Goal: Transaction & Acquisition: Book appointment/travel/reservation

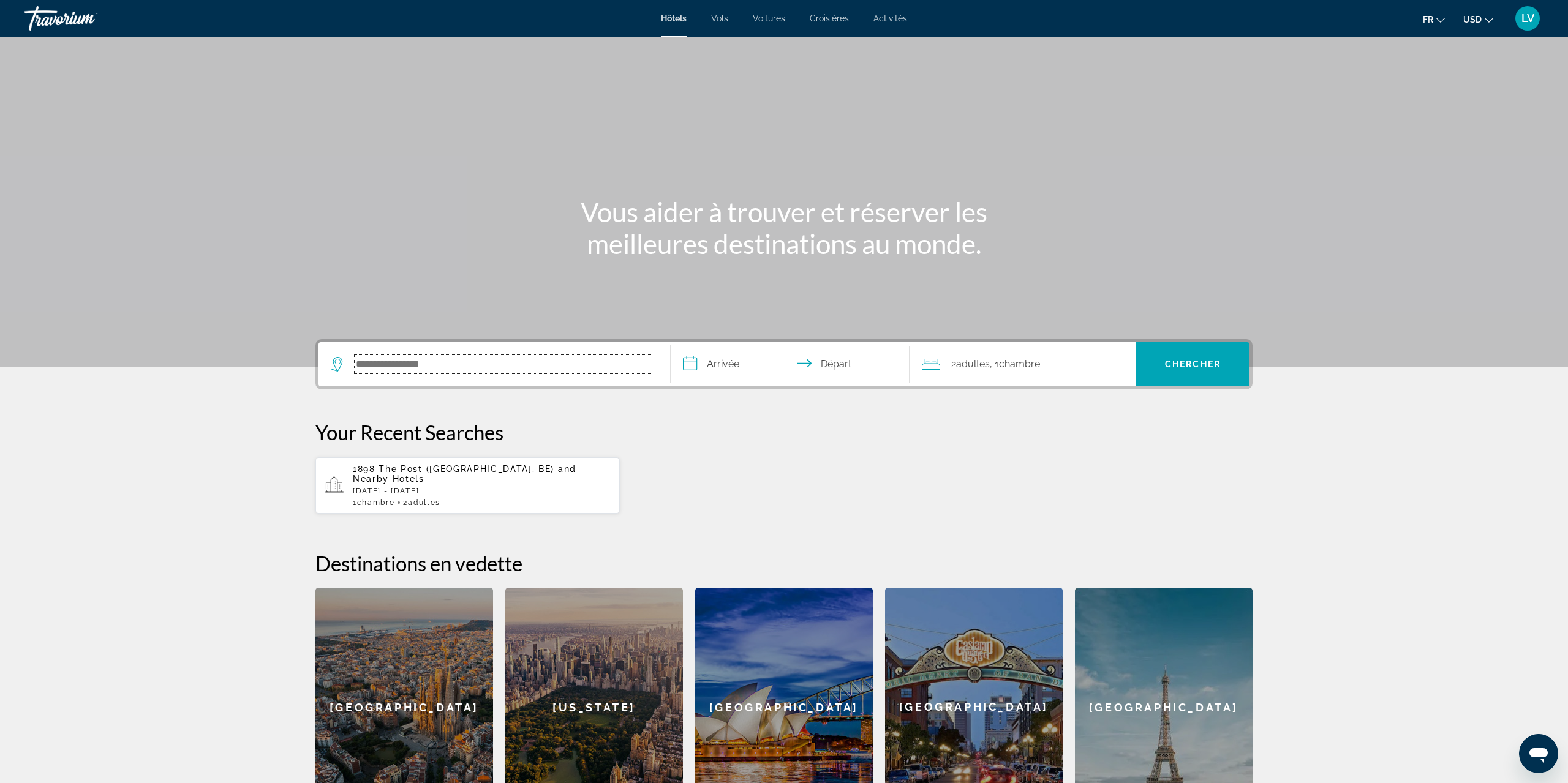
click at [443, 363] on input "Search hotel destination" at bounding box center [503, 364] width 297 height 19
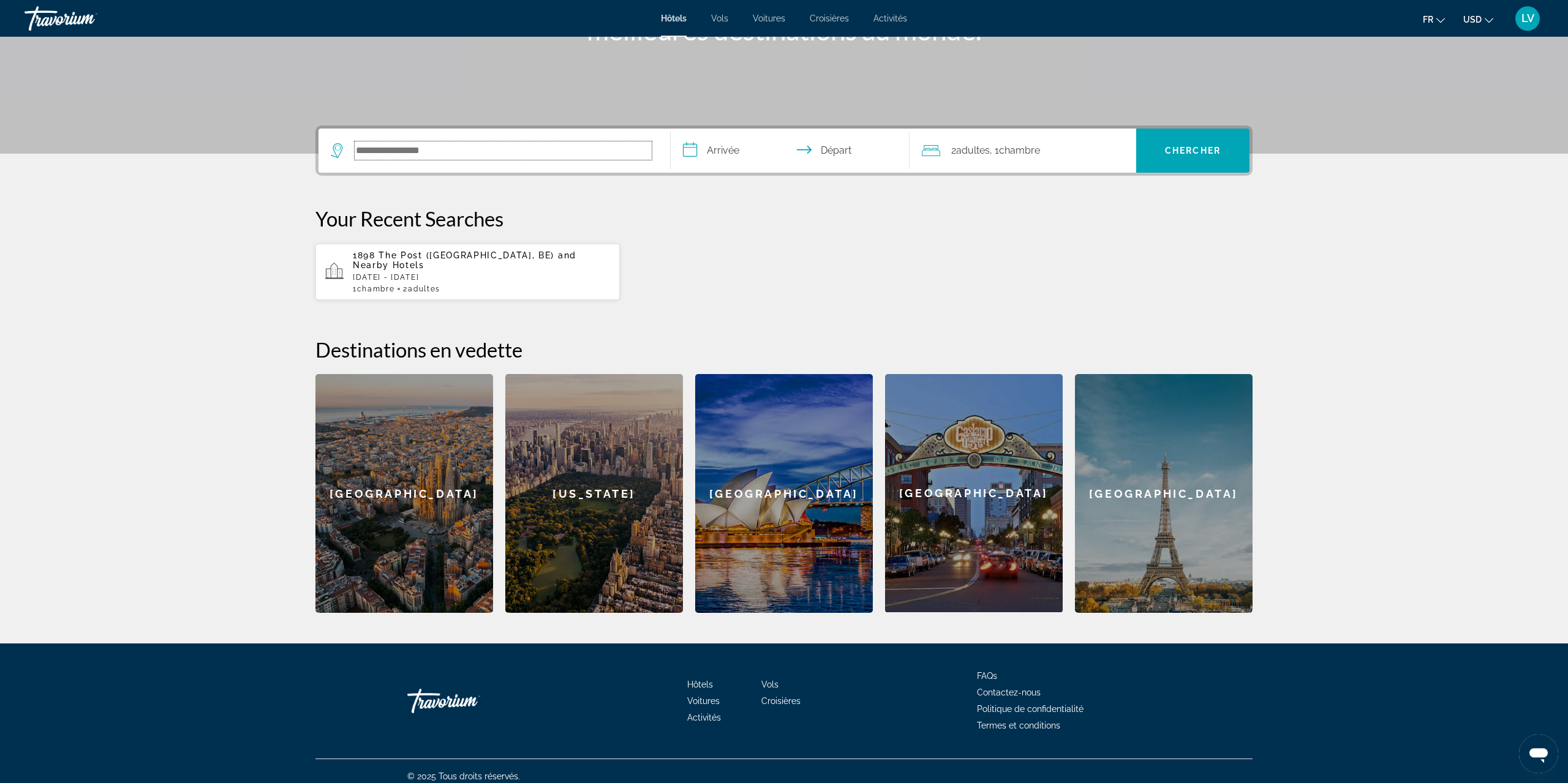
scroll to position [214, 0]
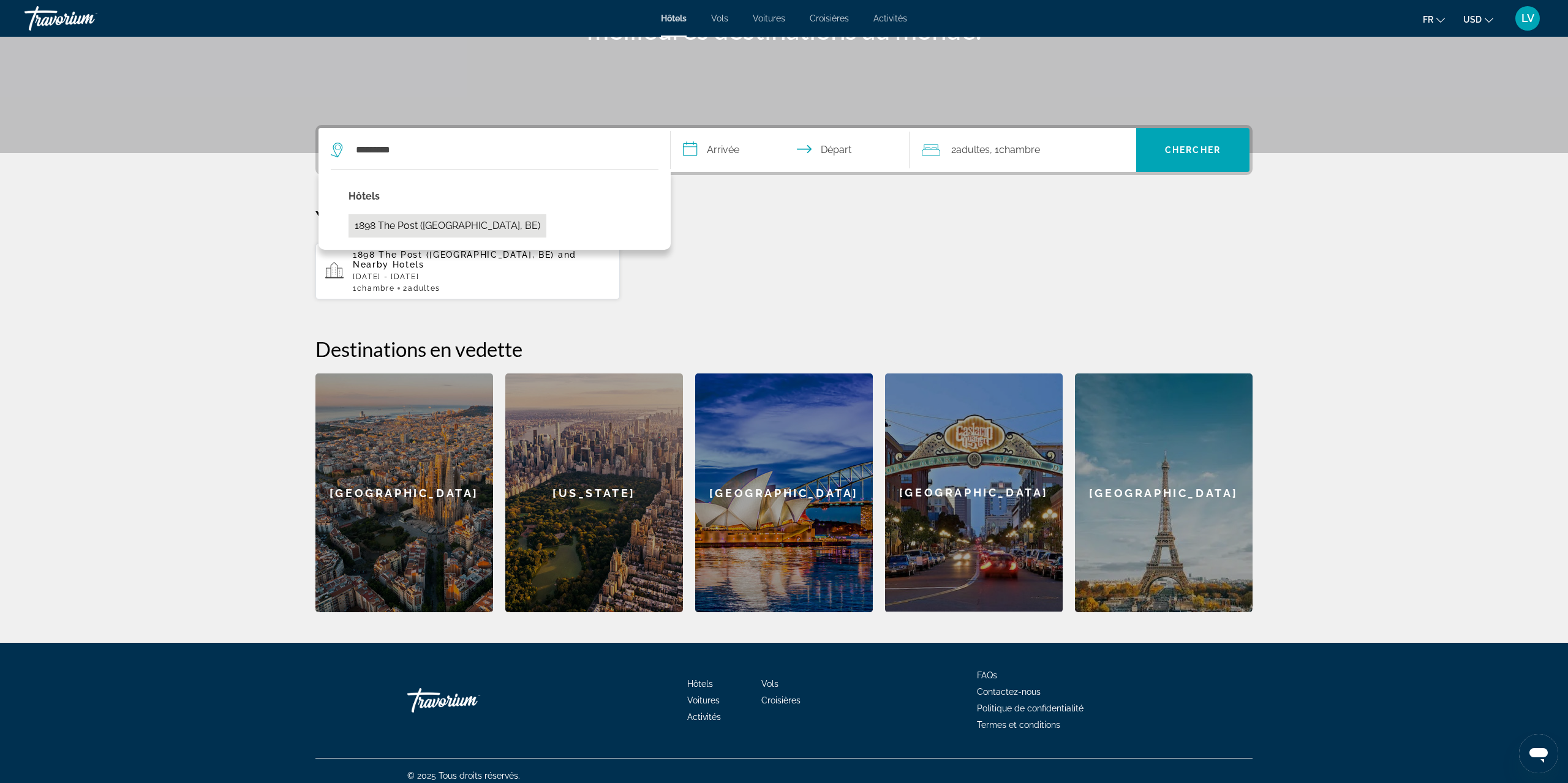
click at [373, 230] on button "1898 The Post ([GEOGRAPHIC_DATA], BE)" at bounding box center [447, 225] width 198 height 23
type input "**********"
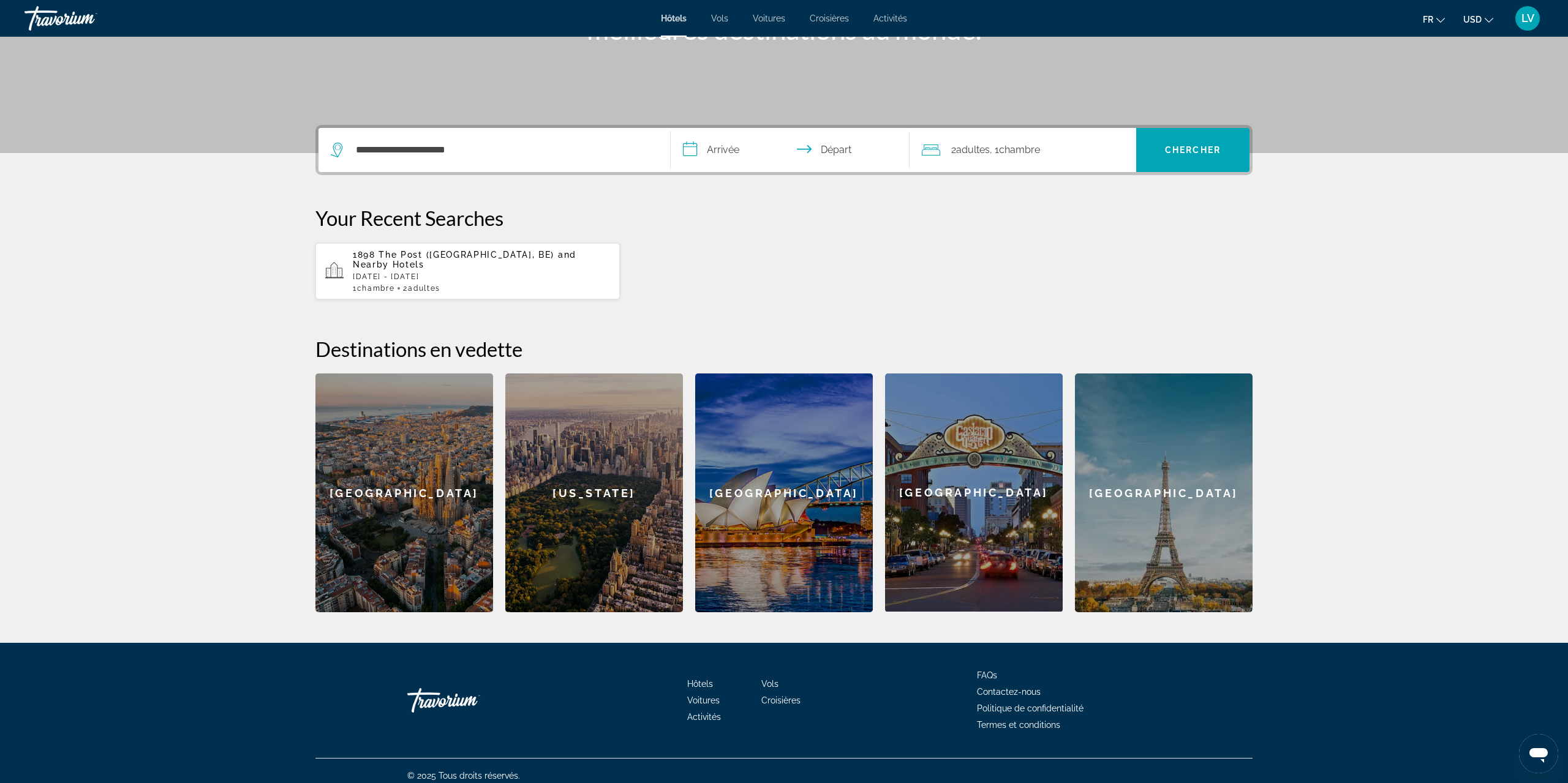
click at [701, 143] on input "**********" at bounding box center [792, 152] width 244 height 47
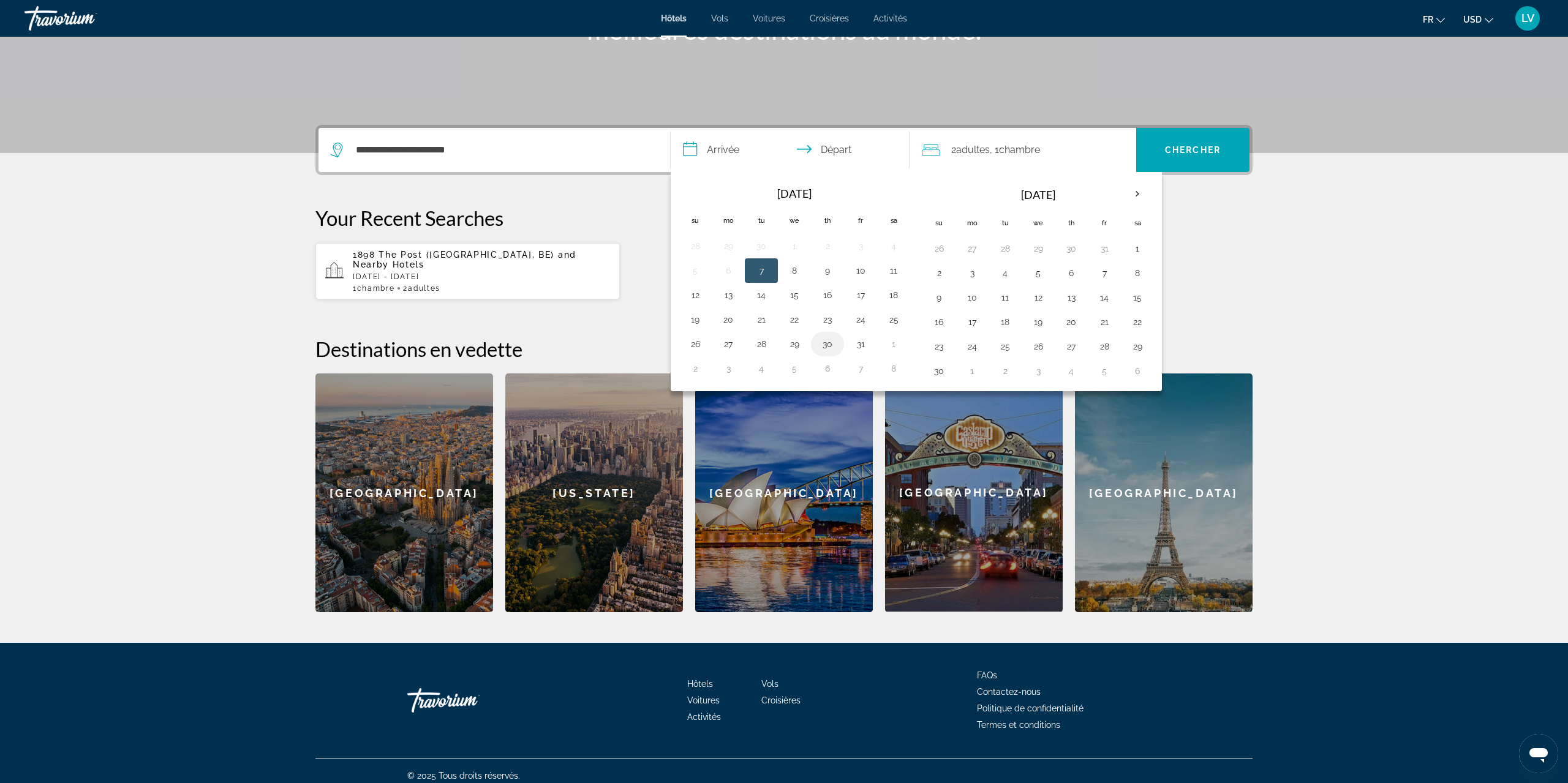
drag, startPoint x: 797, startPoint y: 346, endPoint x: 817, endPoint y: 346, distance: 20.0
click at [799, 346] on button "29" at bounding box center [794, 344] width 19 height 17
click at [863, 346] on button "31" at bounding box center [860, 344] width 19 height 17
type input "**********"
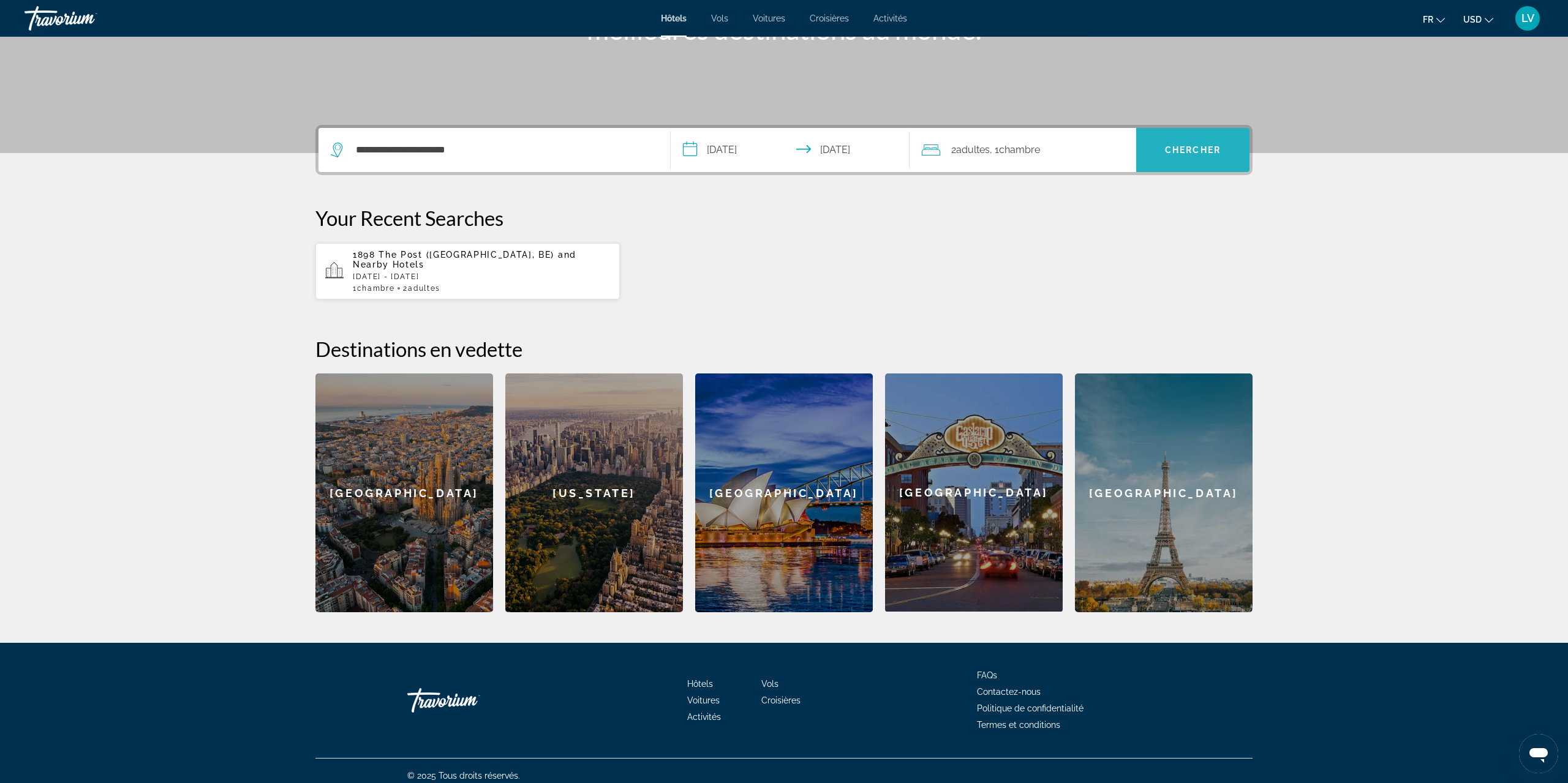
click at [1204, 152] on span "Chercher" at bounding box center [1192, 150] width 56 height 10
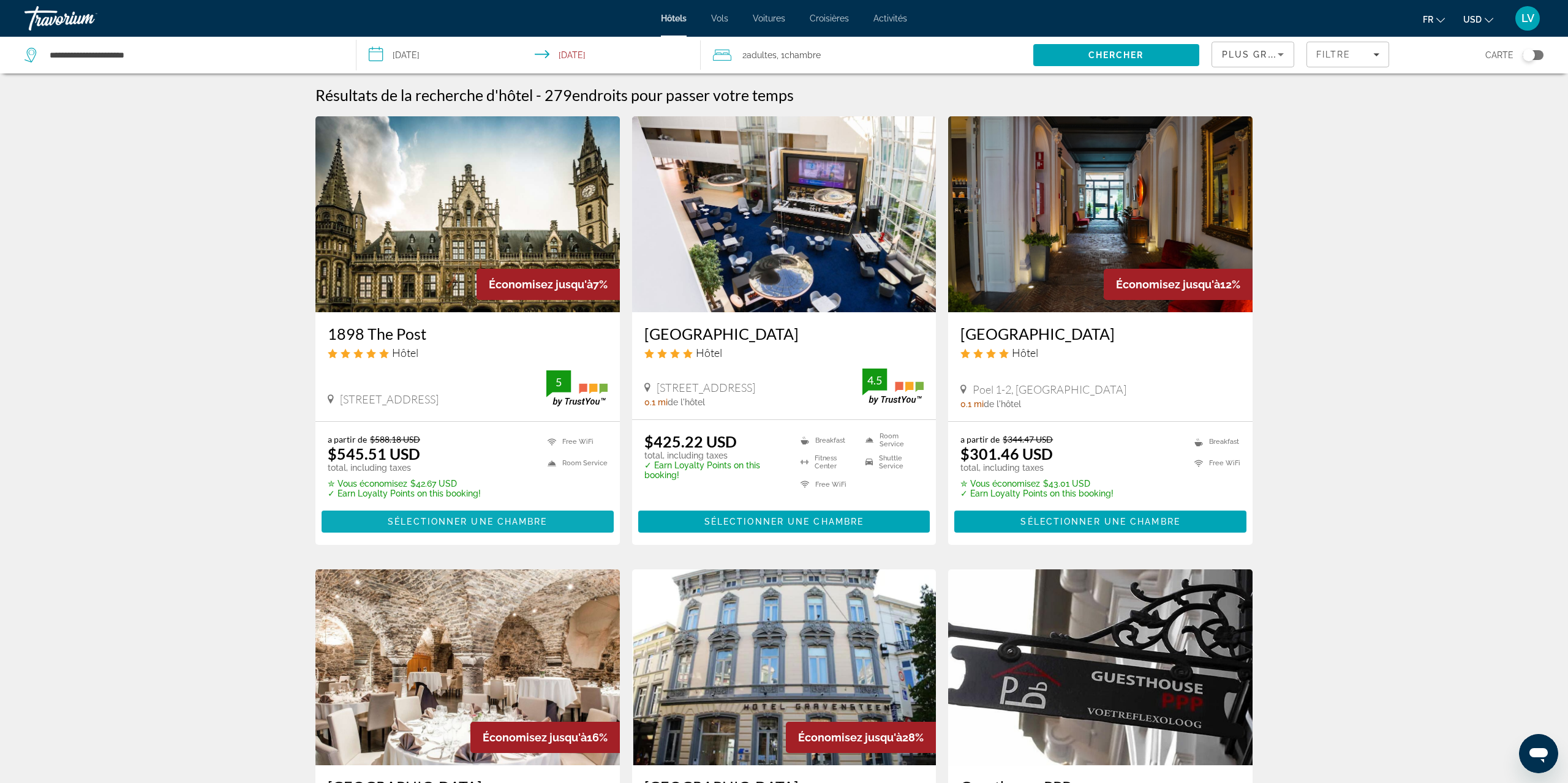
click at [435, 520] on span "Sélectionner une chambre" at bounding box center [467, 522] width 159 height 10
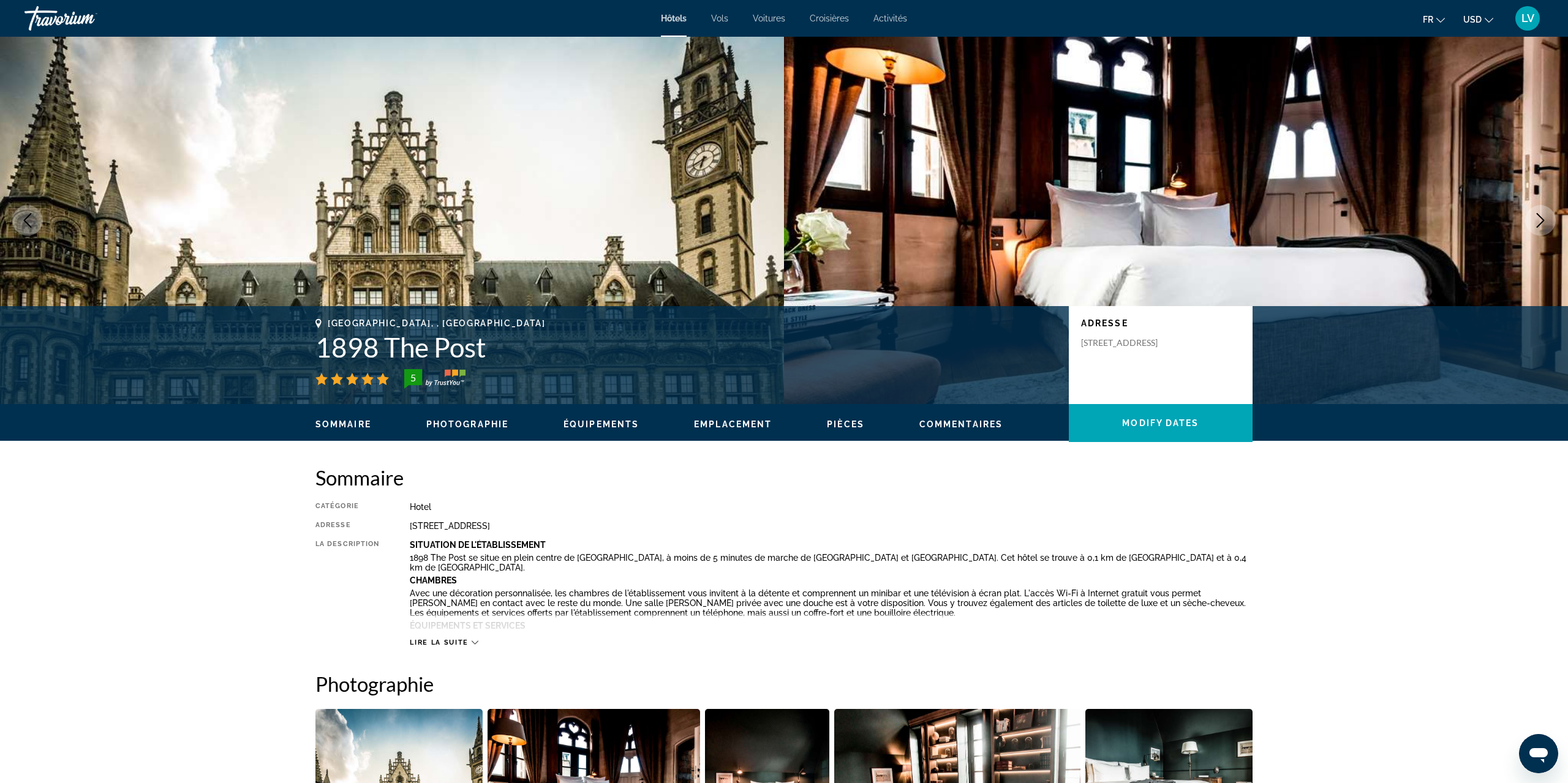
click at [1501, 16] on ul "fr English Español Français Italiano Português русский USD USD ($) MXN (Mex$) C…" at bounding box center [1468, 19] width 89 height 19
click at [1488, 19] on icon "Change currency" at bounding box center [1489, 20] width 9 height 9
click at [1458, 114] on button "EUR (€)" at bounding box center [1454, 112] width 61 height 16
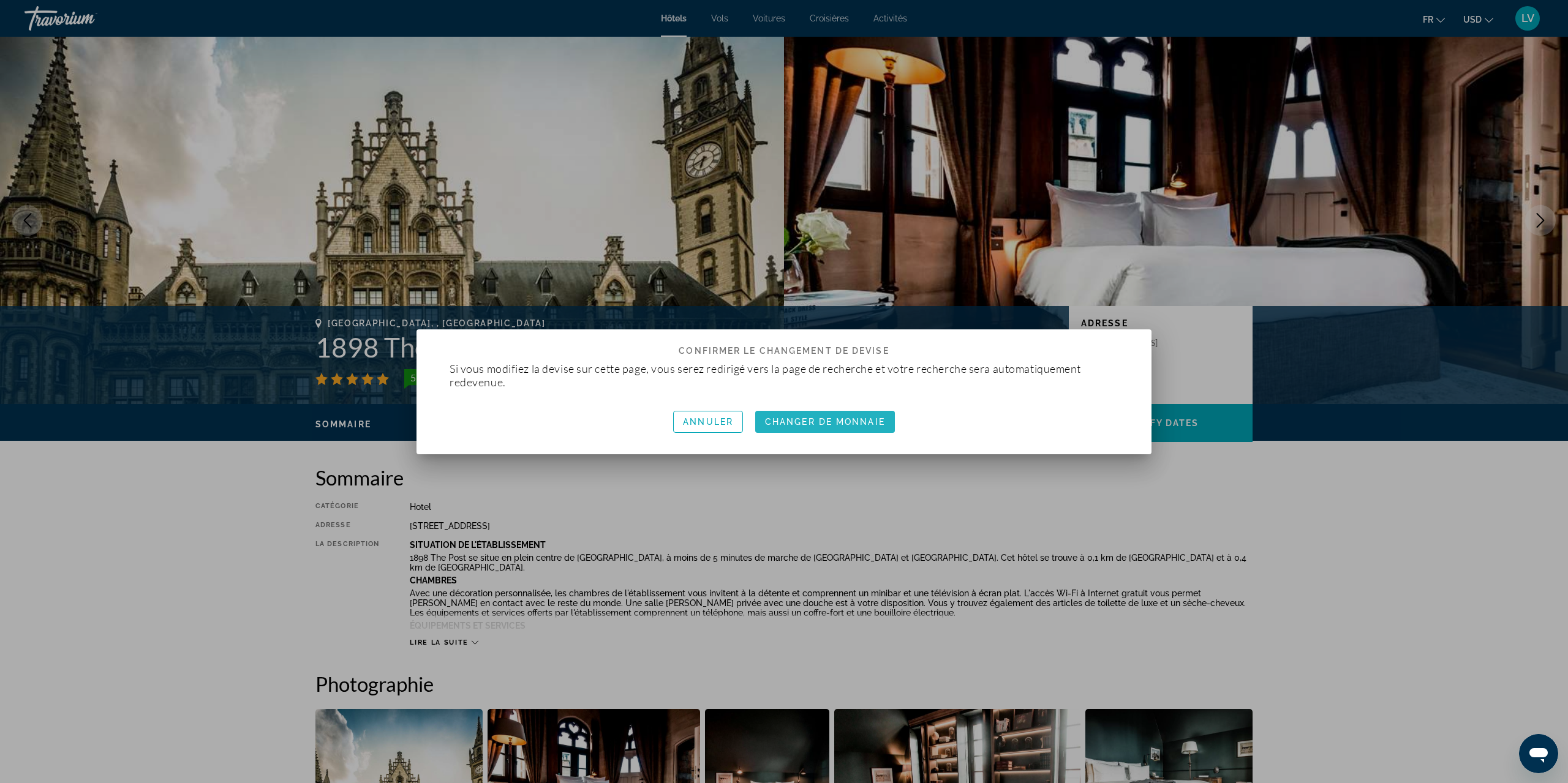
click at [780, 426] on span "Changer de monnaie" at bounding box center [825, 422] width 120 height 10
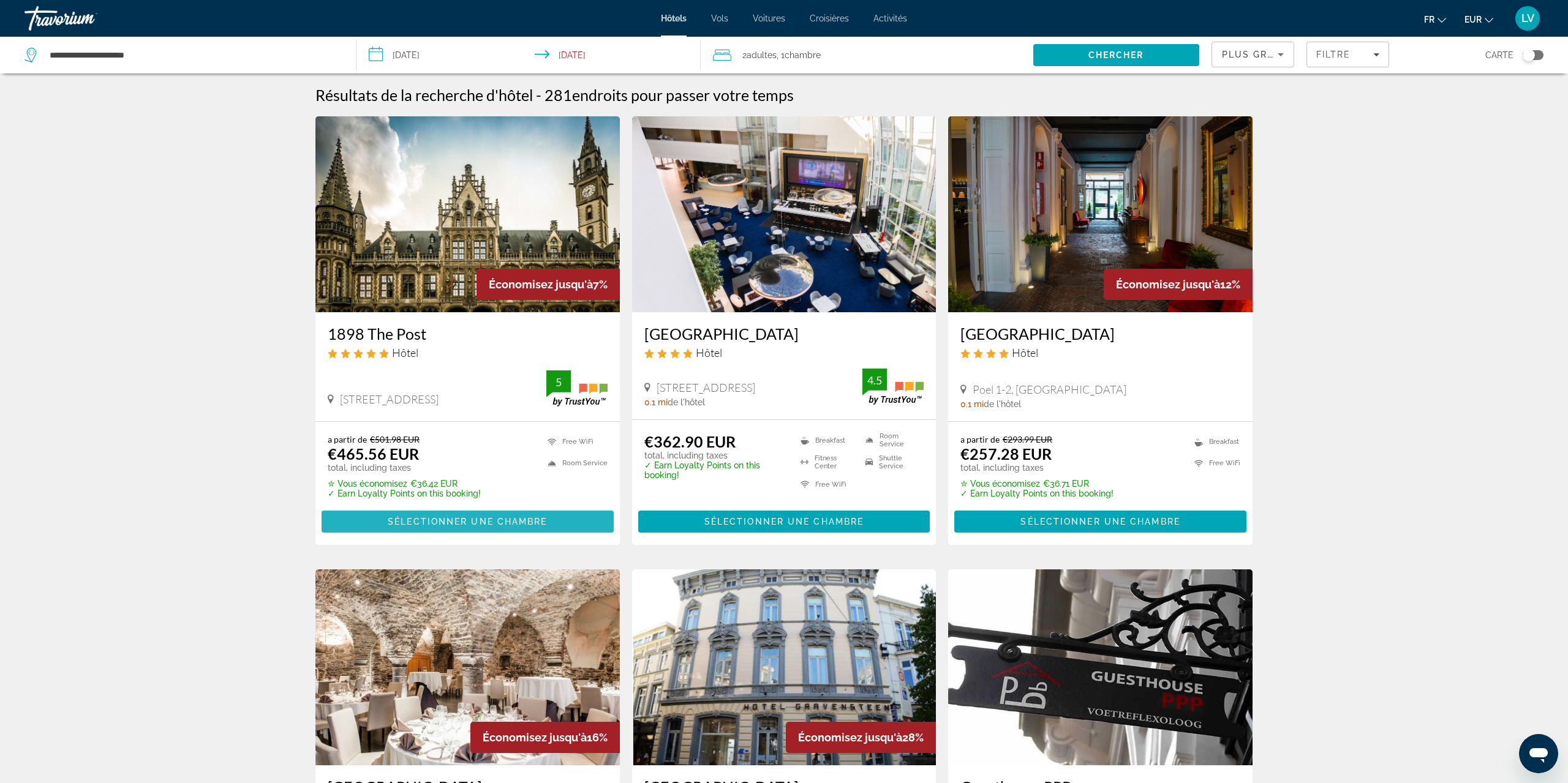
click at [546, 522] on span "Sélectionner une chambre" at bounding box center [467, 522] width 159 height 10
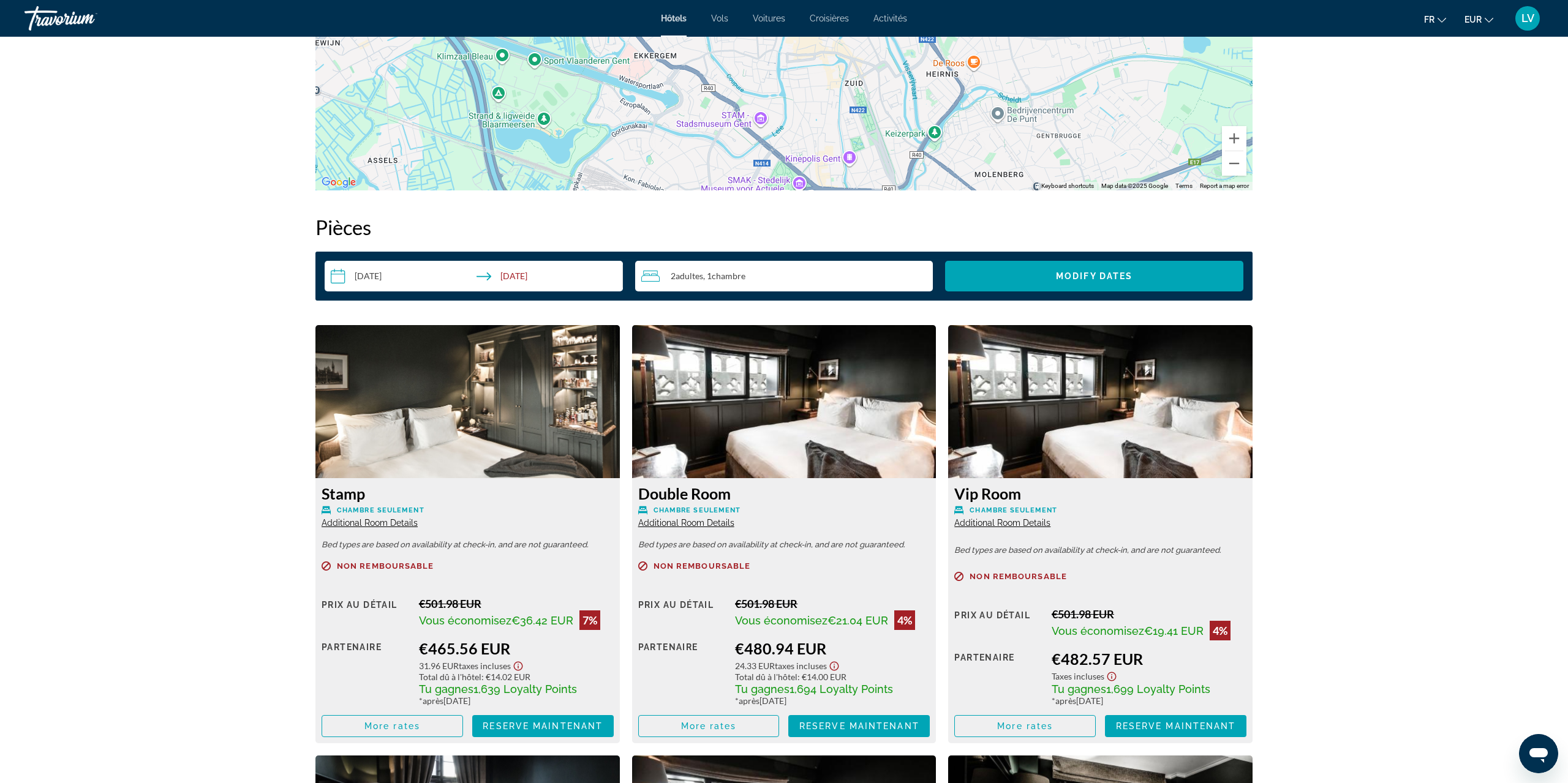
scroll to position [1472, 0]
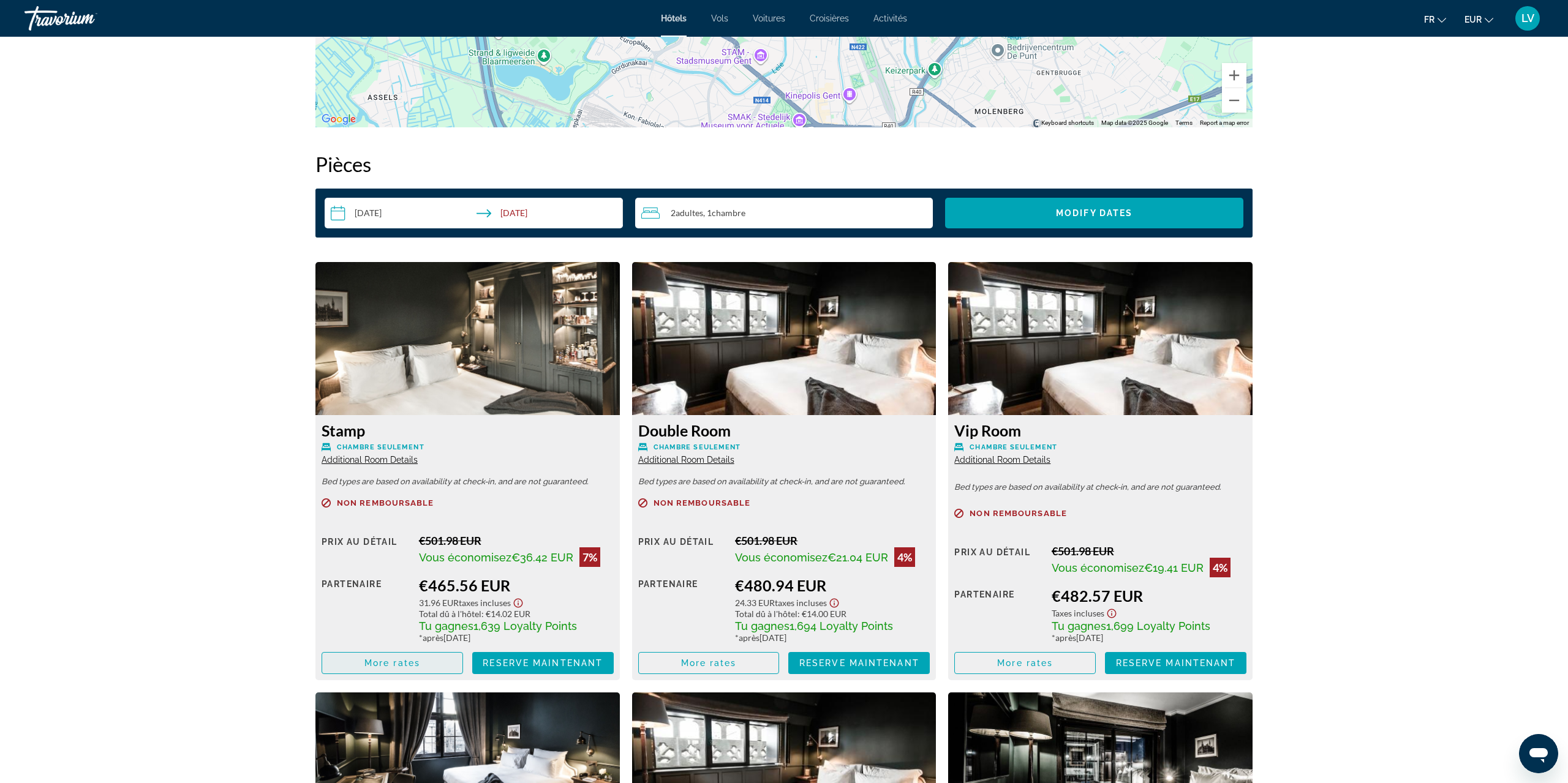
click at [426, 663] on span "Main content" at bounding box center [392, 664] width 140 height 30
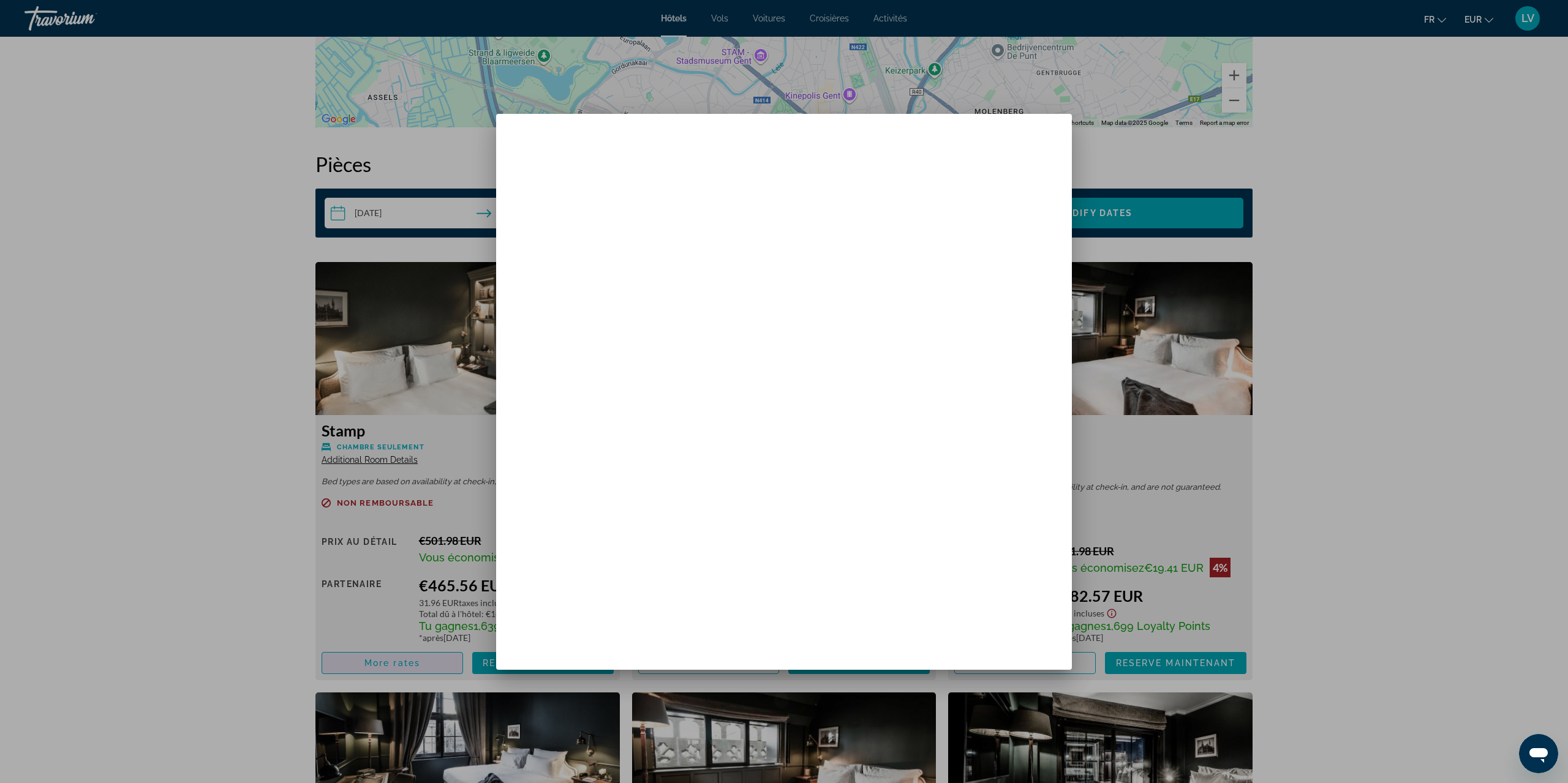
scroll to position [0, 0]
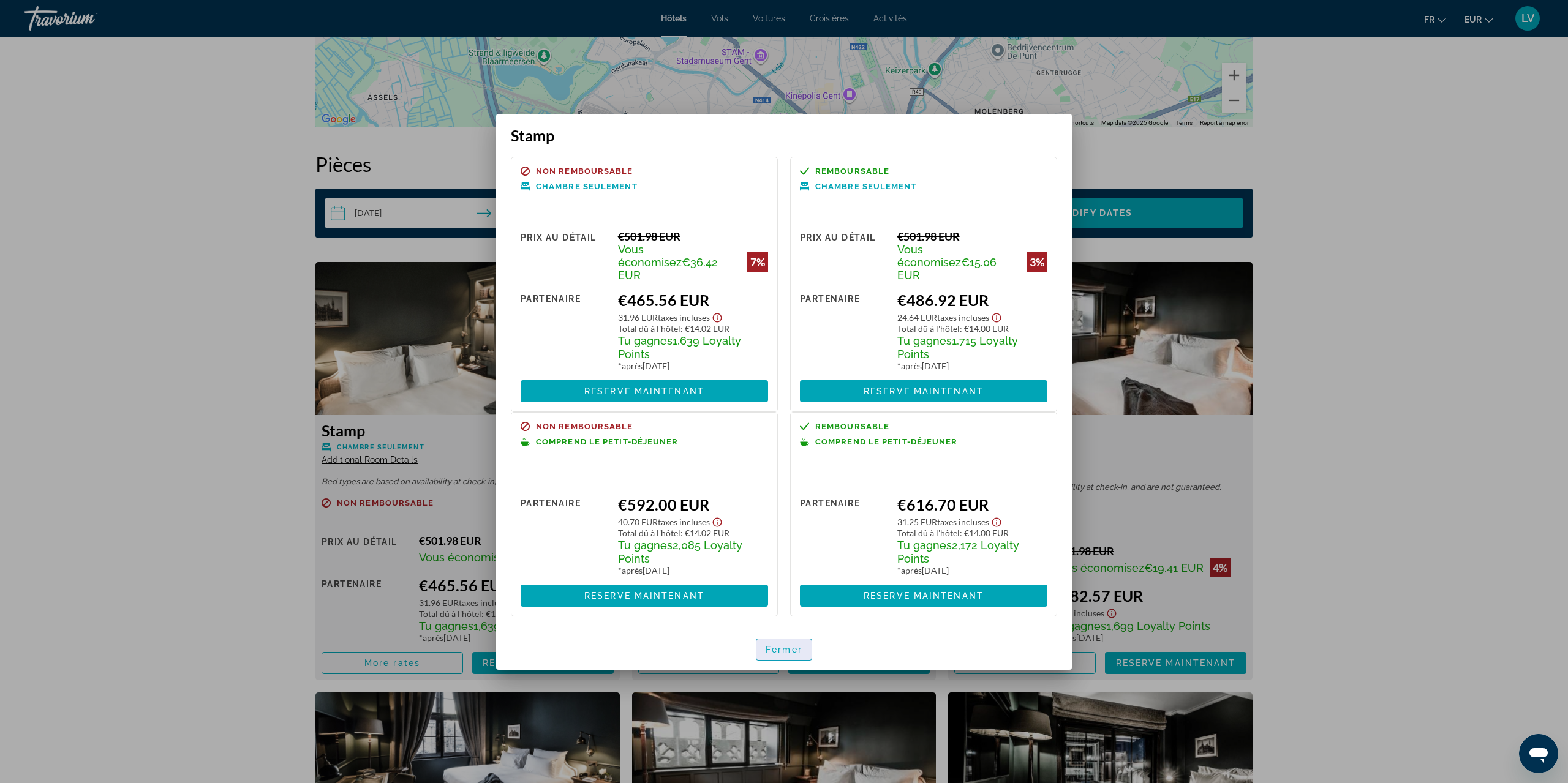
click at [781, 645] on span "Fermer" at bounding box center [784, 650] width 37 height 10
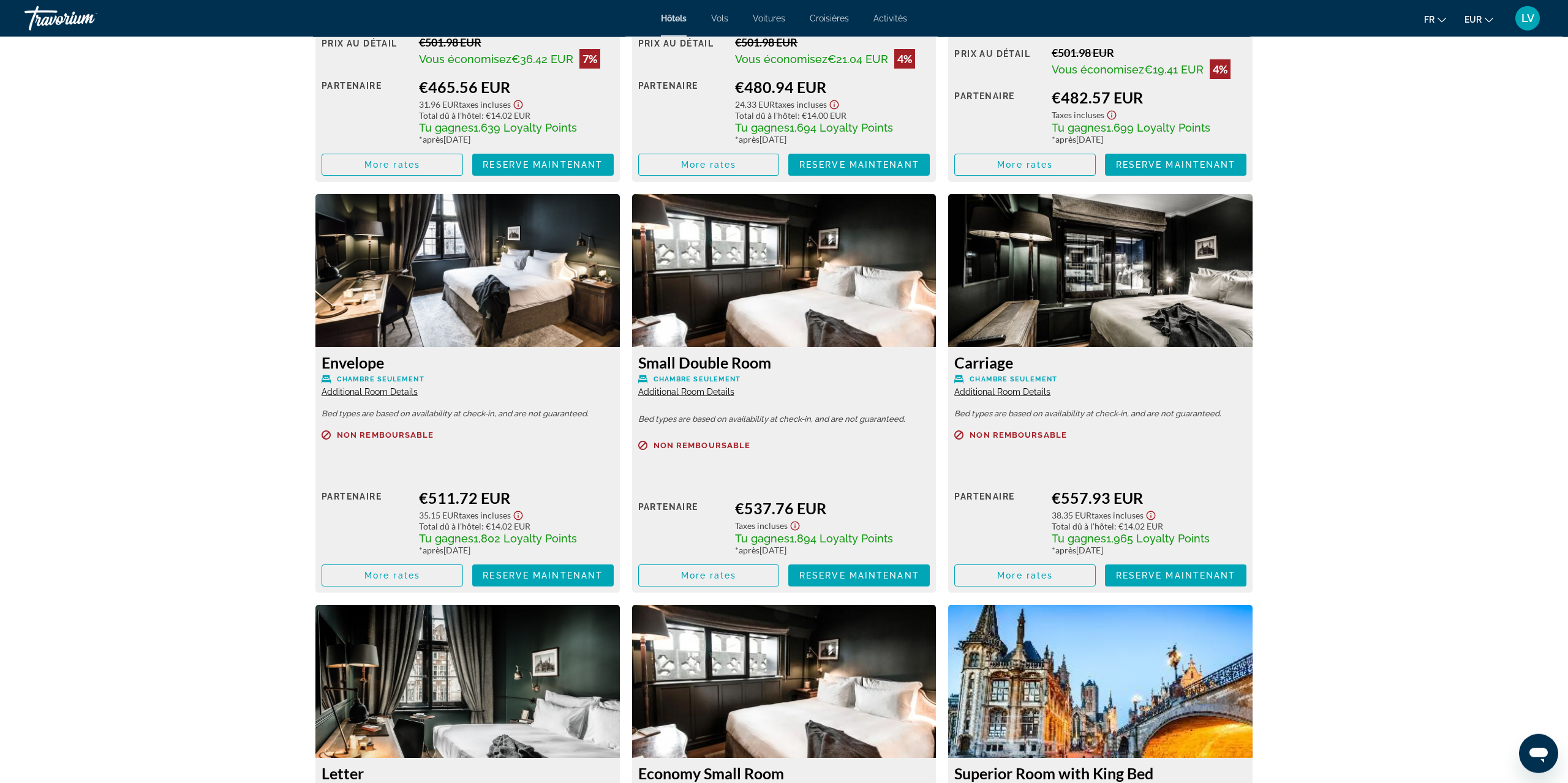
scroll to position [1971, 0]
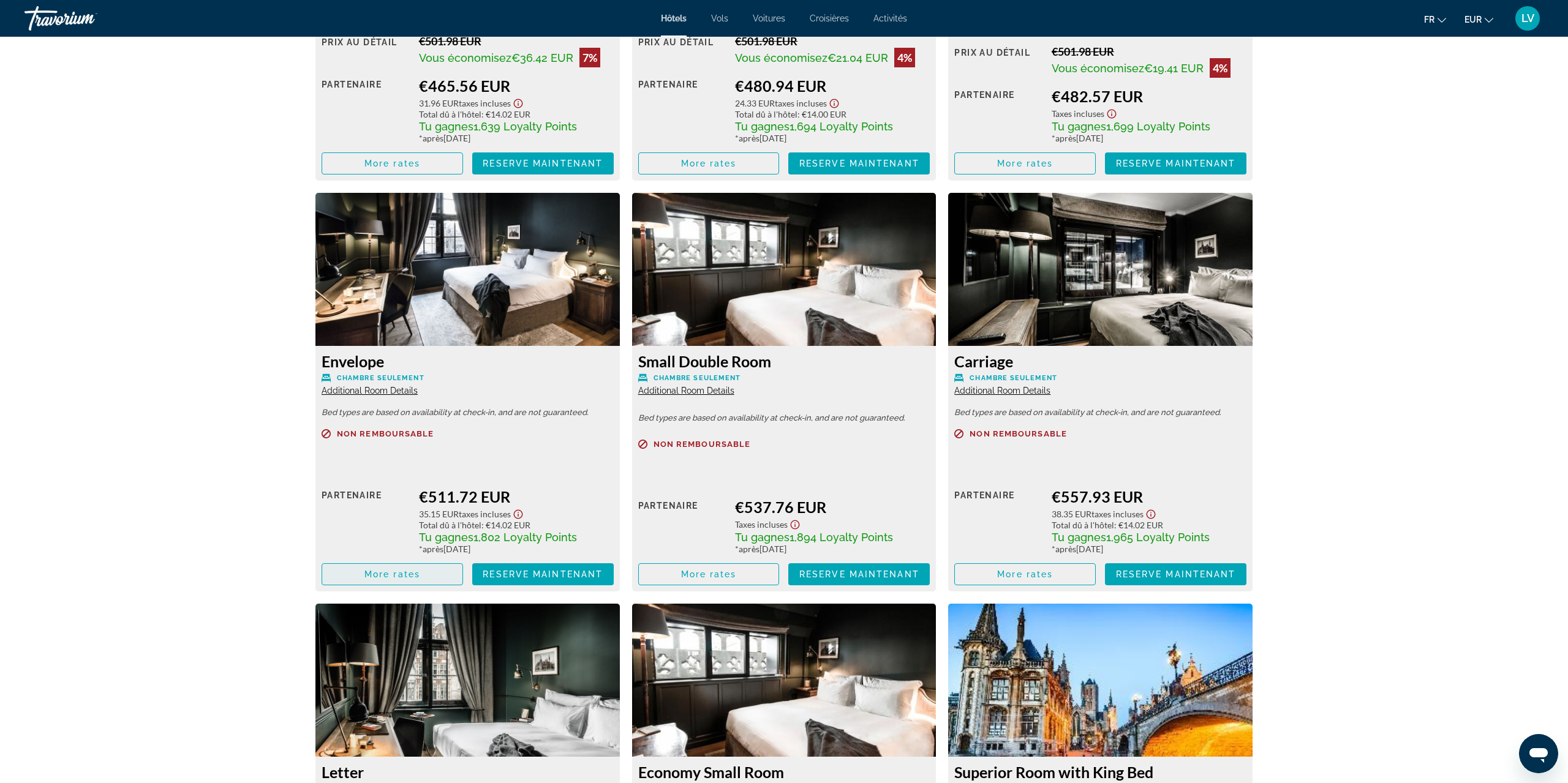
click at [379, 575] on span "More rates" at bounding box center [392, 574] width 56 height 10
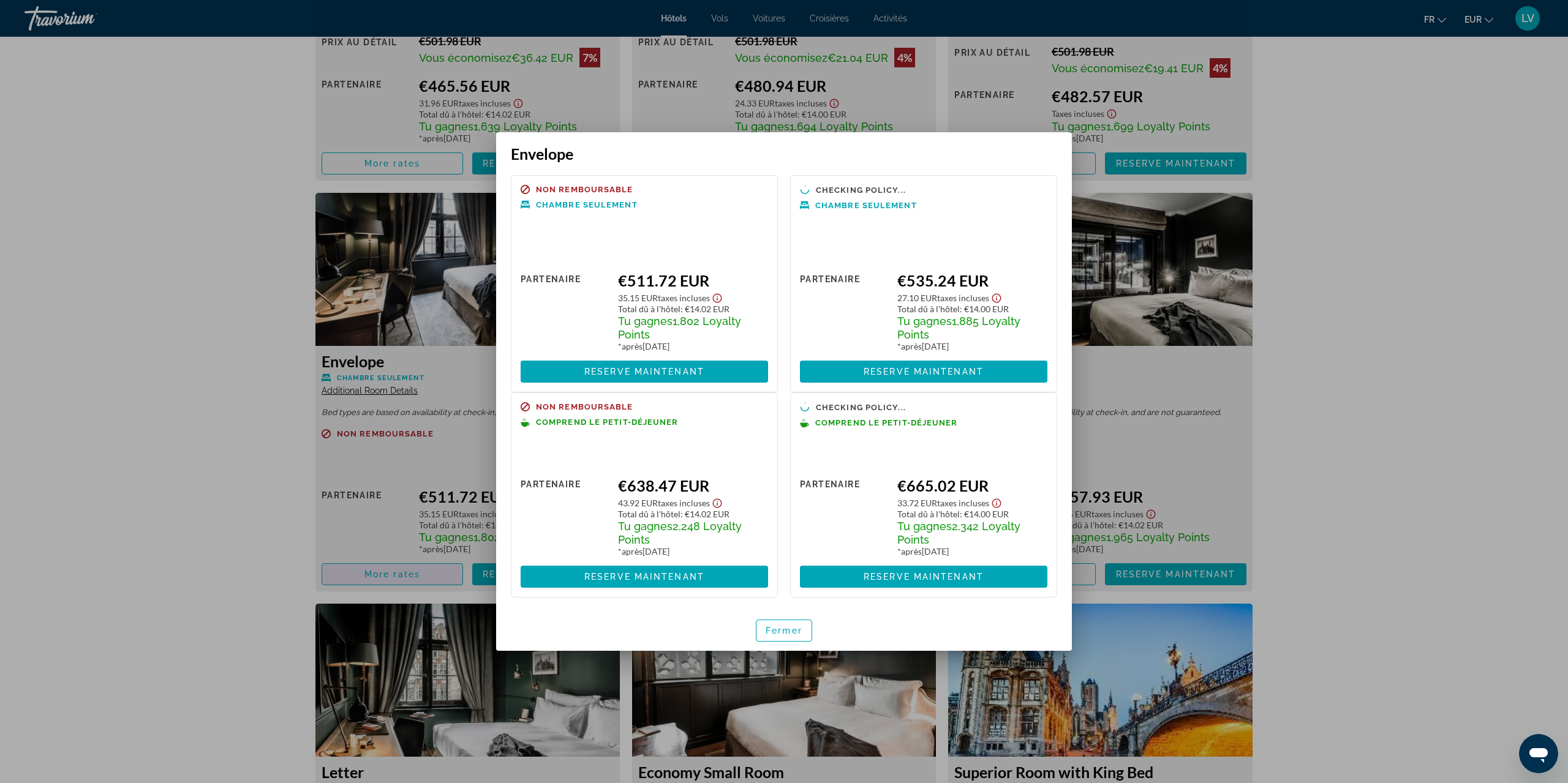
scroll to position [0, 0]
click at [789, 624] on span "button" at bounding box center [784, 631] width 55 height 30
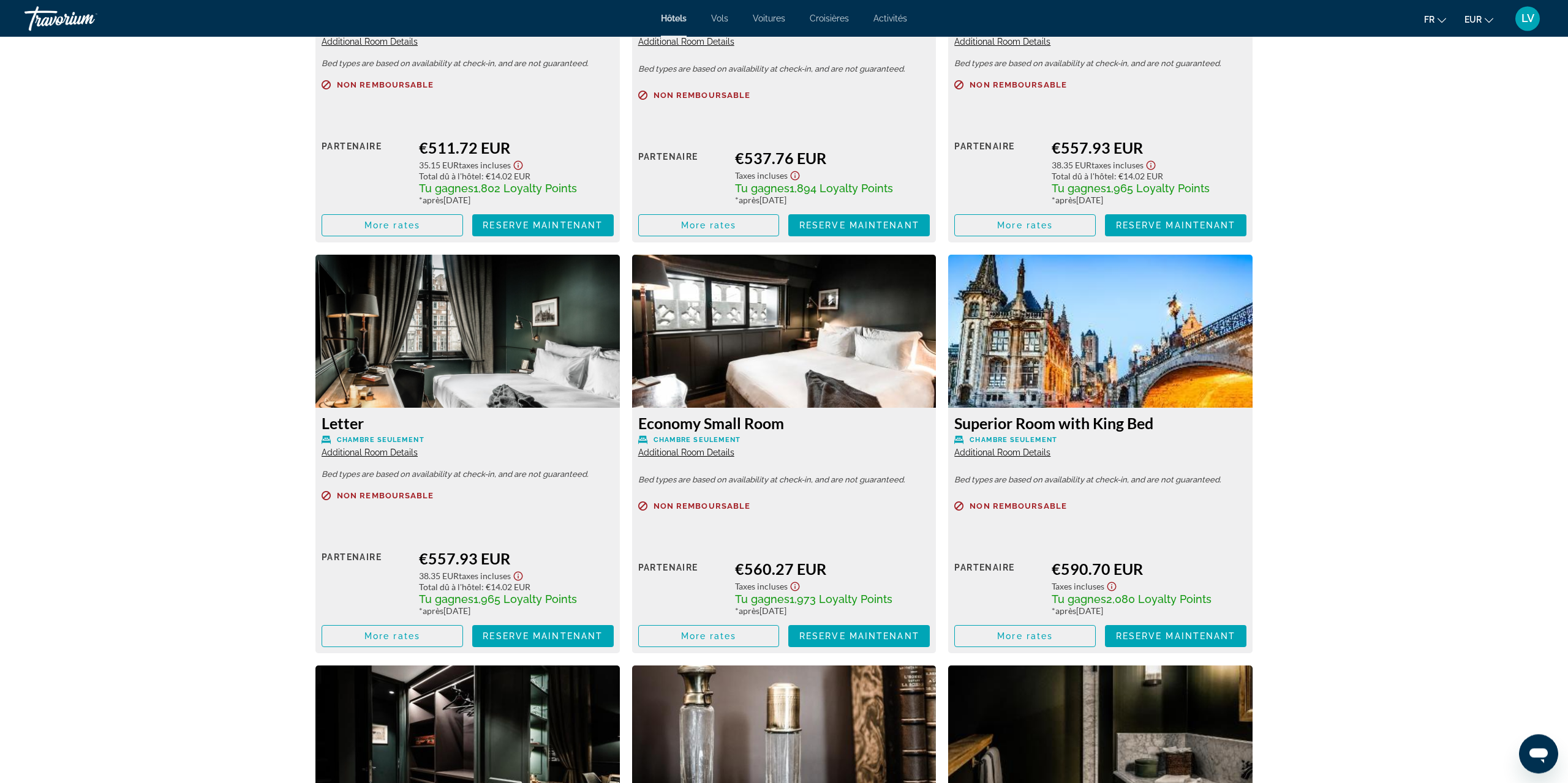
scroll to position [2346, 0]
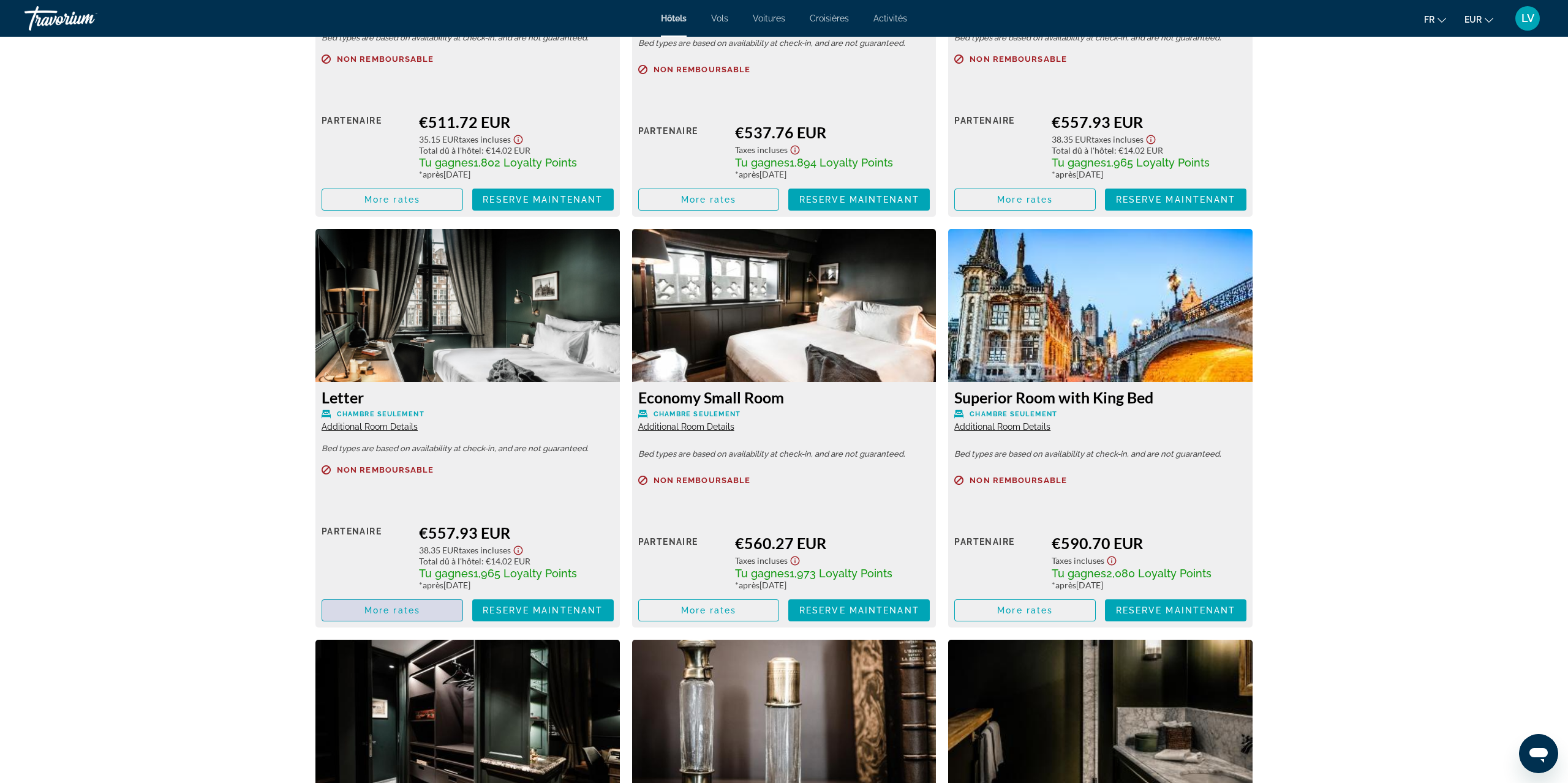
click at [416, 608] on span "More rates" at bounding box center [392, 610] width 56 height 10
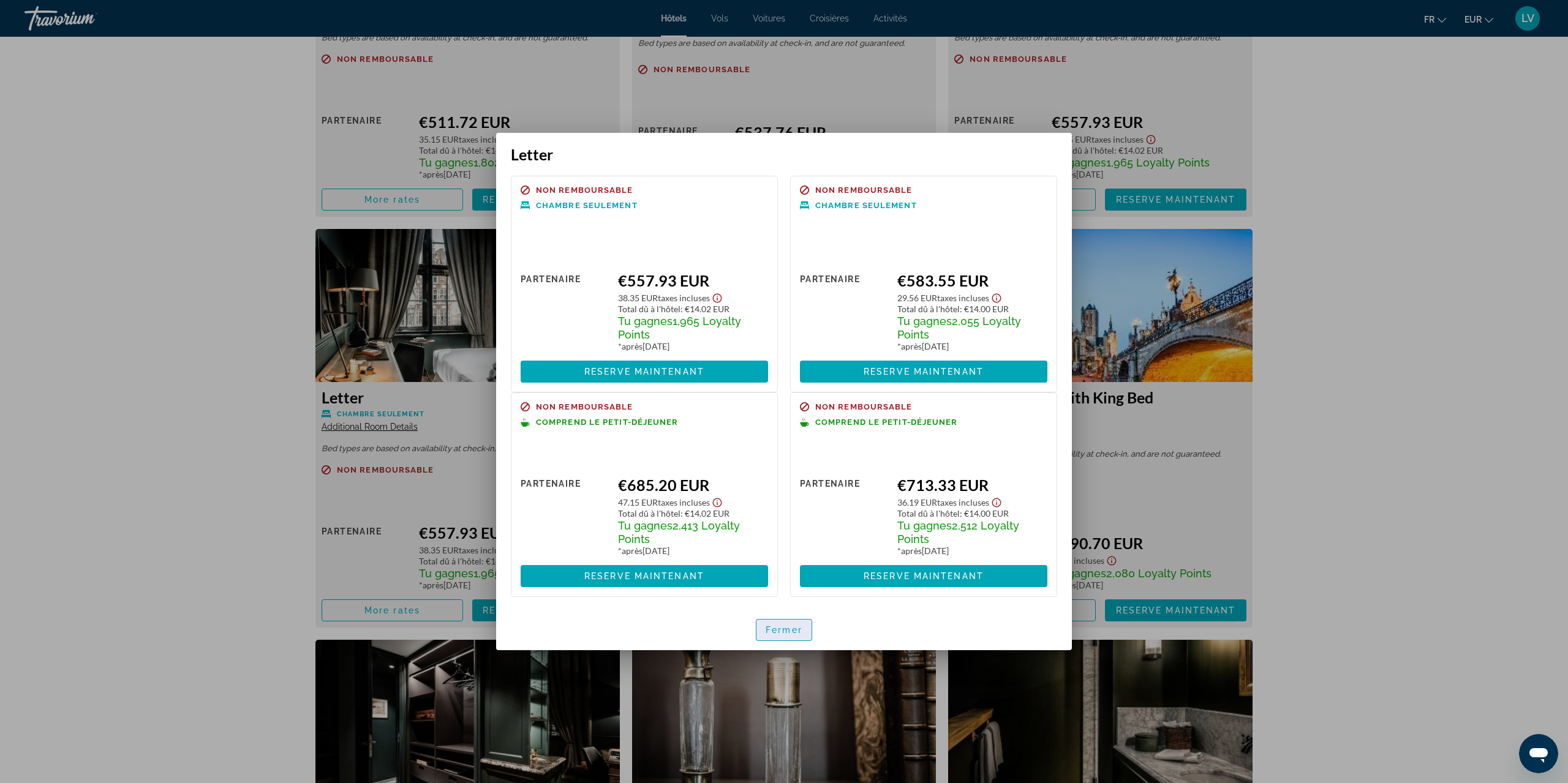
drag, startPoint x: 802, startPoint y: 627, endPoint x: 304, endPoint y: 522, distance: 508.9
click at [801, 627] on span "Fermer" at bounding box center [784, 630] width 37 height 10
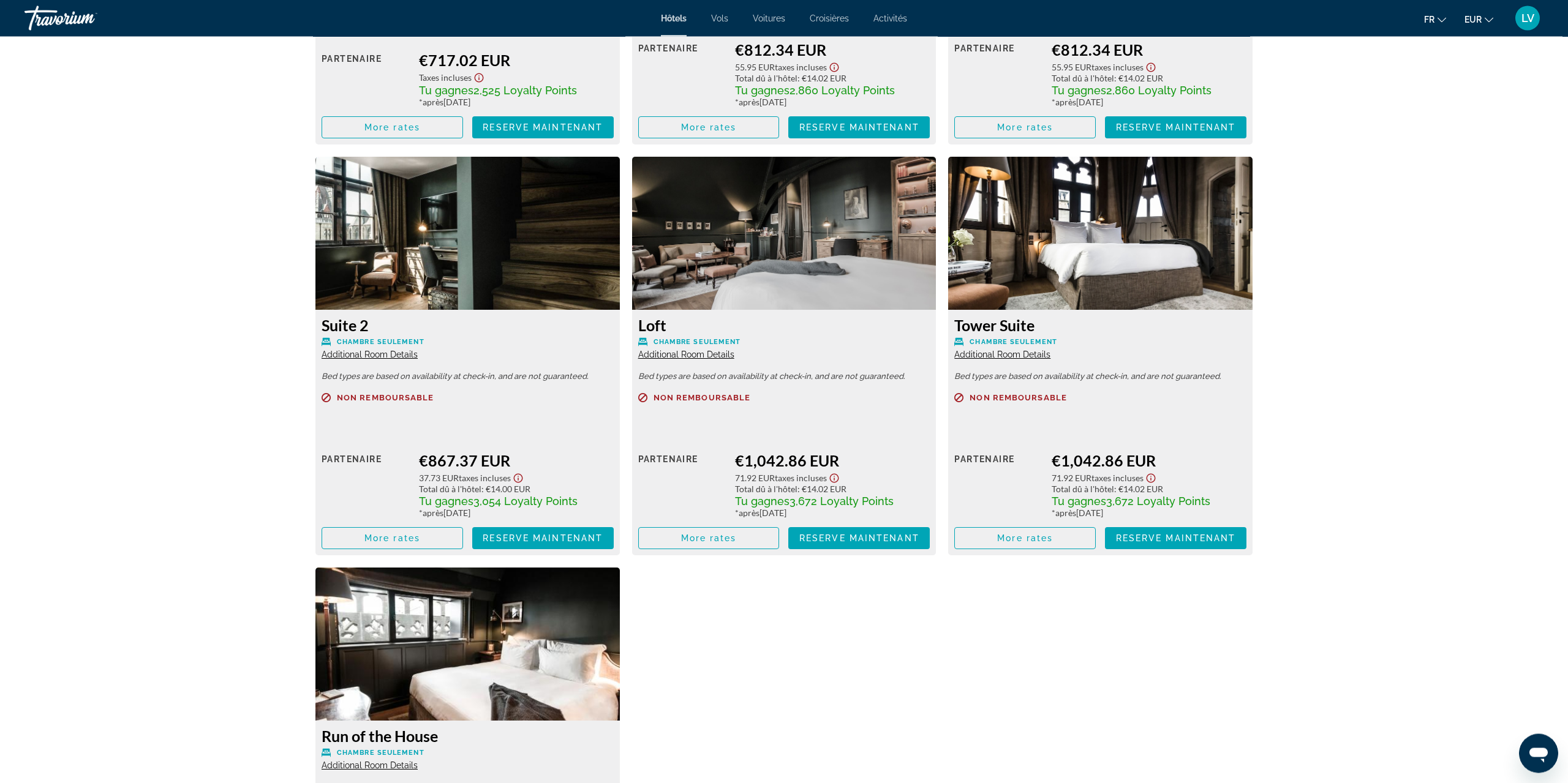
scroll to position [3596, 0]
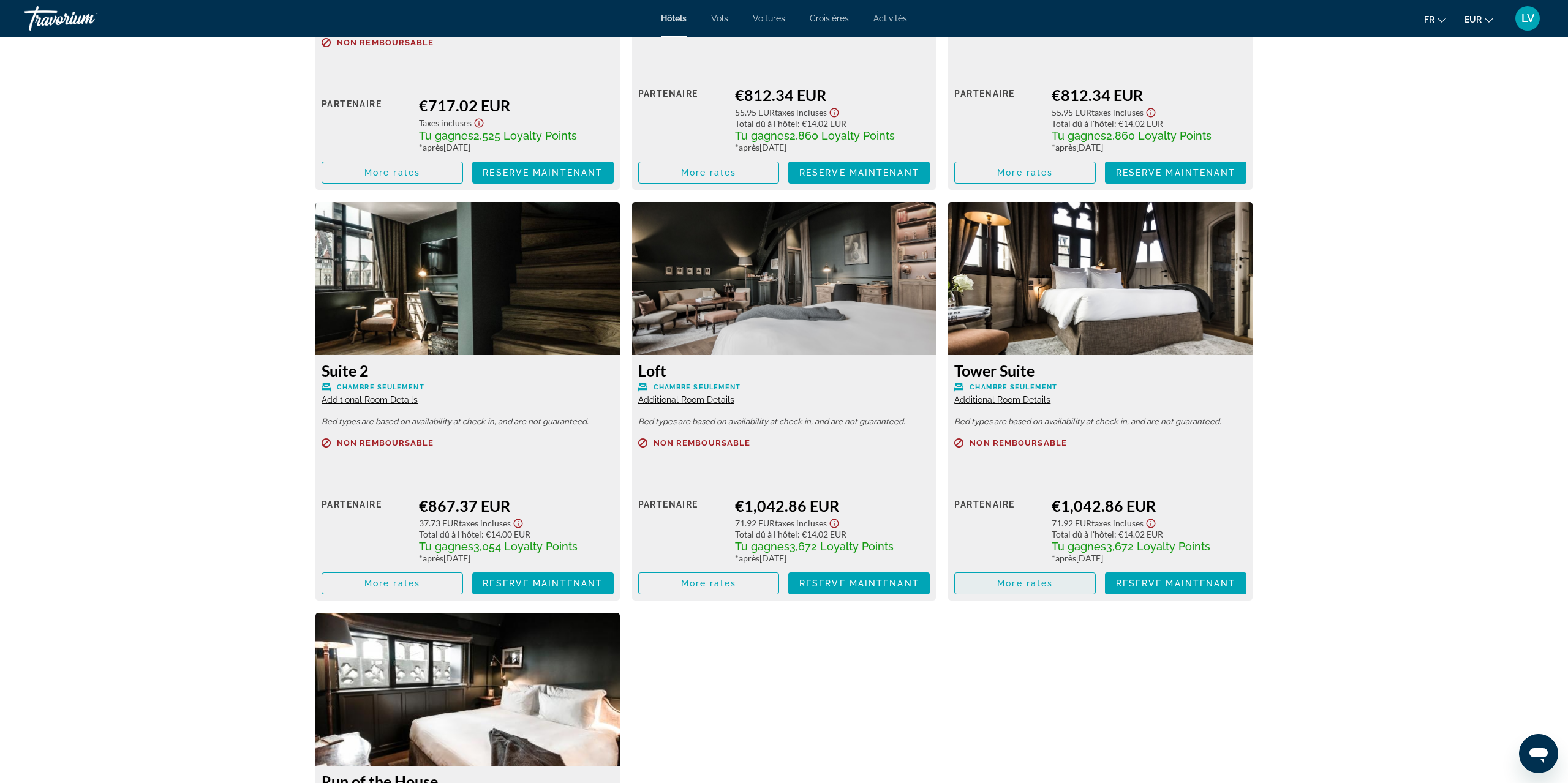
click at [1003, 574] on span "Main content" at bounding box center [1025, 584] width 140 height 30
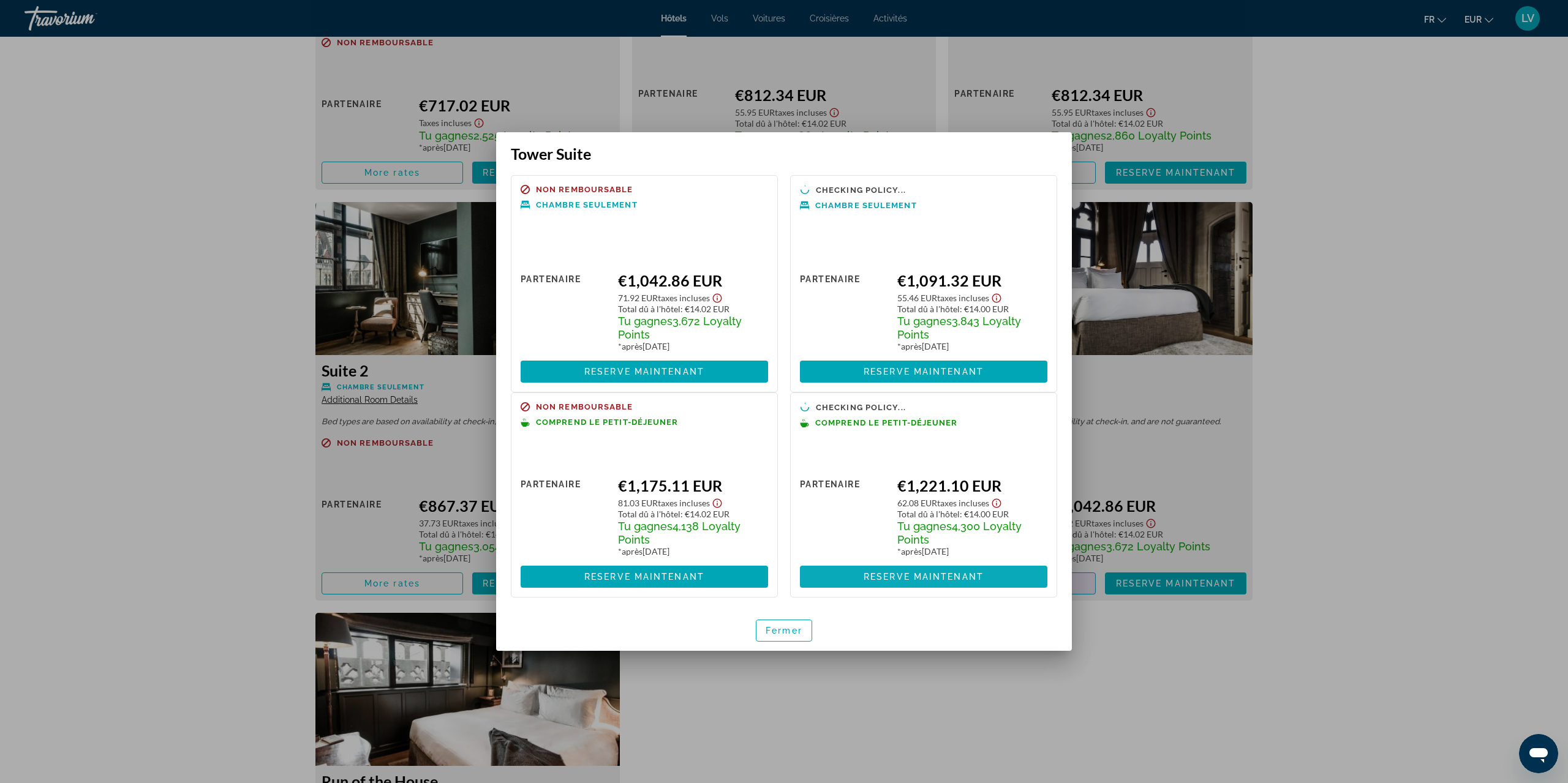
scroll to position [0, 0]
click at [783, 624] on span "button" at bounding box center [784, 630] width 55 height 30
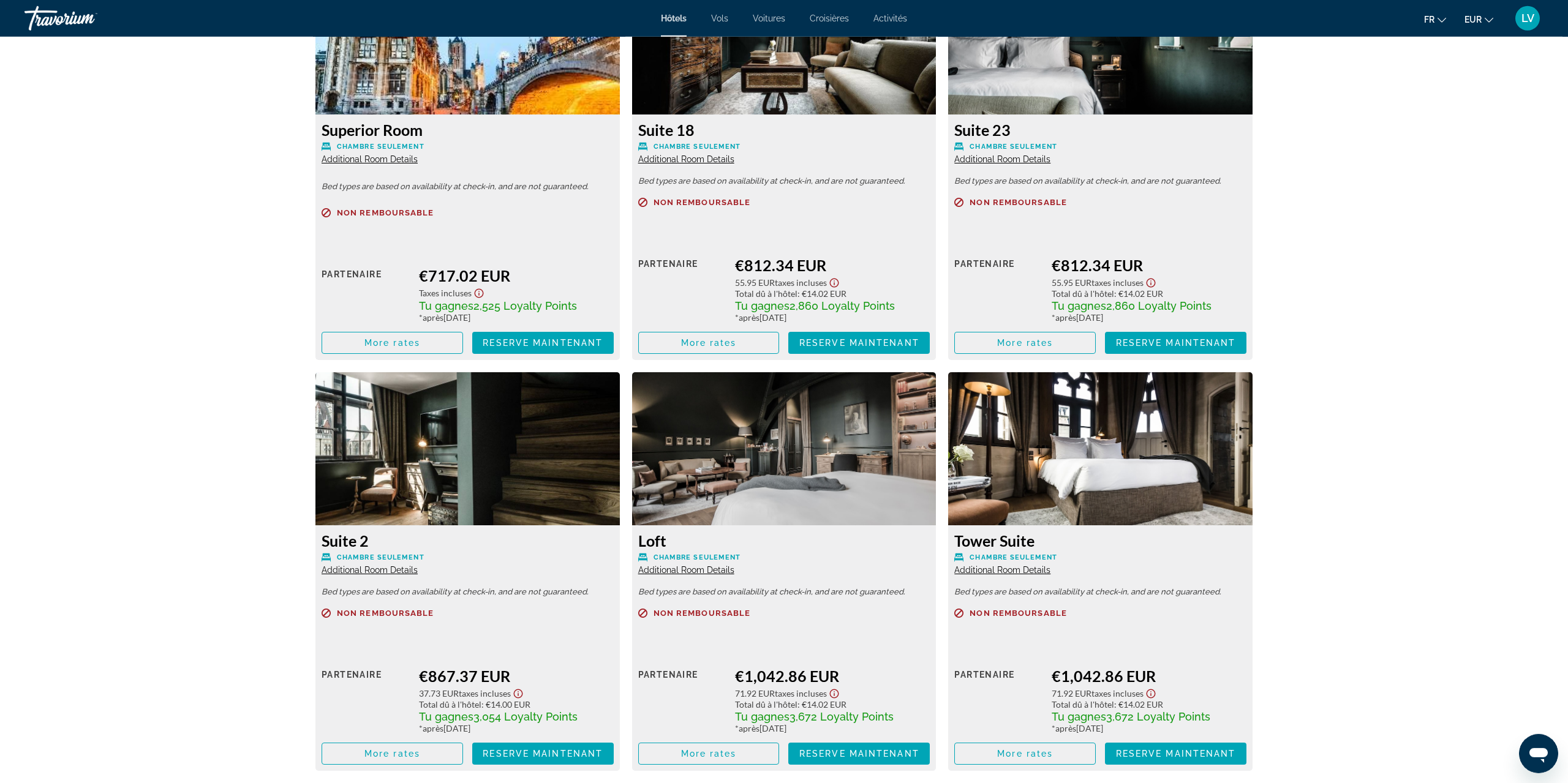
scroll to position [3346, 0]
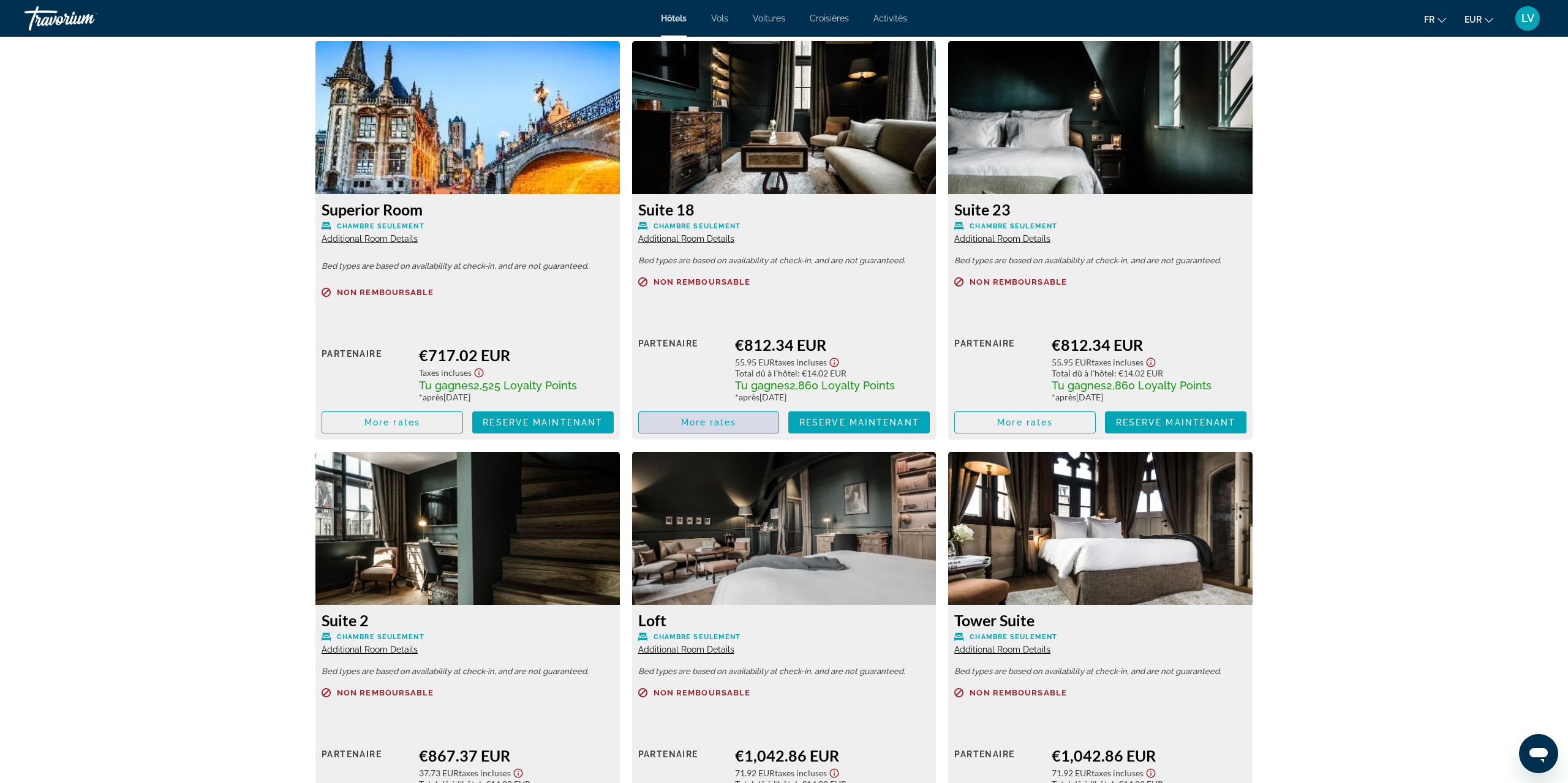
click at [719, 430] on span "Main content" at bounding box center [708, 423] width 140 height 30
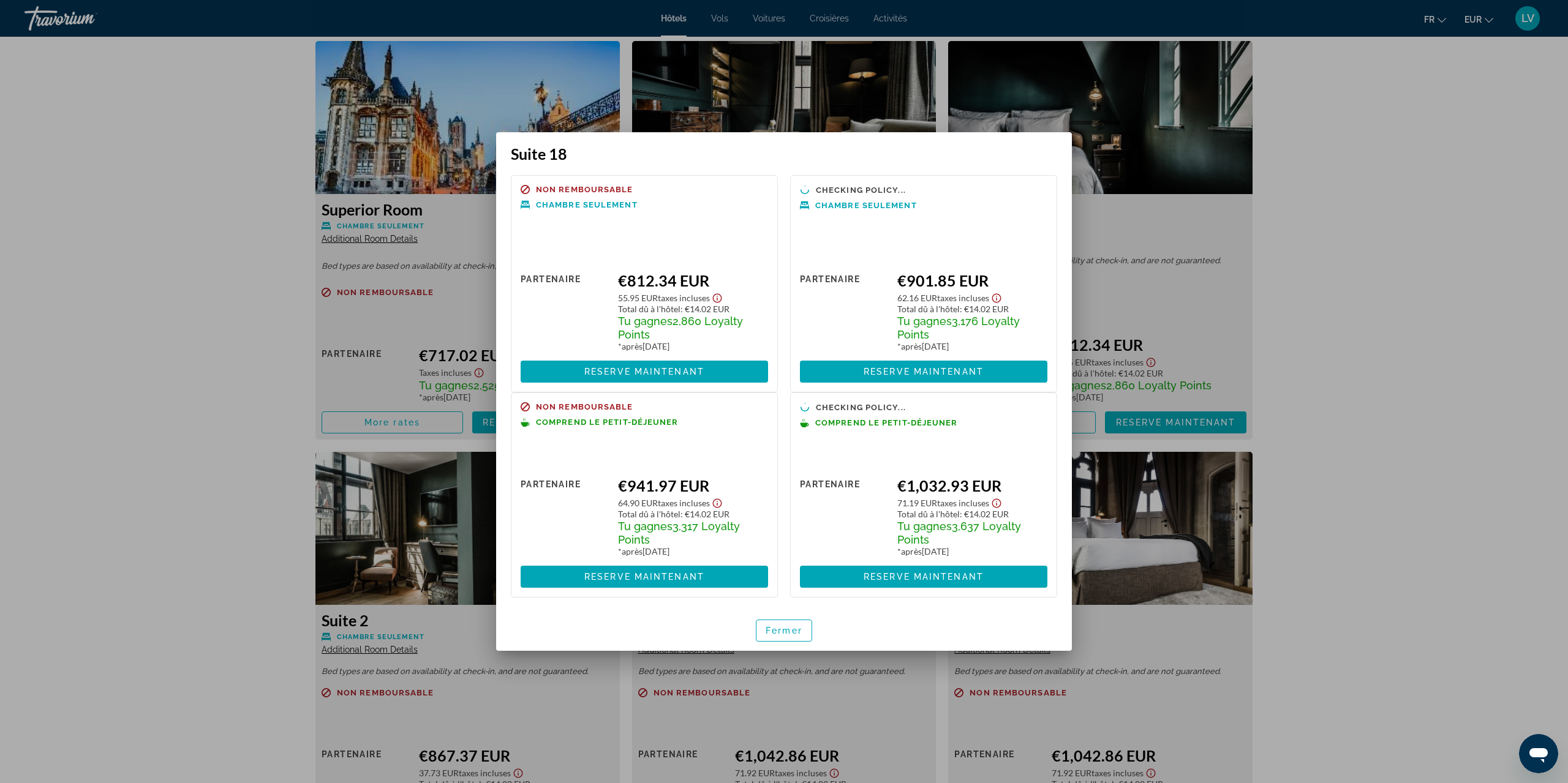
scroll to position [0, 0]
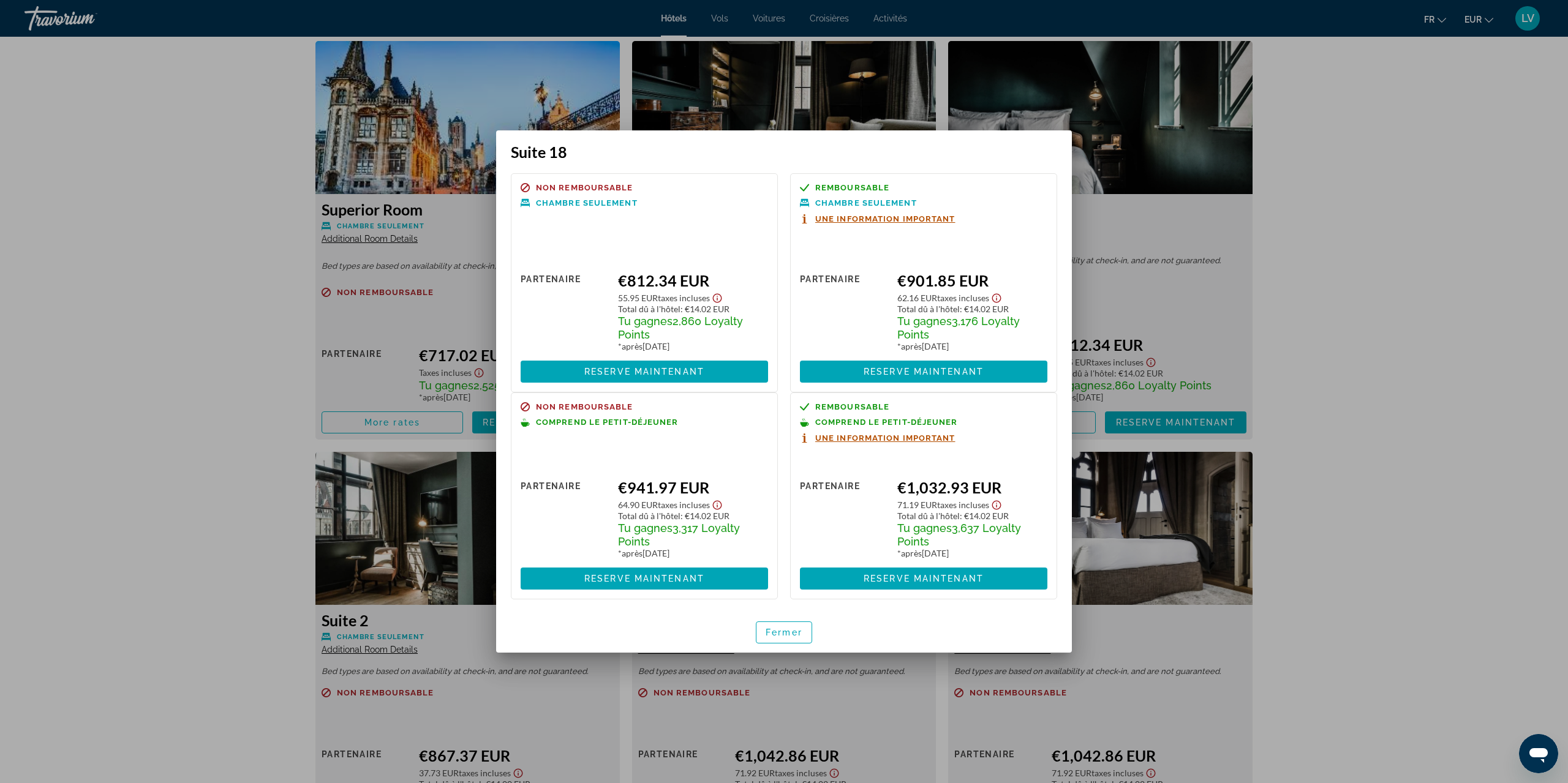
drag, startPoint x: 792, startPoint y: 638, endPoint x: 748, endPoint y: 599, distance: 58.8
click at [793, 638] on span "button" at bounding box center [784, 633] width 55 height 30
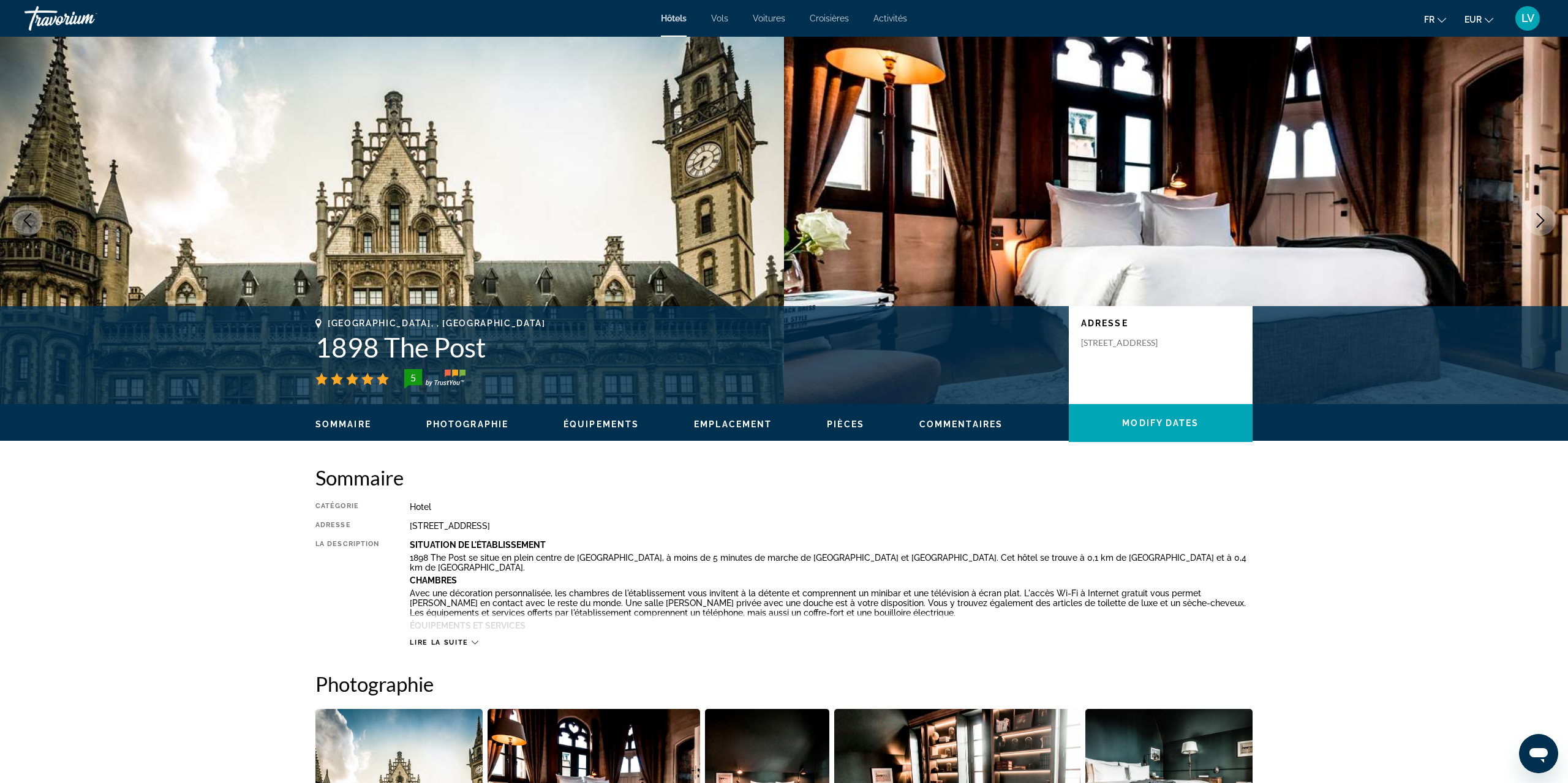
scroll to position [3346, 0]
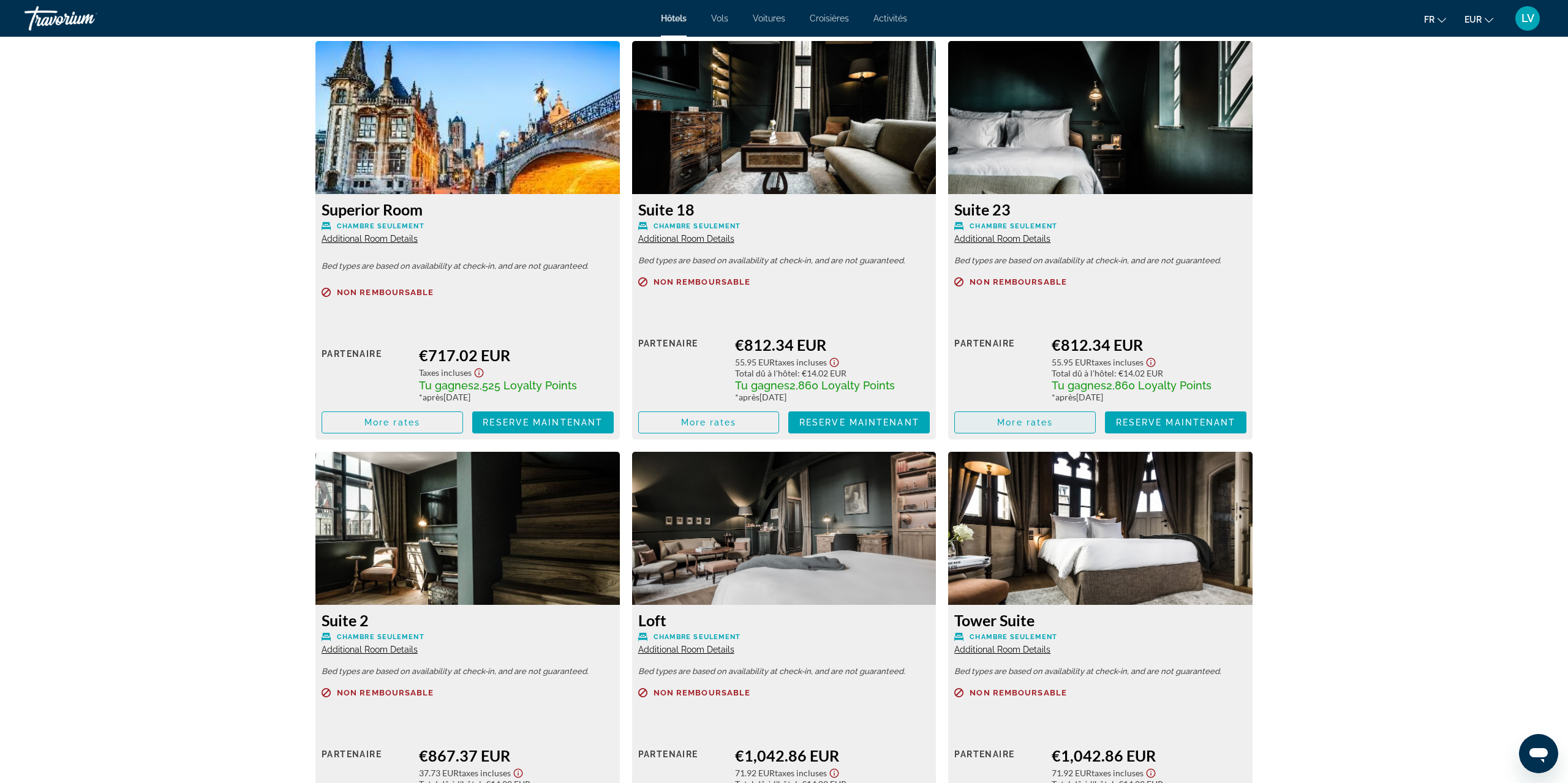
click at [1009, 423] on span "More rates" at bounding box center [1025, 422] width 56 height 10
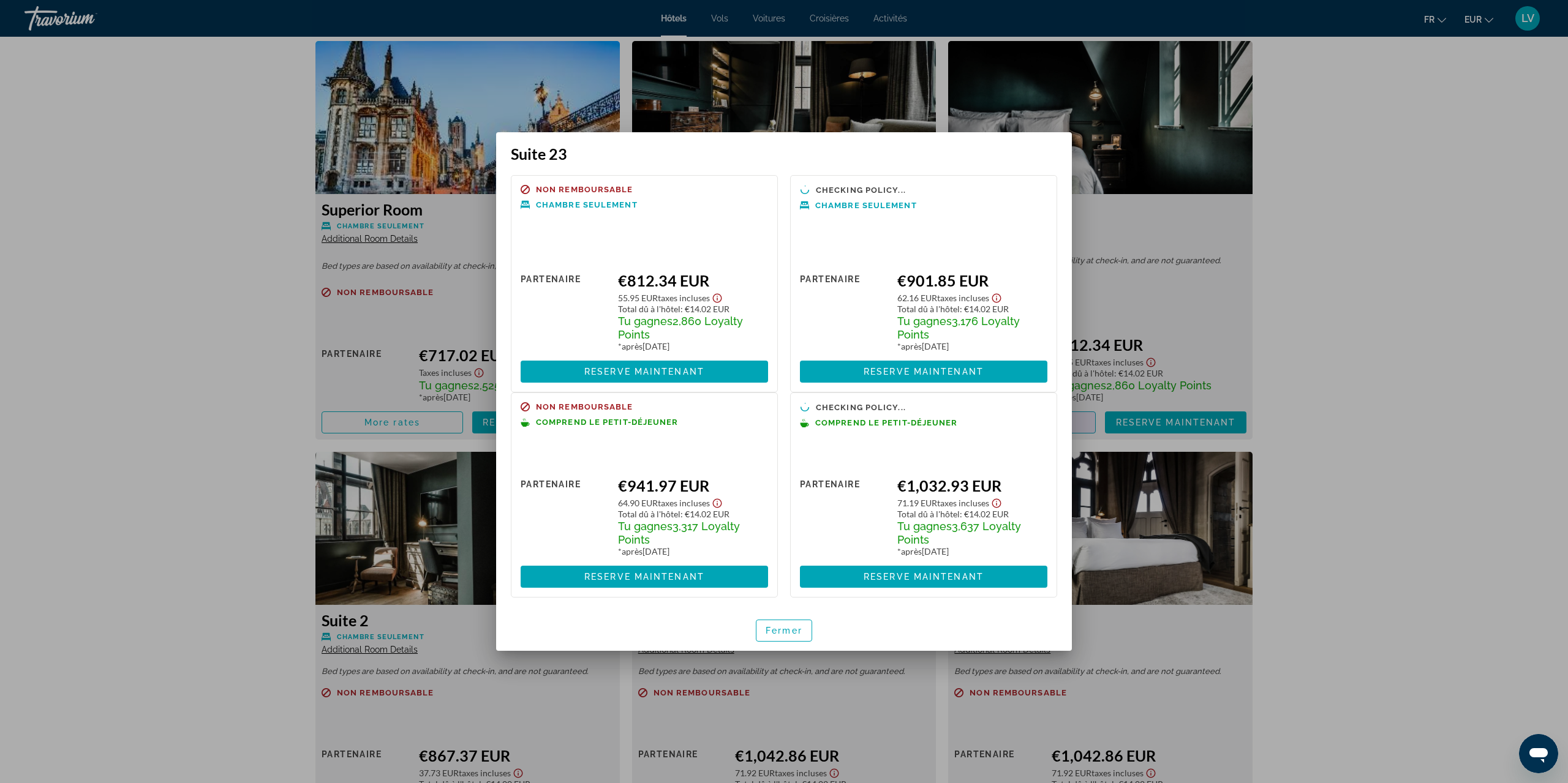
scroll to position [0, 0]
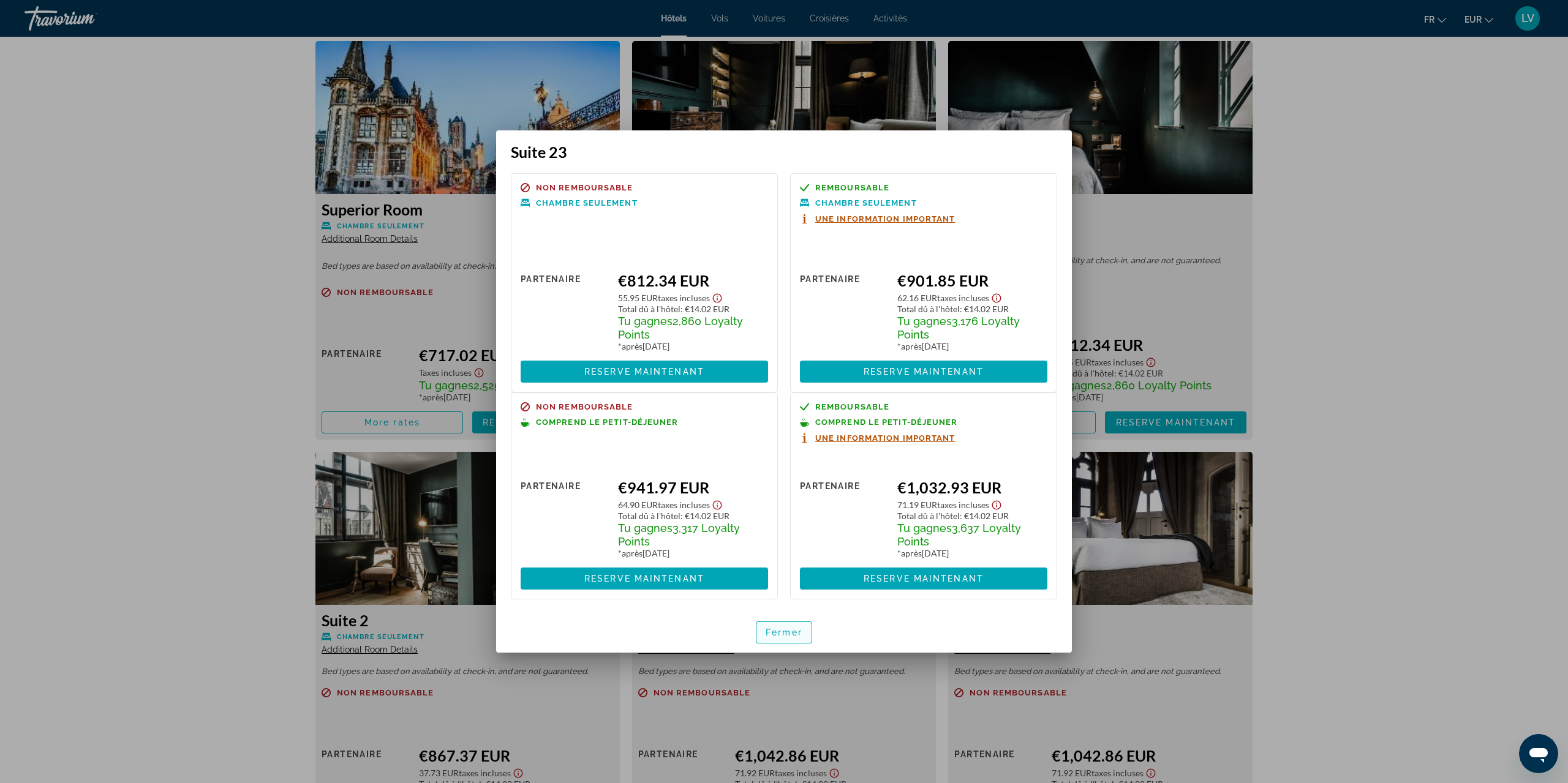
click at [791, 624] on span "button" at bounding box center [784, 633] width 55 height 30
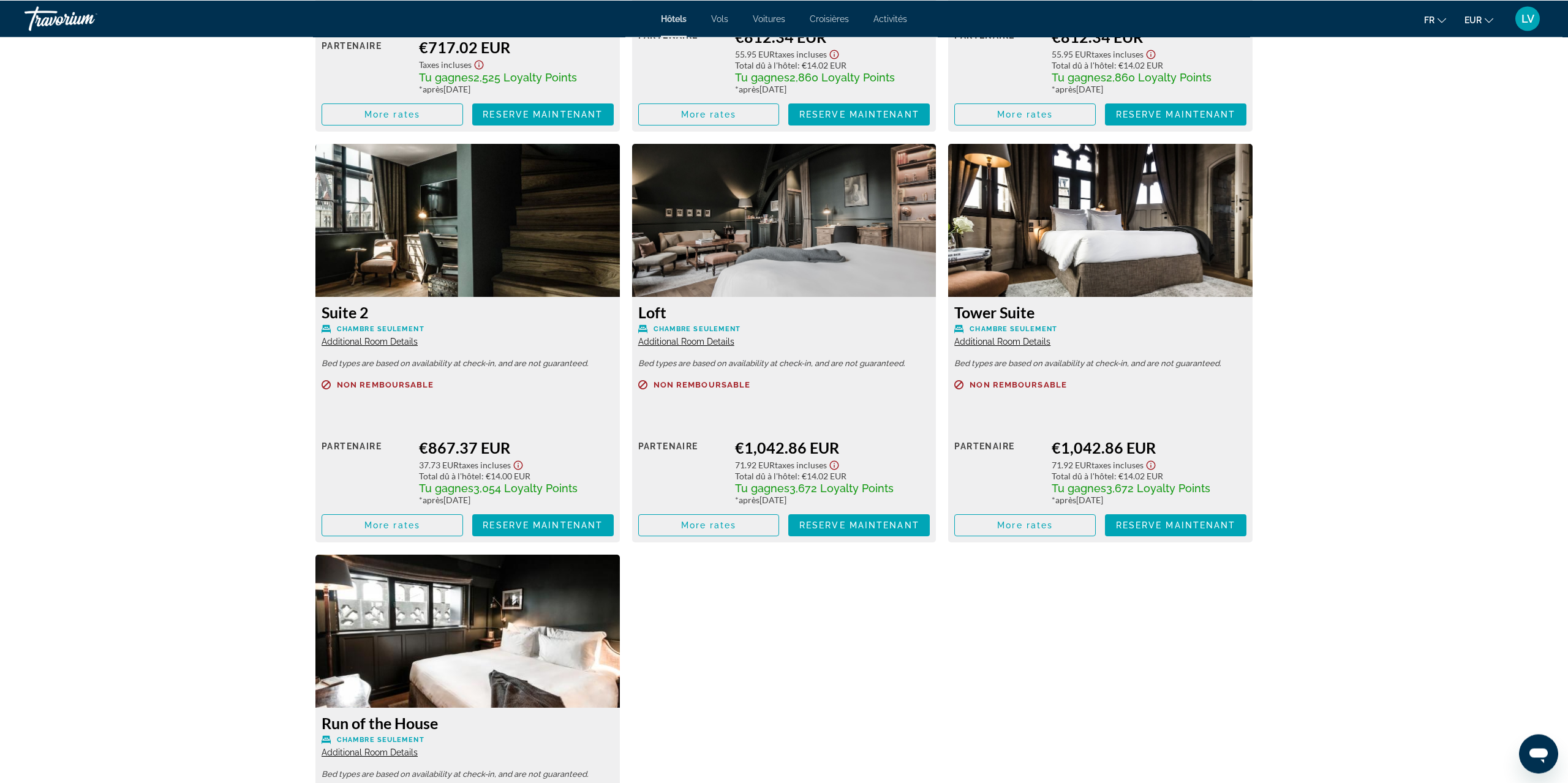
scroll to position [3658, 0]
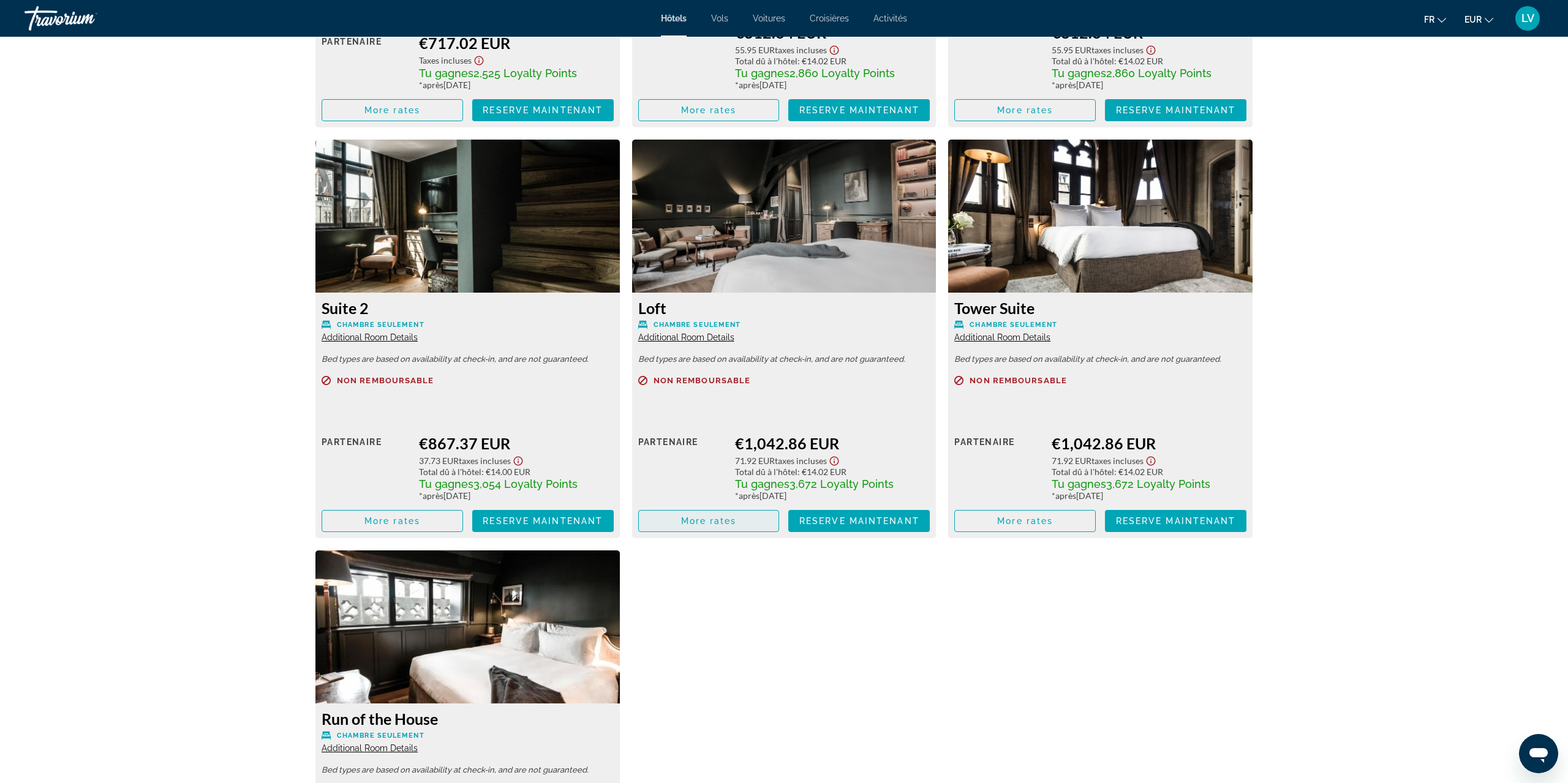
click at [713, 528] on span "Main content" at bounding box center [708, 522] width 140 height 30
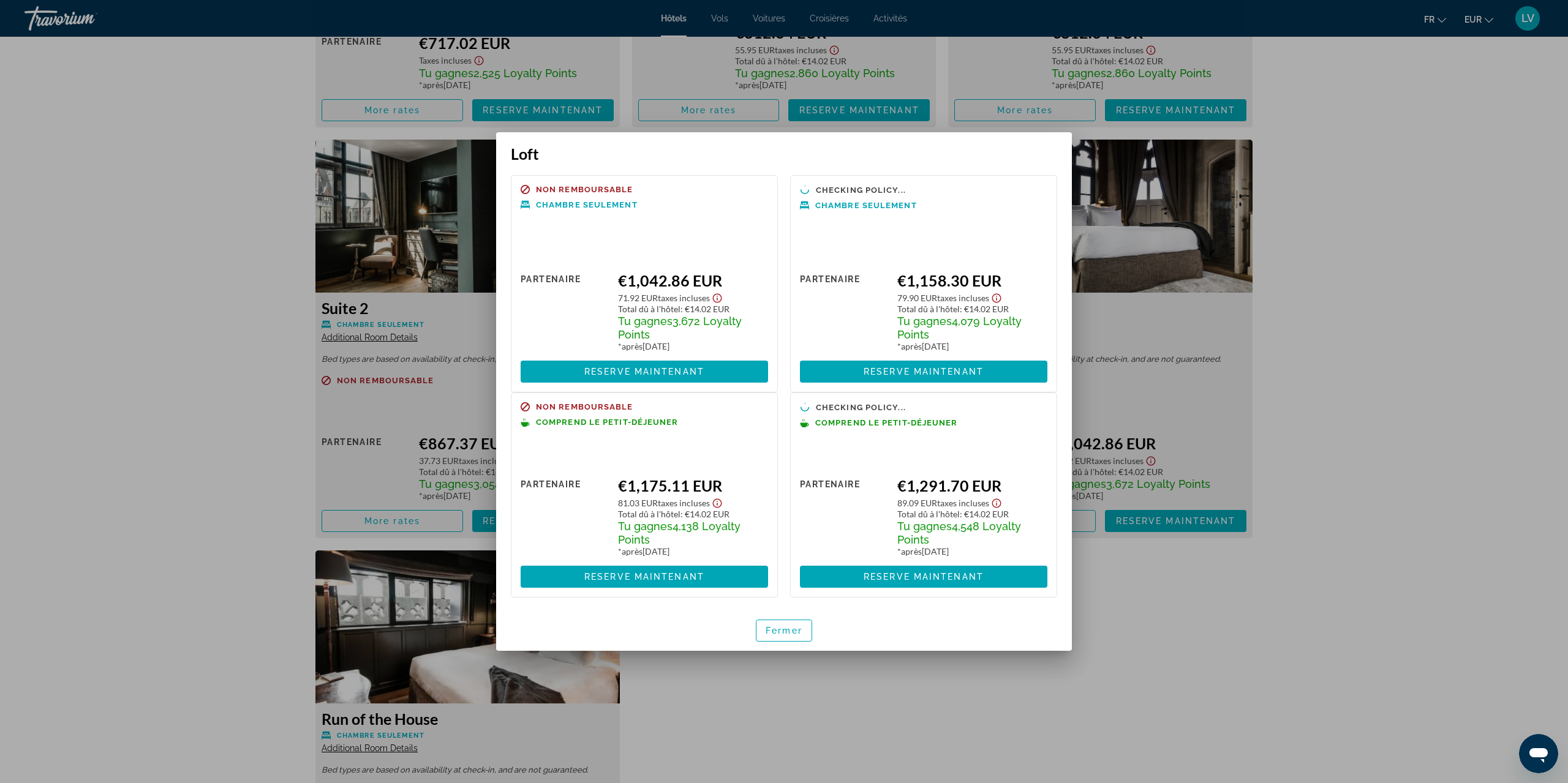
scroll to position [0, 0]
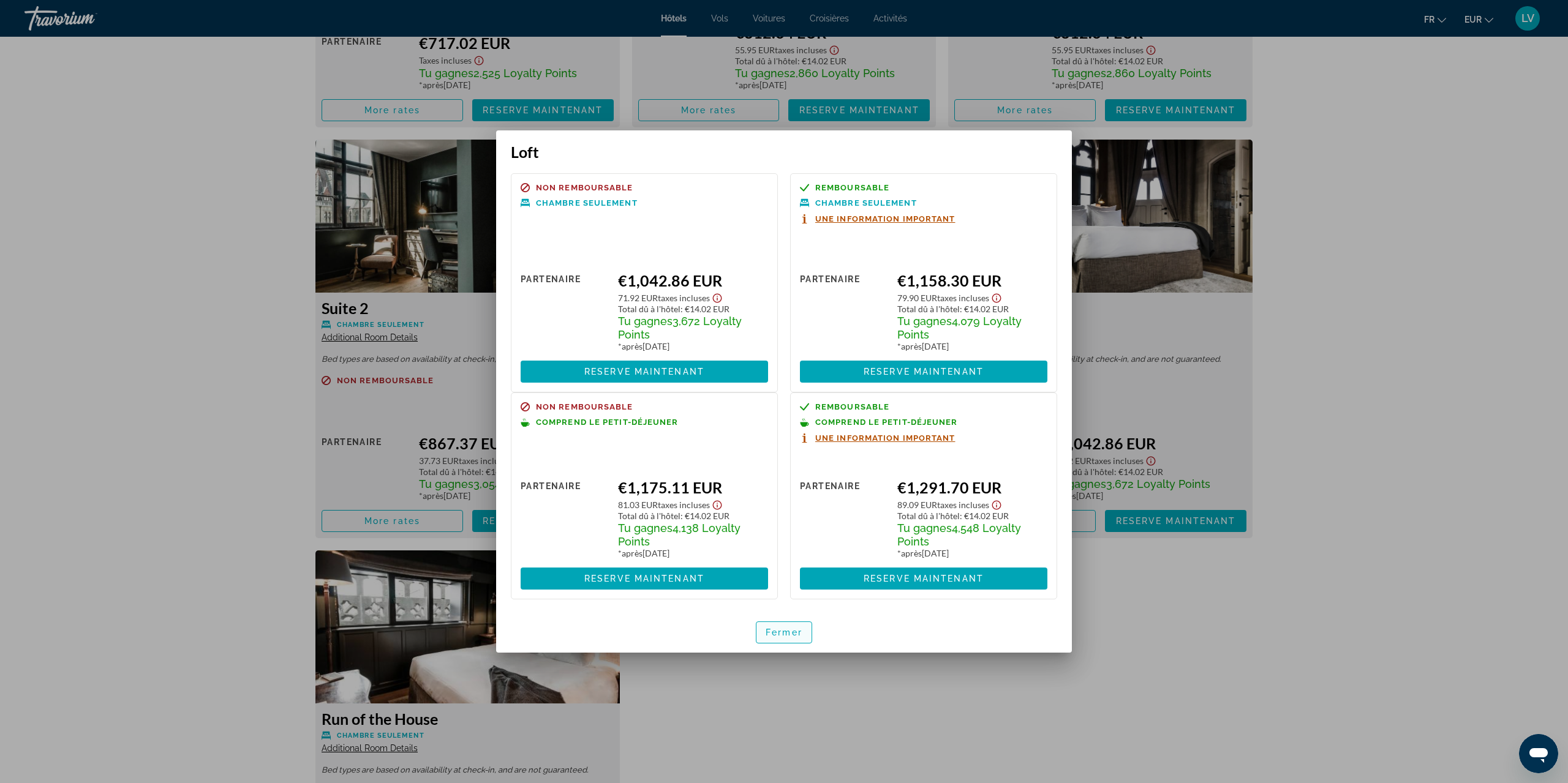
click at [797, 631] on span "Fermer" at bounding box center [784, 632] width 37 height 10
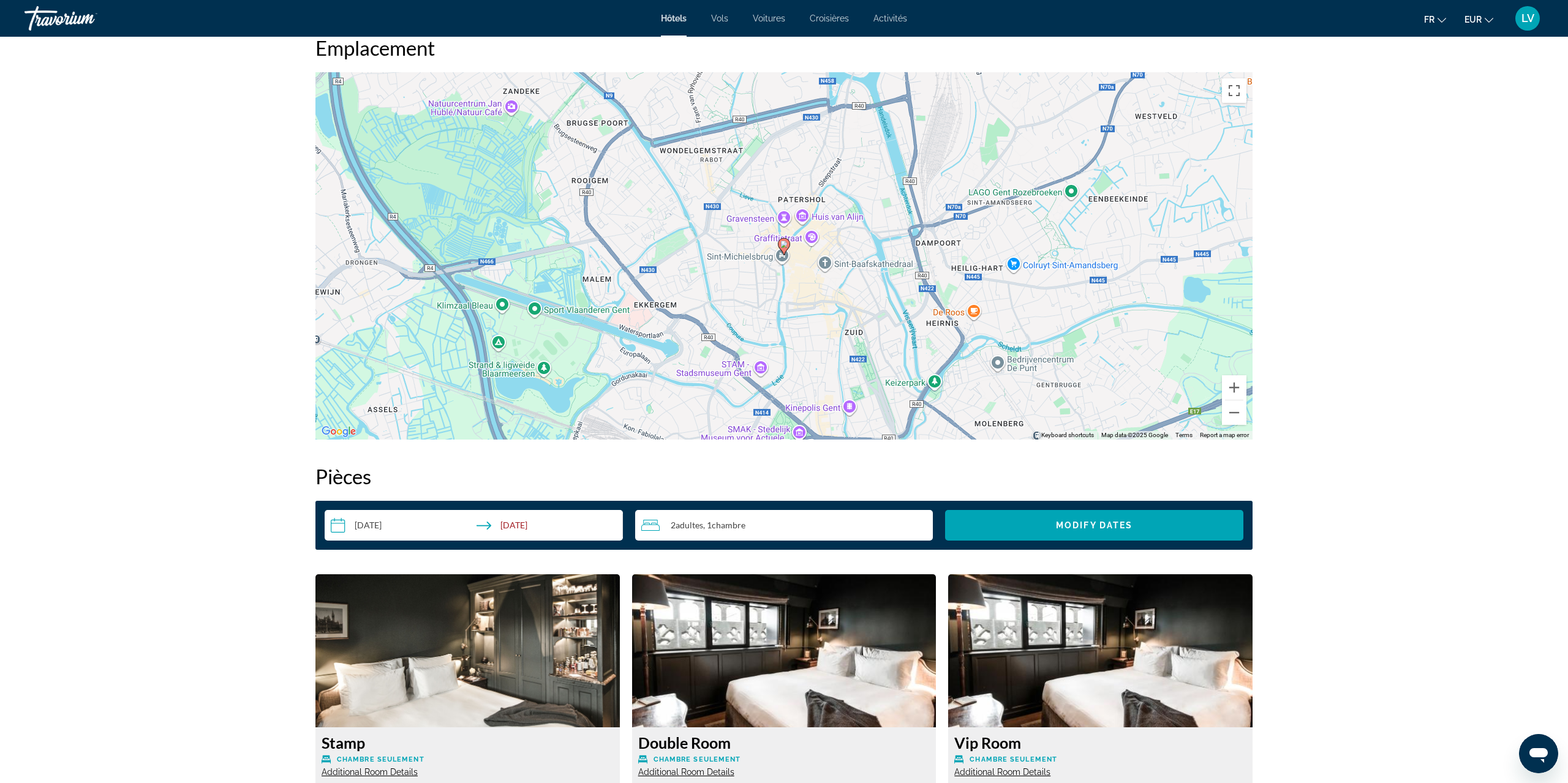
scroll to position [1472, 0]
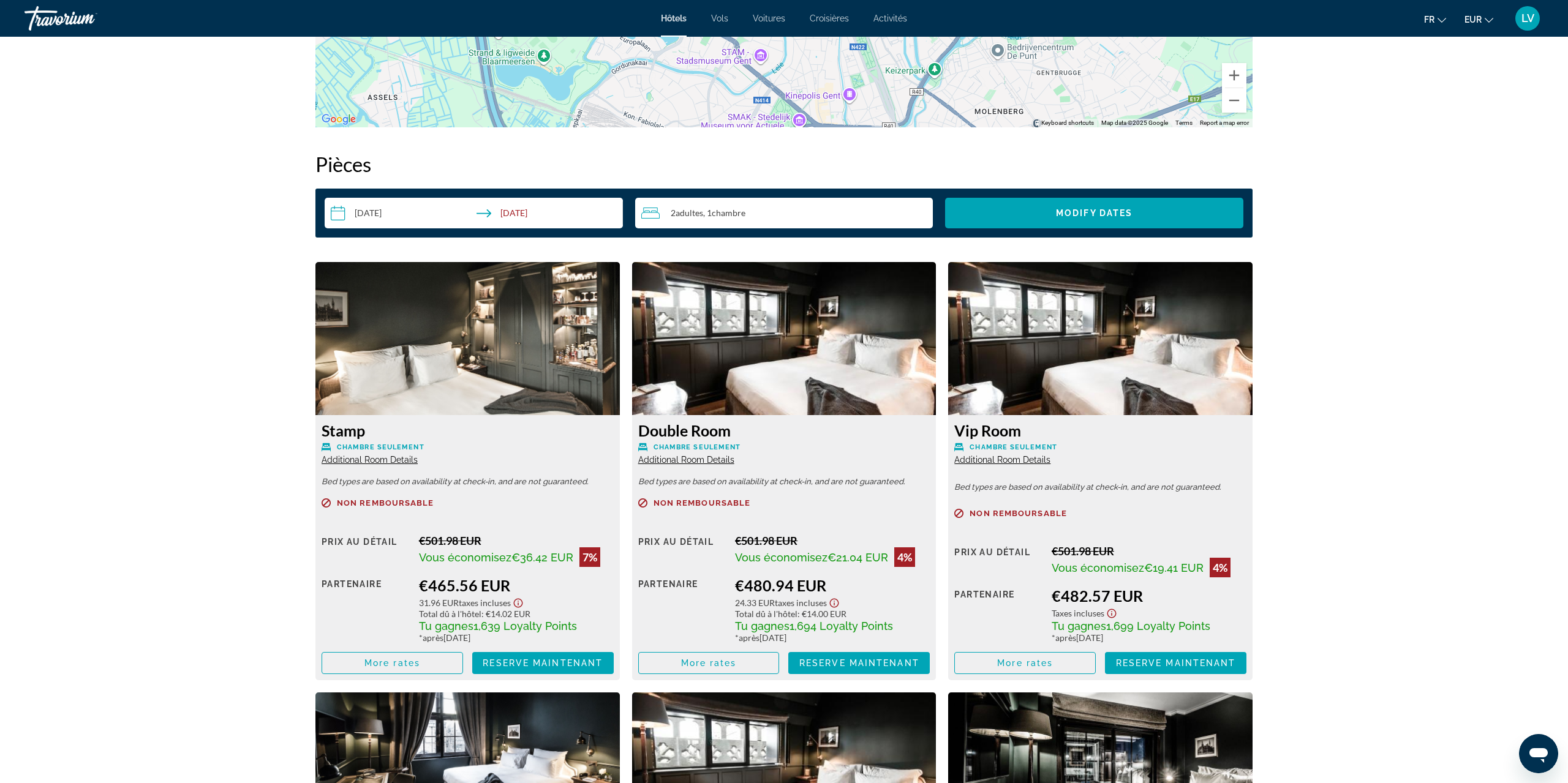
click at [1022, 461] on span "Additional Room Details" at bounding box center [1003, 459] width 96 height 10
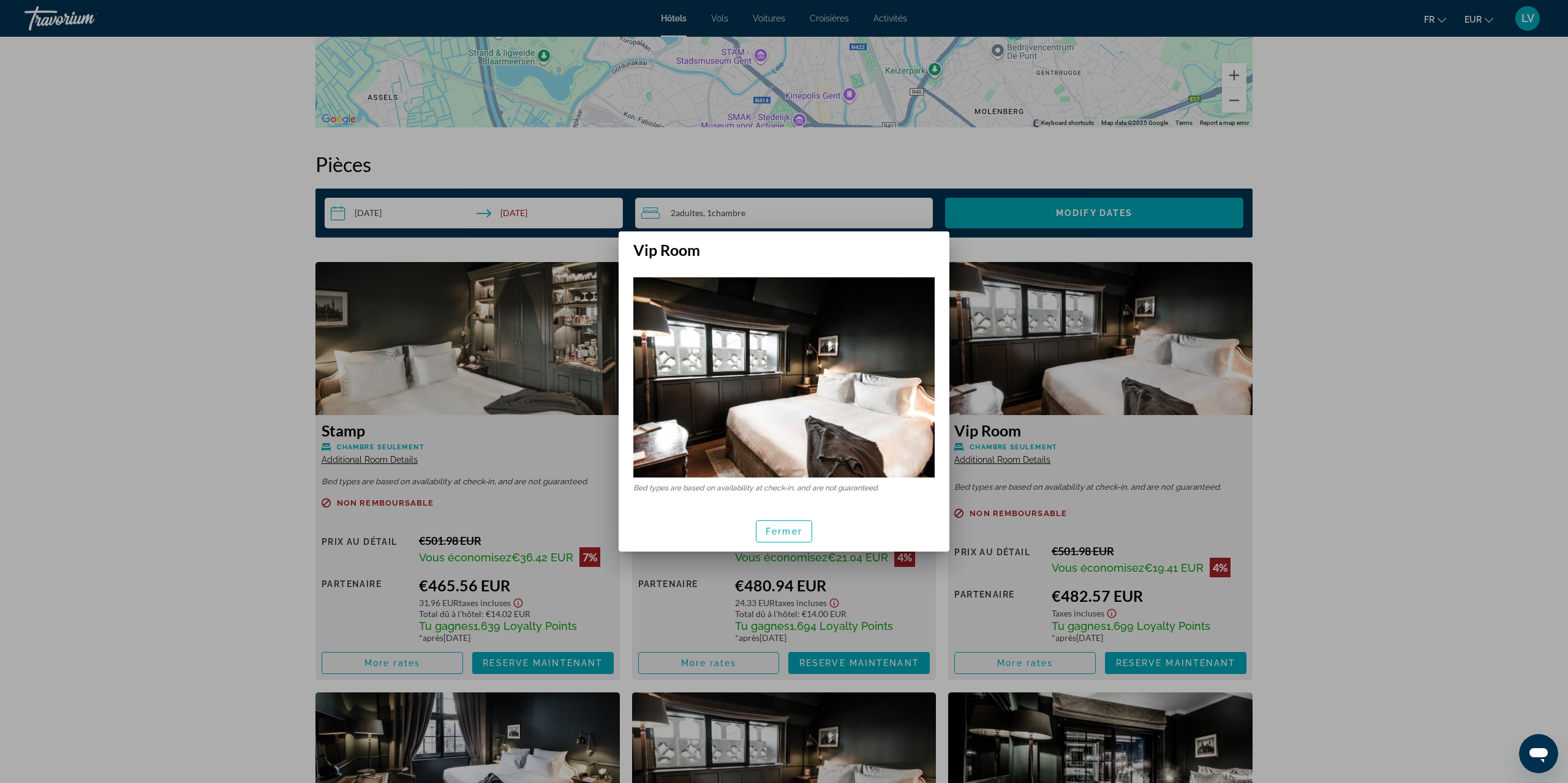
scroll to position [0, 0]
click at [798, 534] on span "Fermer" at bounding box center [784, 531] width 37 height 10
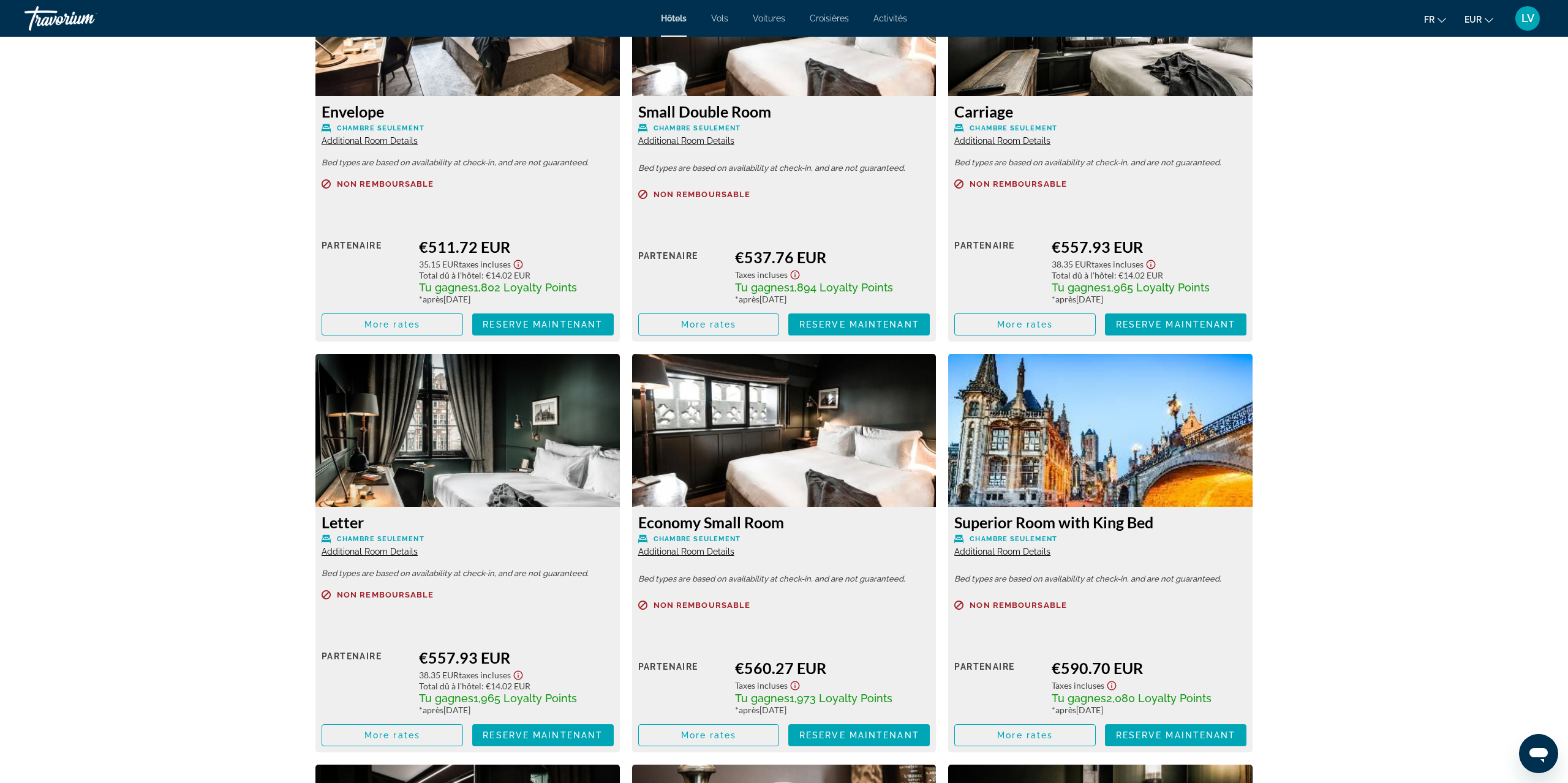
scroll to position [2409, 0]
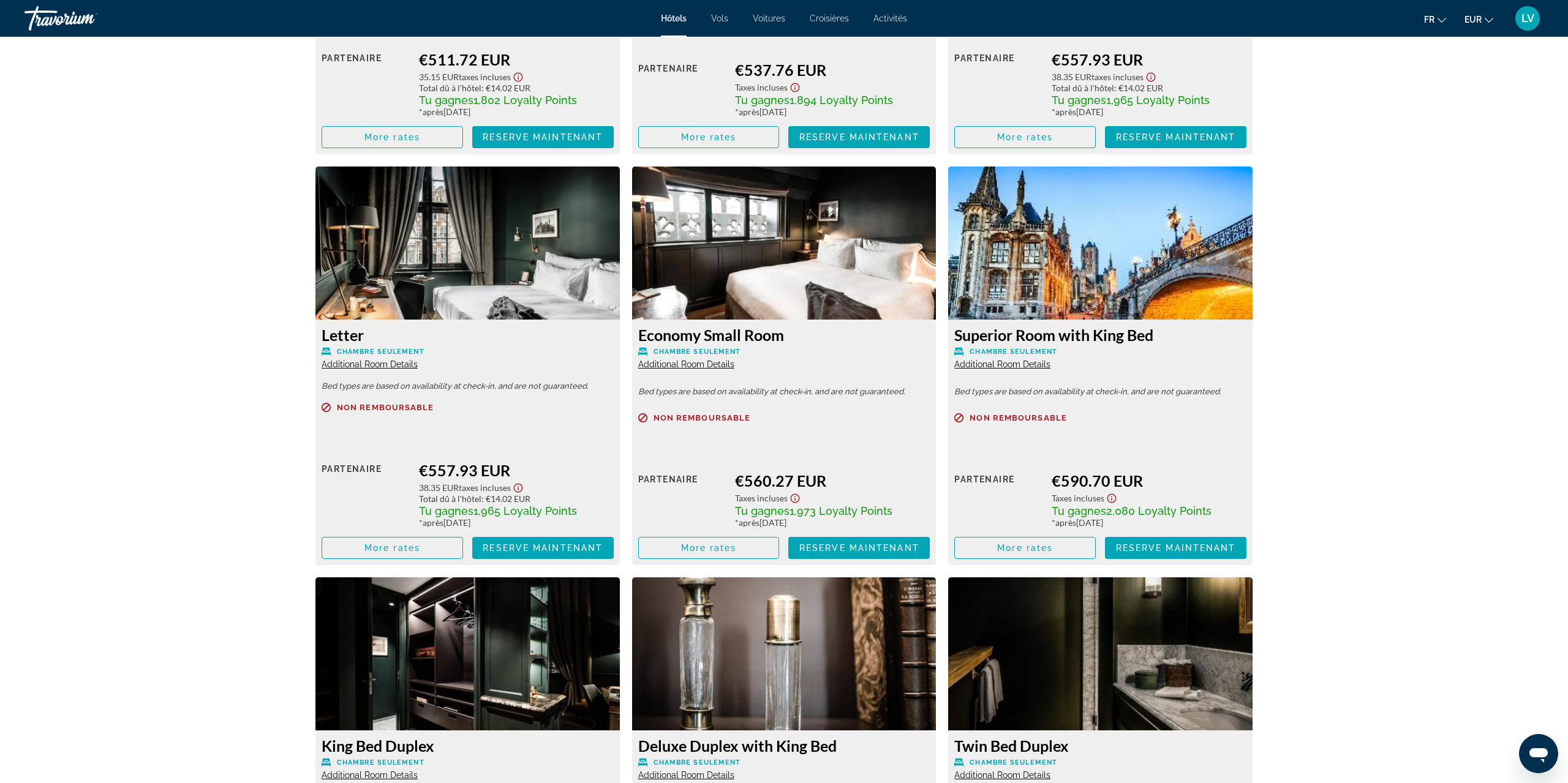
click at [1017, 361] on span "Additional Room Details" at bounding box center [1003, 364] width 96 height 10
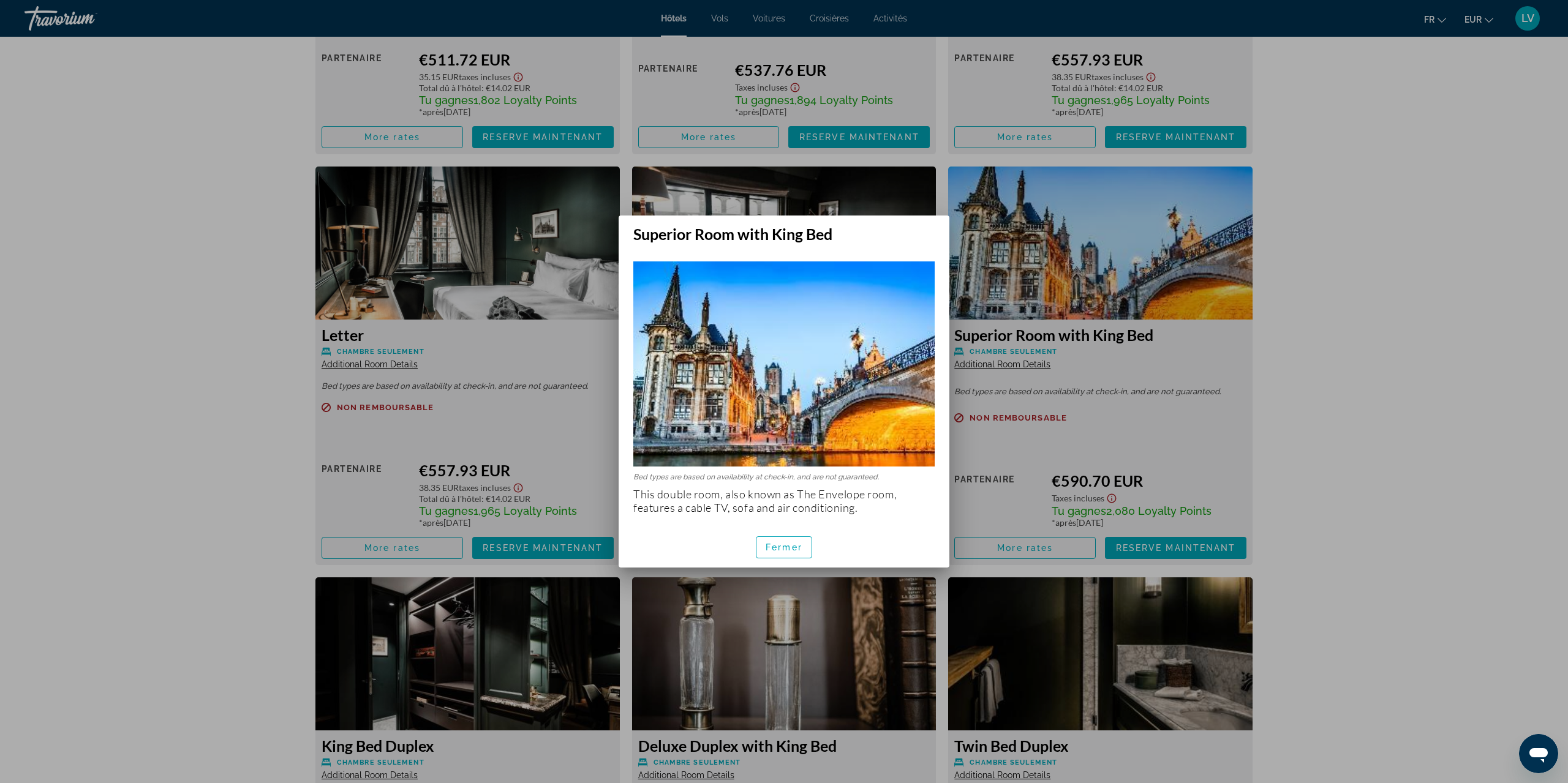
scroll to position [0, 0]
click at [785, 546] on span "Fermer" at bounding box center [784, 547] width 37 height 10
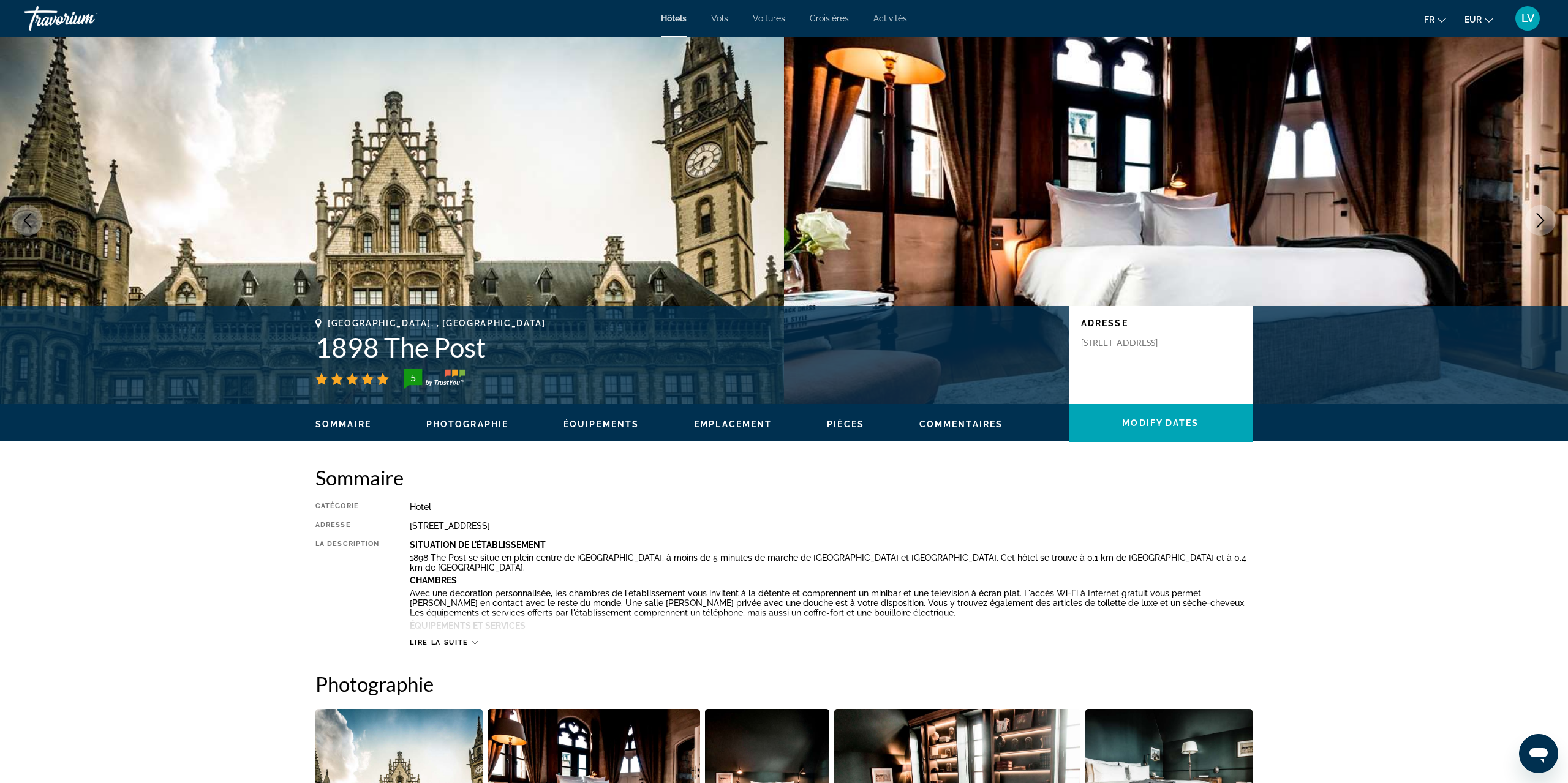
scroll to position [2409, 0]
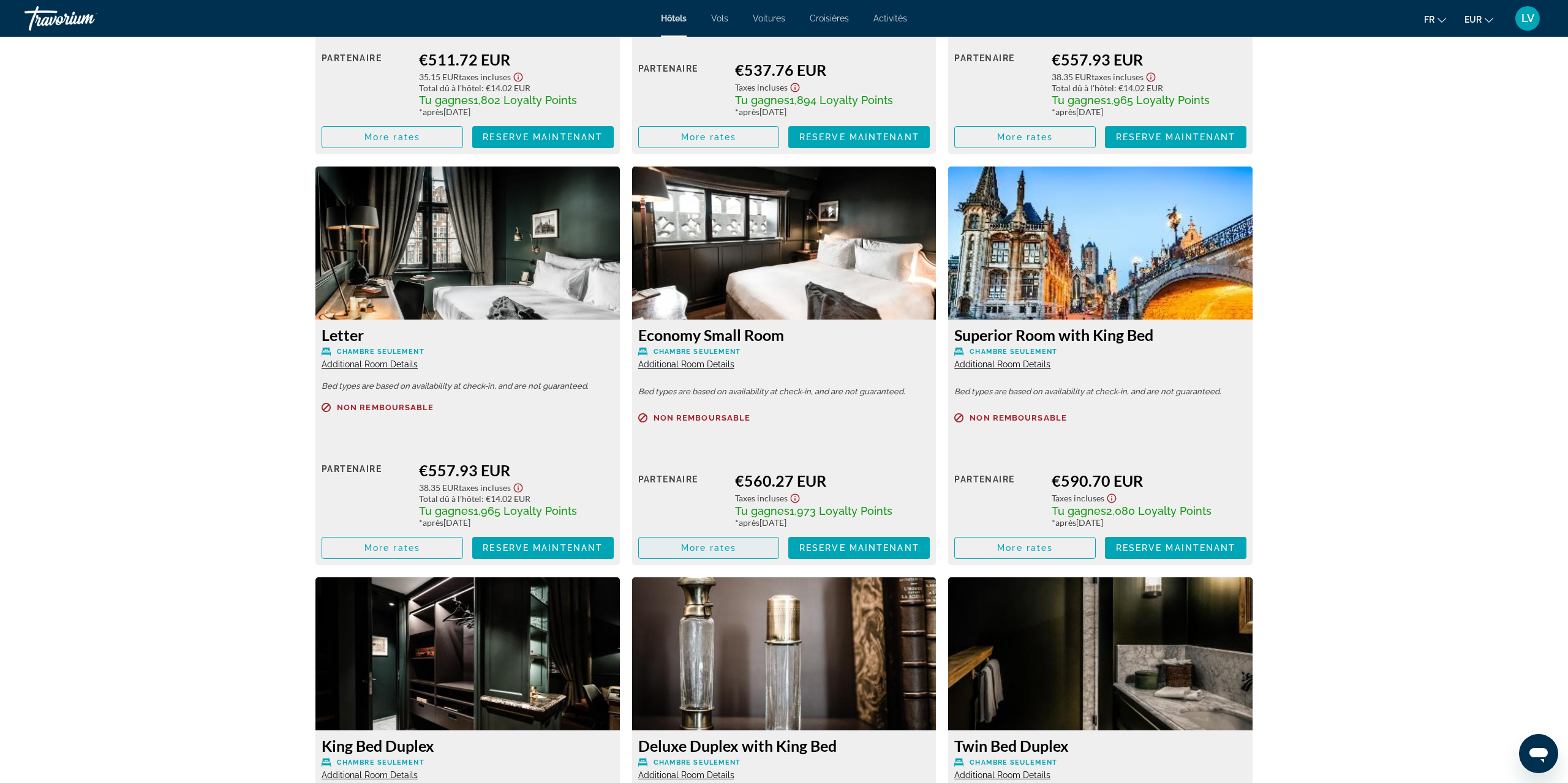
click at [727, 545] on span "More rates" at bounding box center [708, 547] width 56 height 10
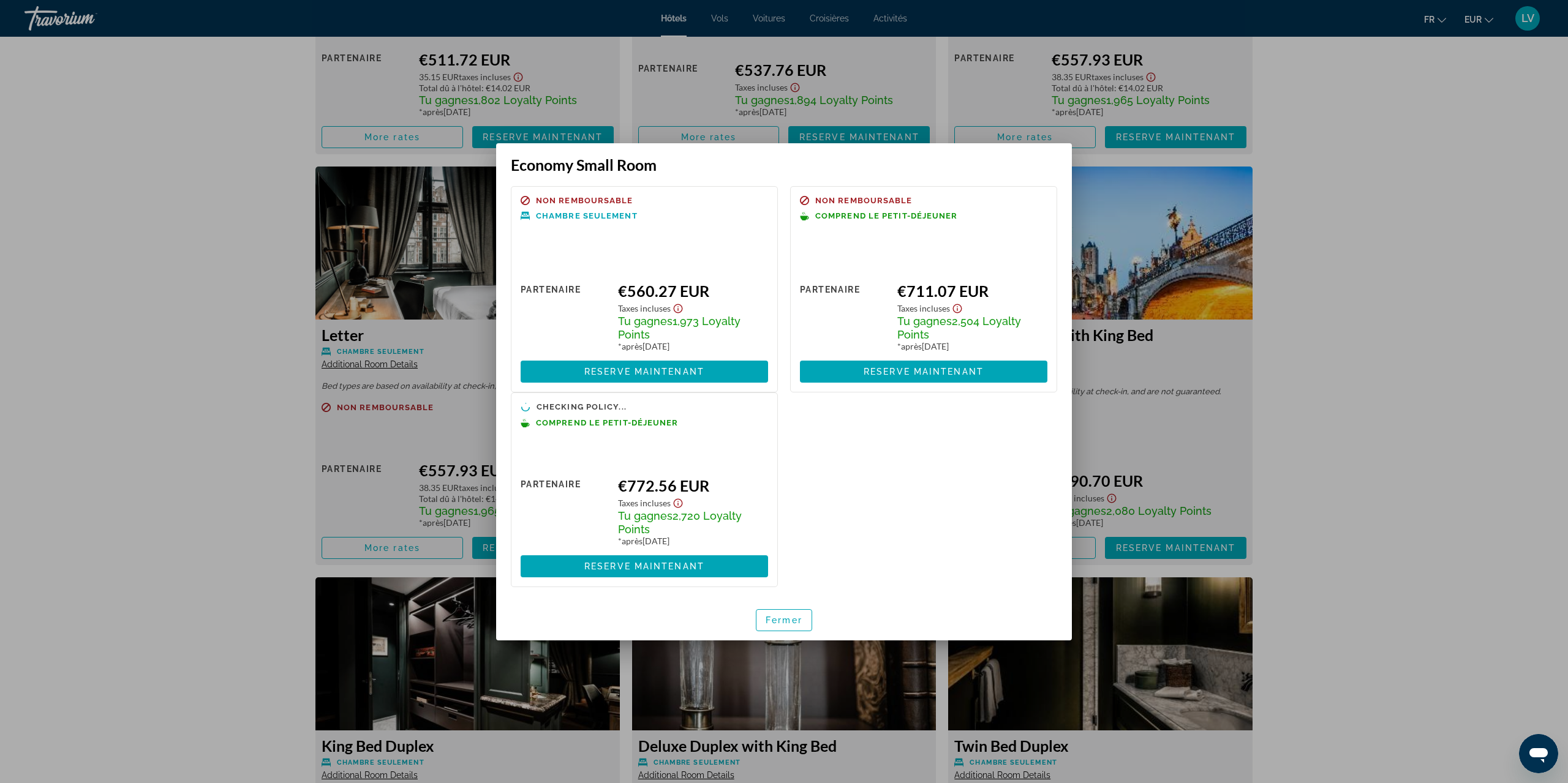
scroll to position [0, 0]
click at [800, 623] on span "Fermer" at bounding box center [784, 620] width 37 height 10
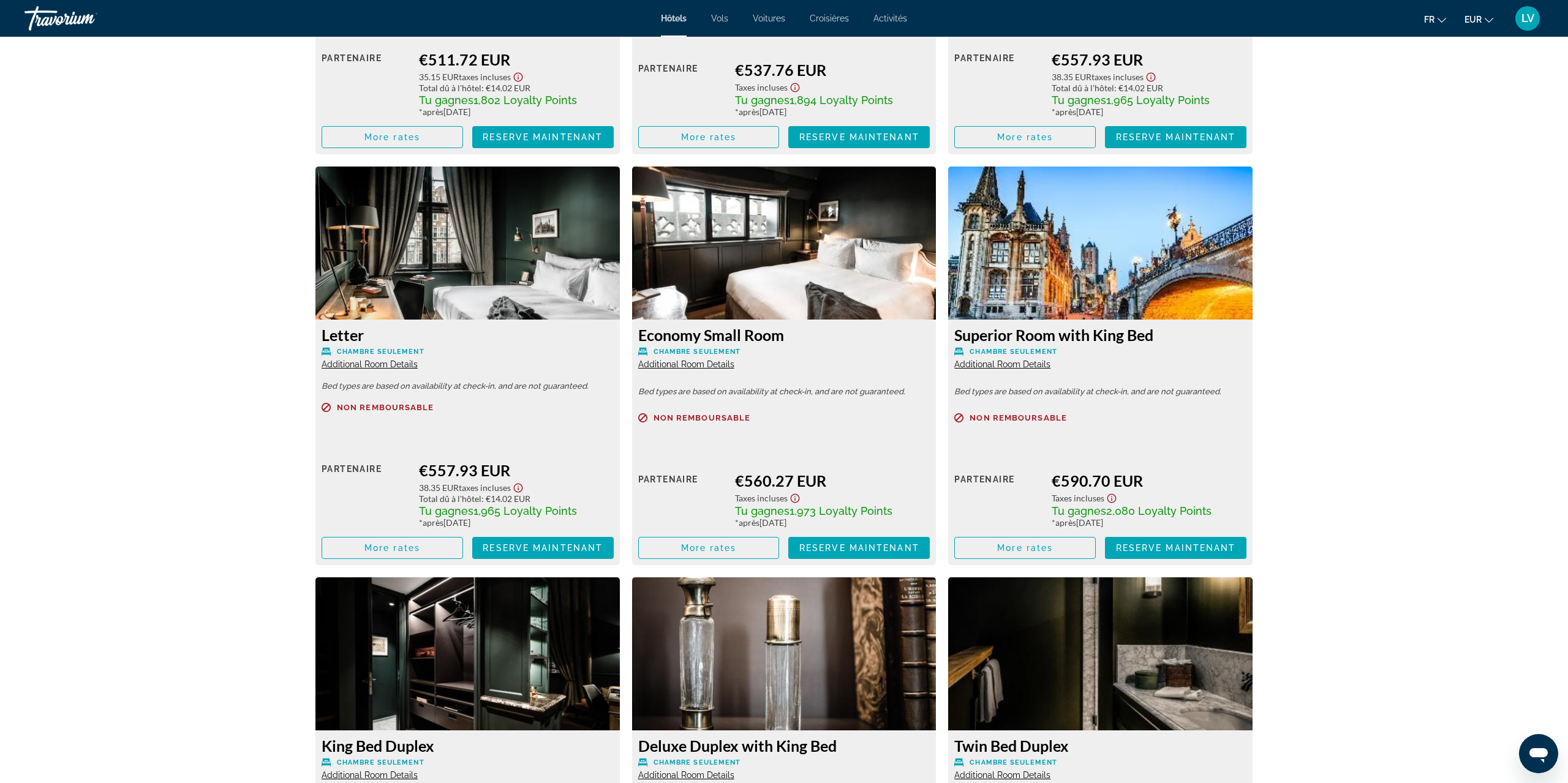
scroll to position [2409, 0]
click at [691, 361] on span "Additional Room Details" at bounding box center [686, 364] width 96 height 10
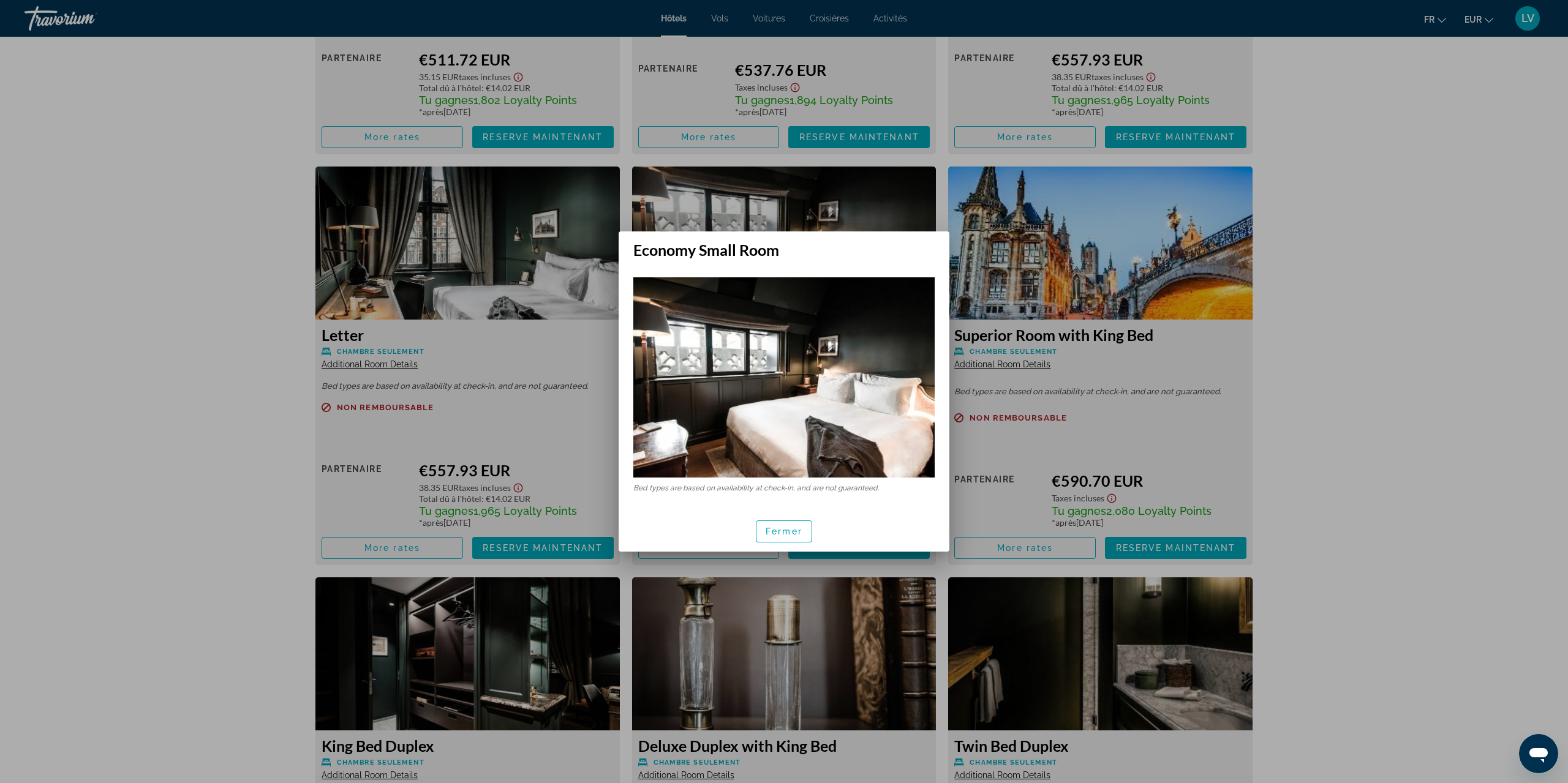
scroll to position [0, 0]
click at [790, 532] on span "Fermer" at bounding box center [784, 531] width 37 height 10
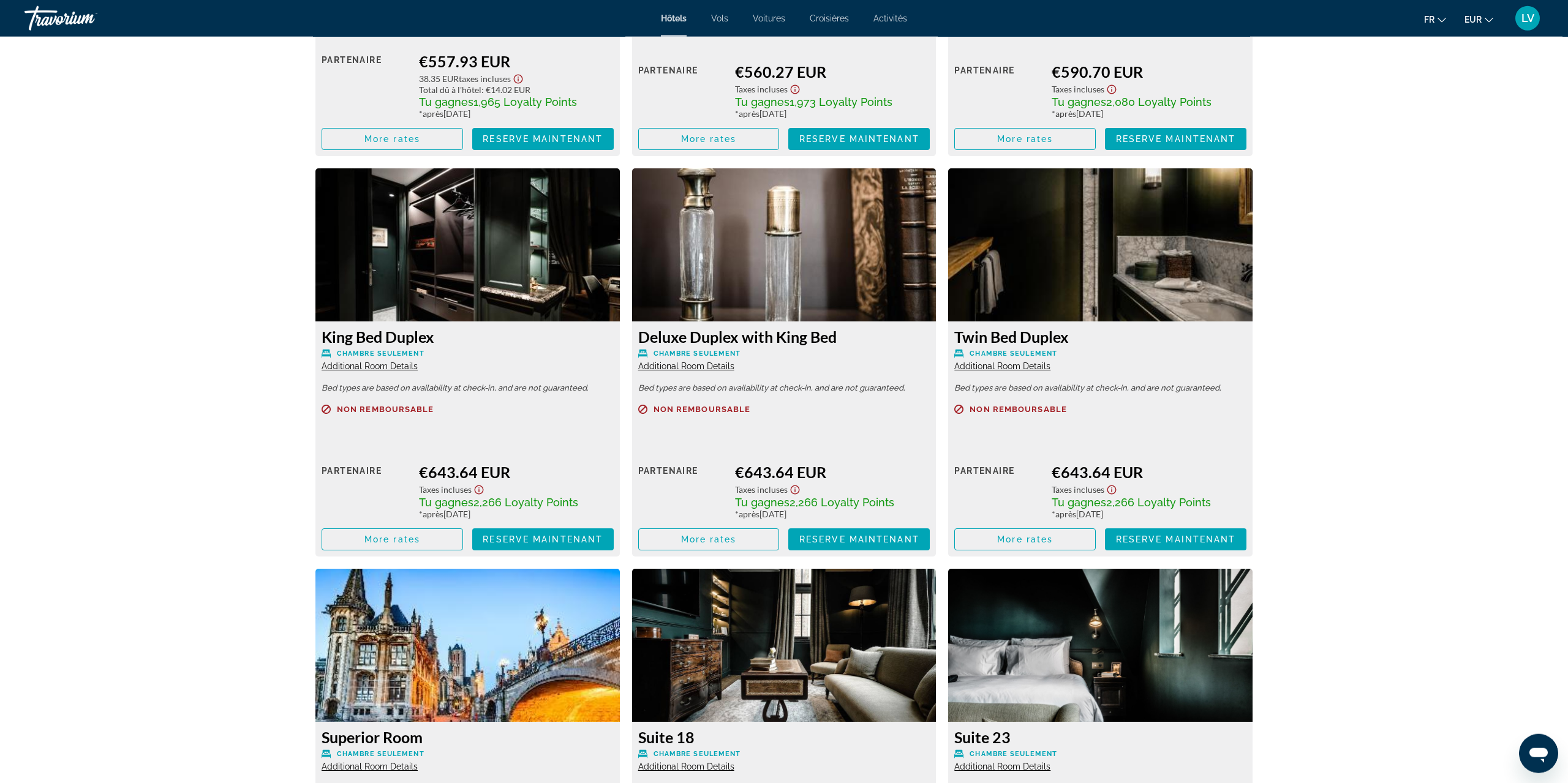
scroll to position [2846, 0]
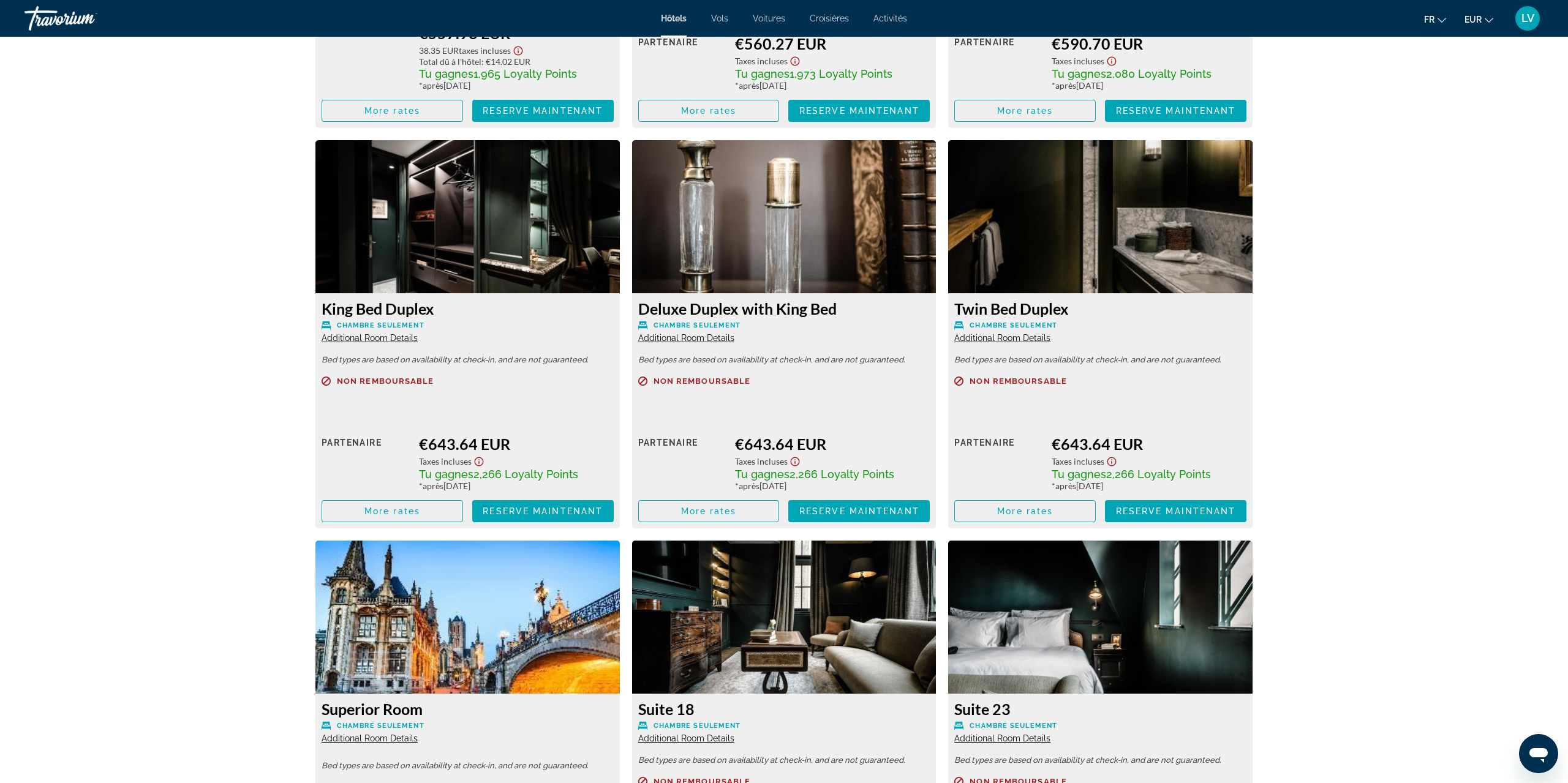
click at [402, 343] on div "King Bed Duplex Chambre seulement Additional Room Details" at bounding box center [468, 321] width 292 height 44
click at [402, 339] on span "Additional Room Details" at bounding box center [370, 338] width 96 height 10
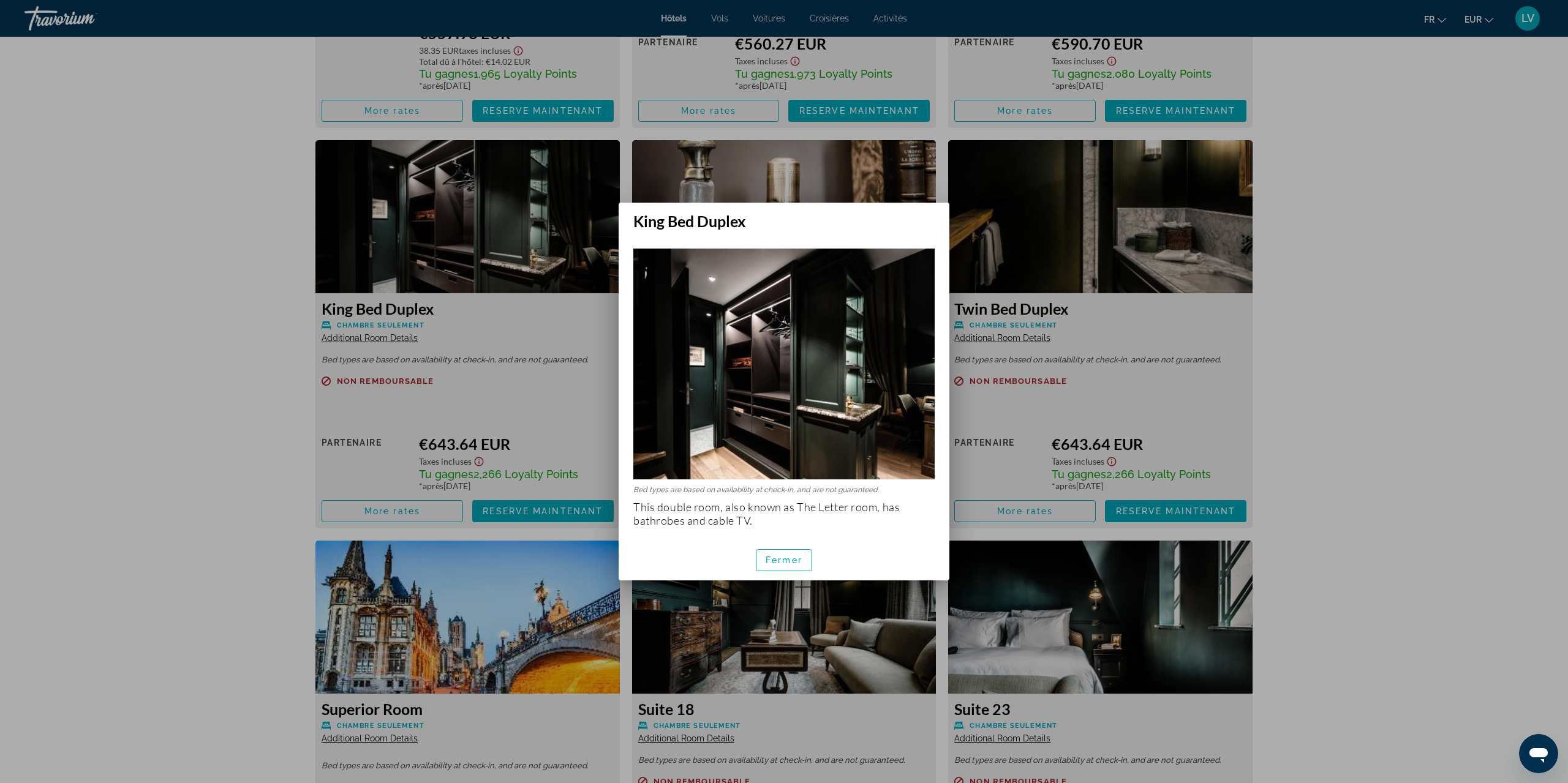
scroll to position [0, 0]
click at [794, 564] on span "Fermer" at bounding box center [784, 560] width 37 height 10
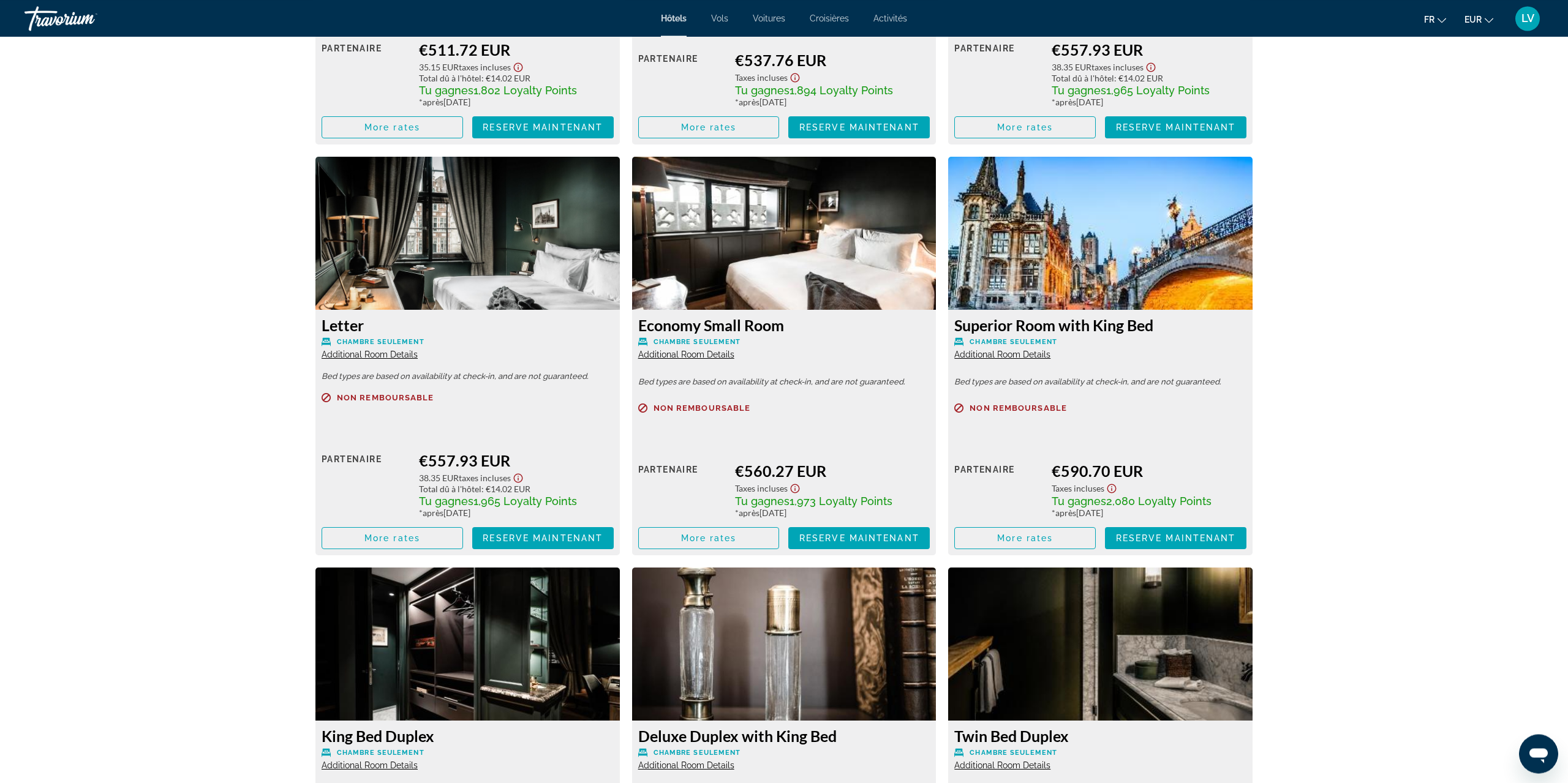
scroll to position [2409, 0]
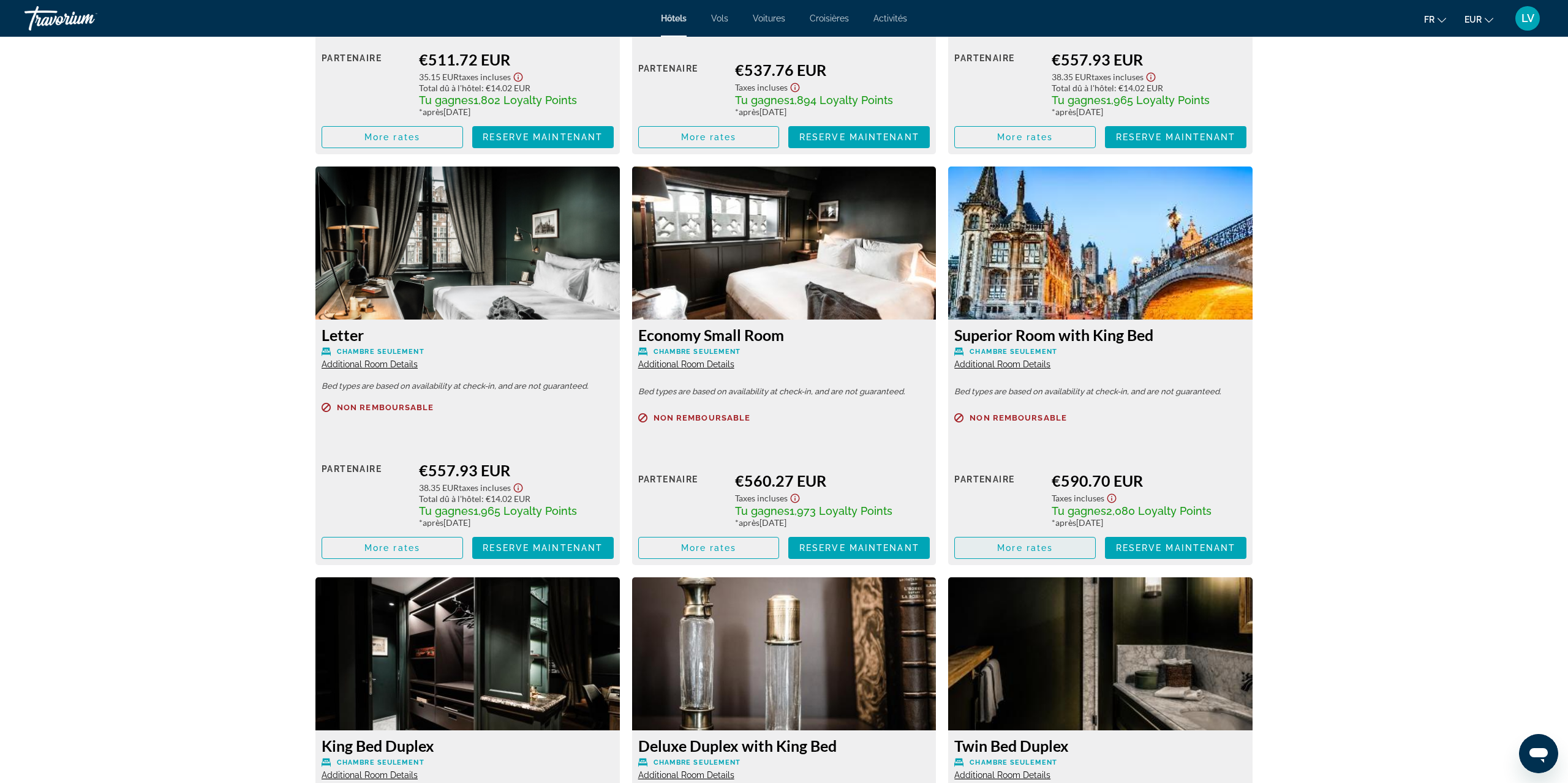
click at [1054, 562] on span "Main content" at bounding box center [1025, 548] width 140 height 30
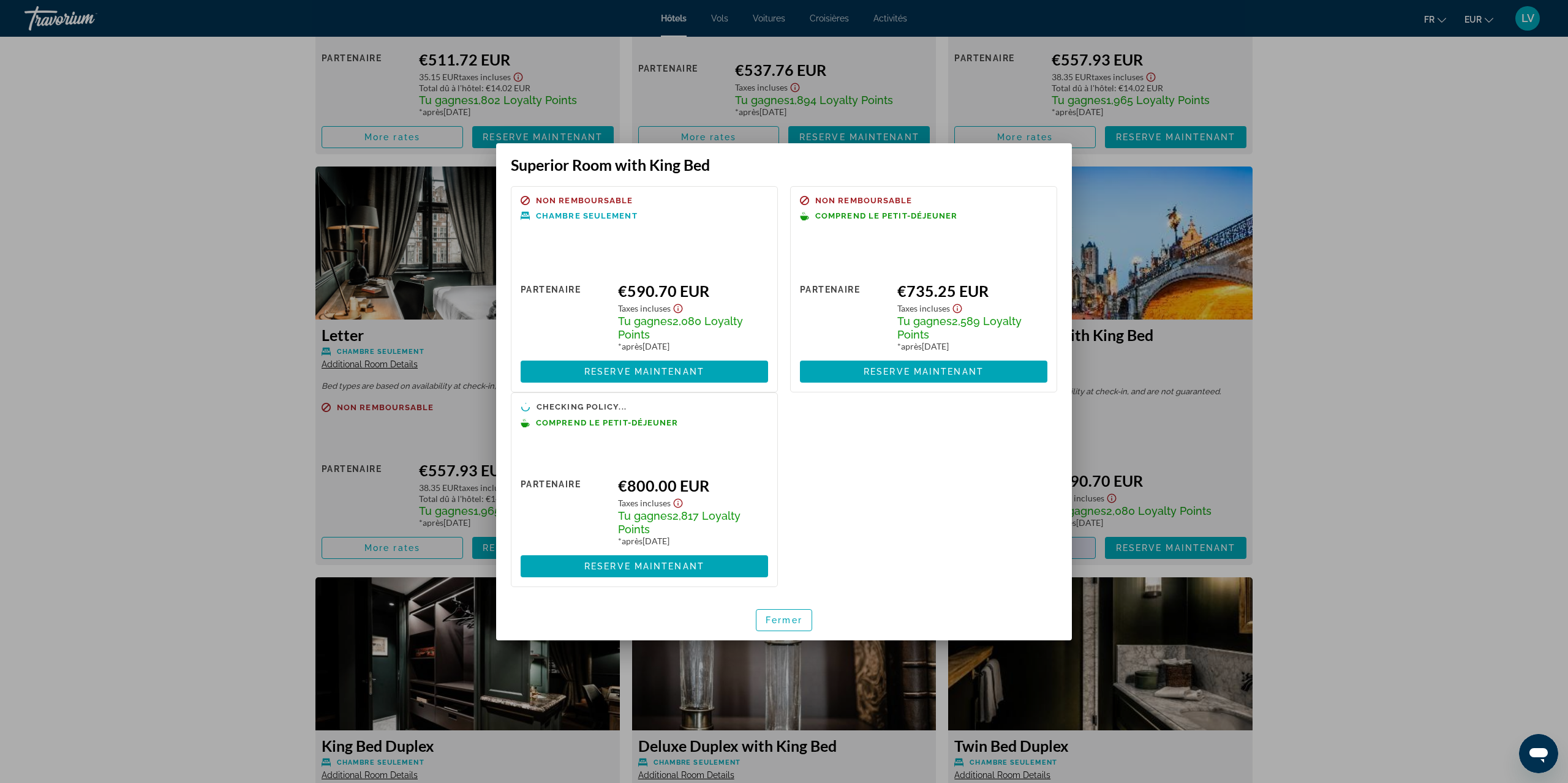
scroll to position [0, 0]
click at [794, 624] on span "Fermer" at bounding box center [784, 619] width 37 height 10
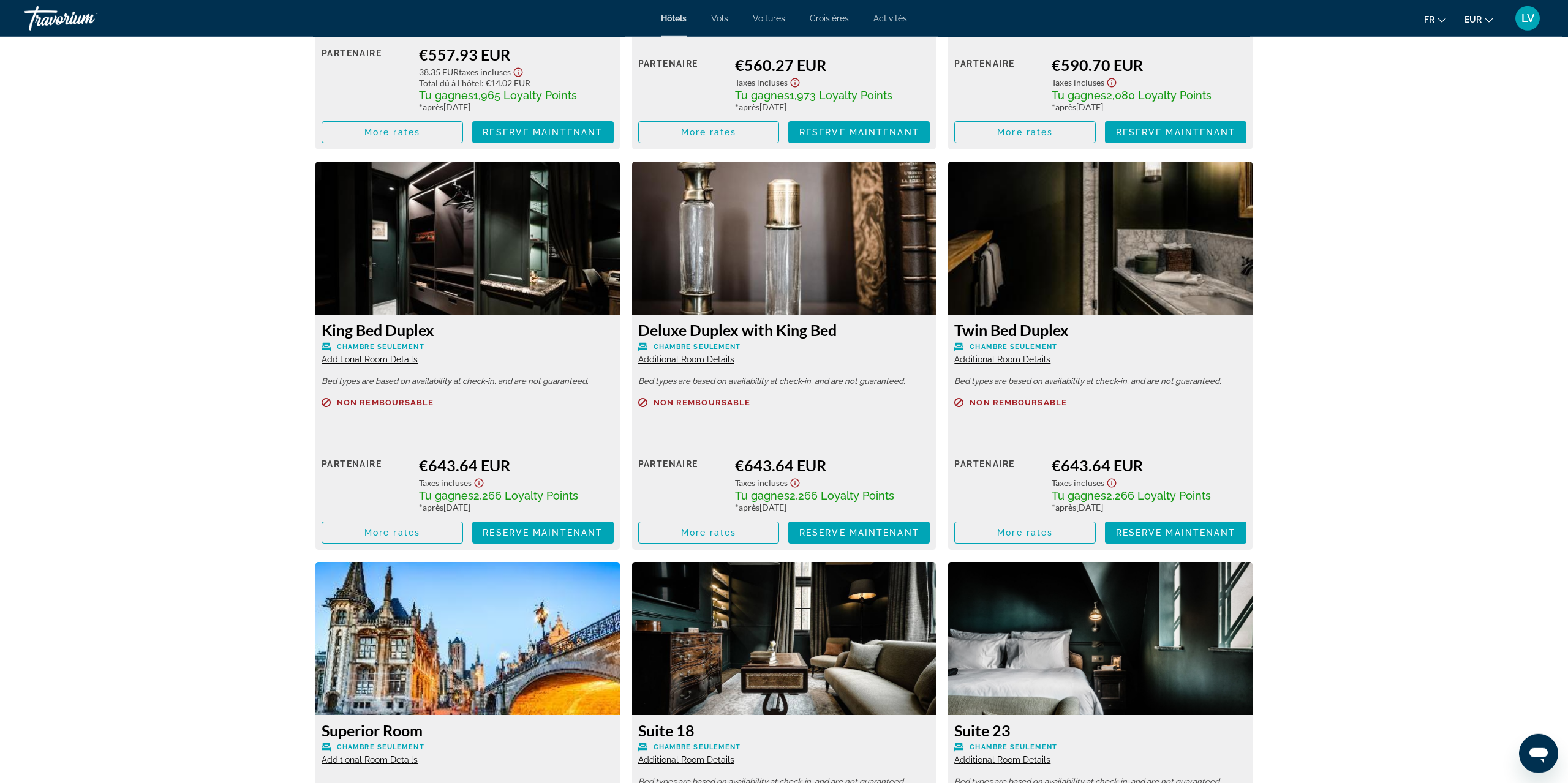
scroll to position [2846, 0]
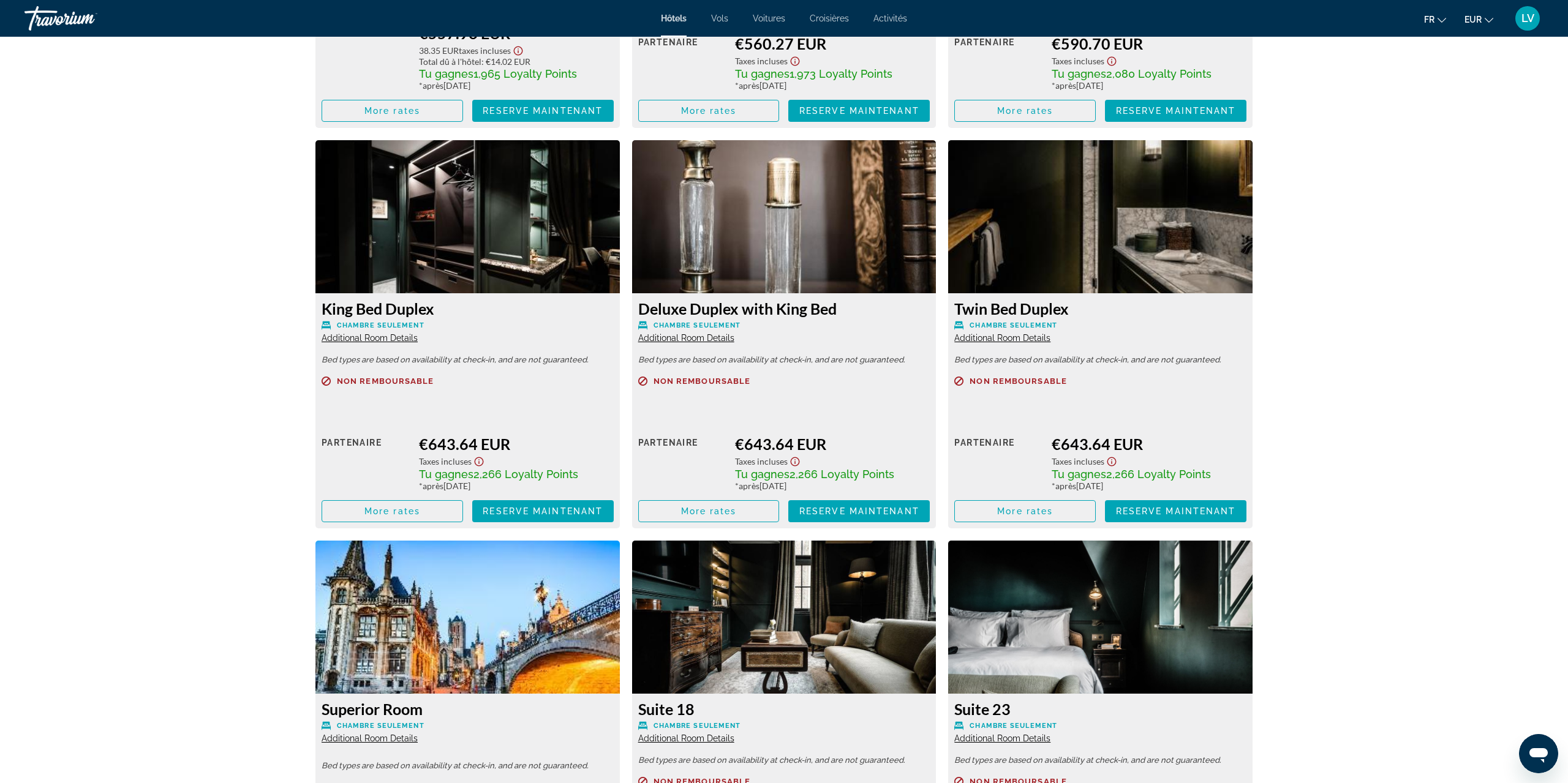
click at [689, 331] on div "Deluxe Duplex with King Bed Chambre seulement Additional Room Details" at bounding box center [784, 321] width 292 height 44
click at [688, 332] on div "Deluxe Duplex with King Bed Chambre seulement Additional Room Details" at bounding box center [784, 321] width 292 height 44
click at [685, 336] on span "Additional Room Details" at bounding box center [686, 338] width 96 height 10
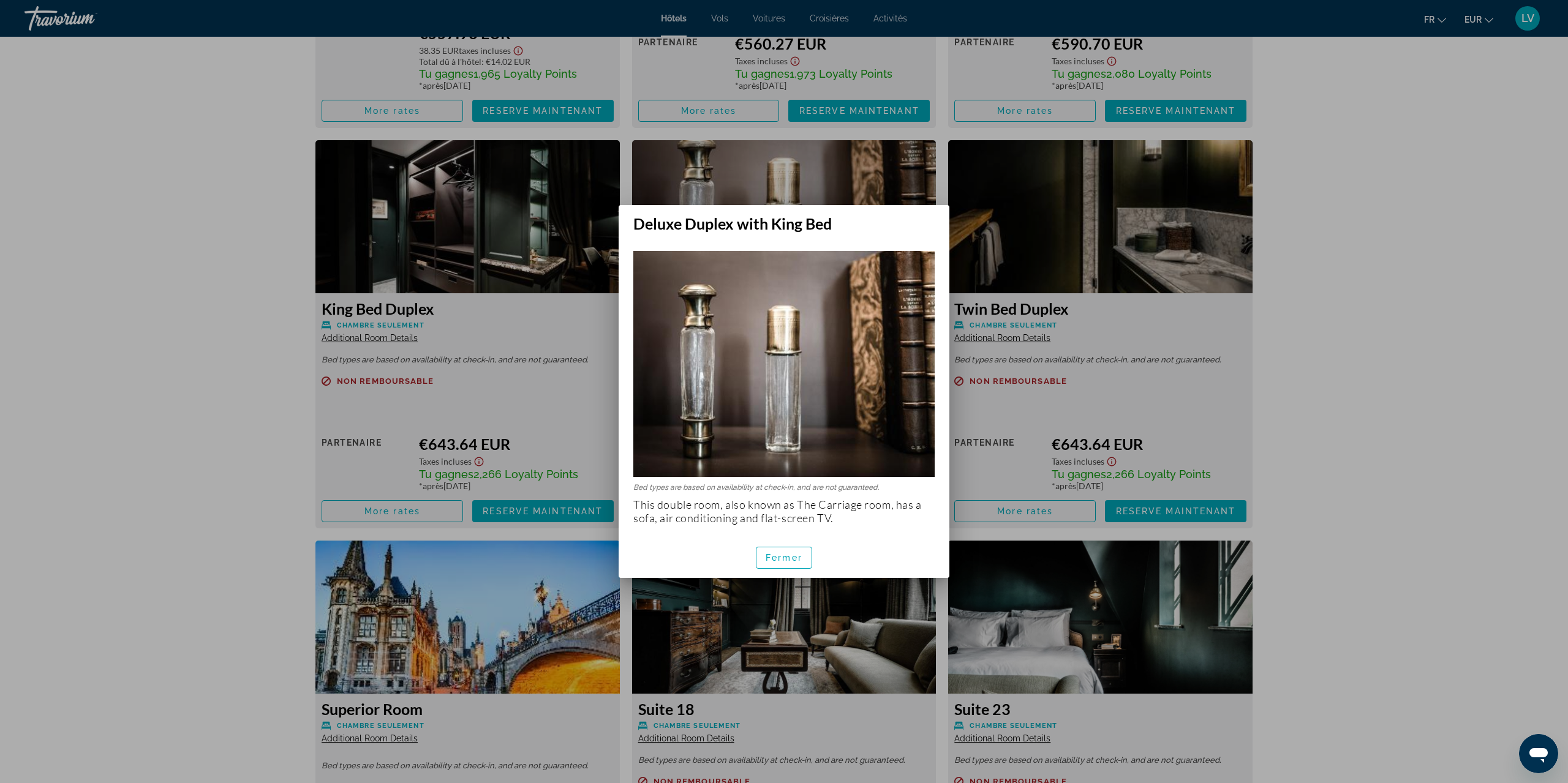
scroll to position [0, 0]
click at [788, 559] on span "Fermer" at bounding box center [784, 558] width 37 height 10
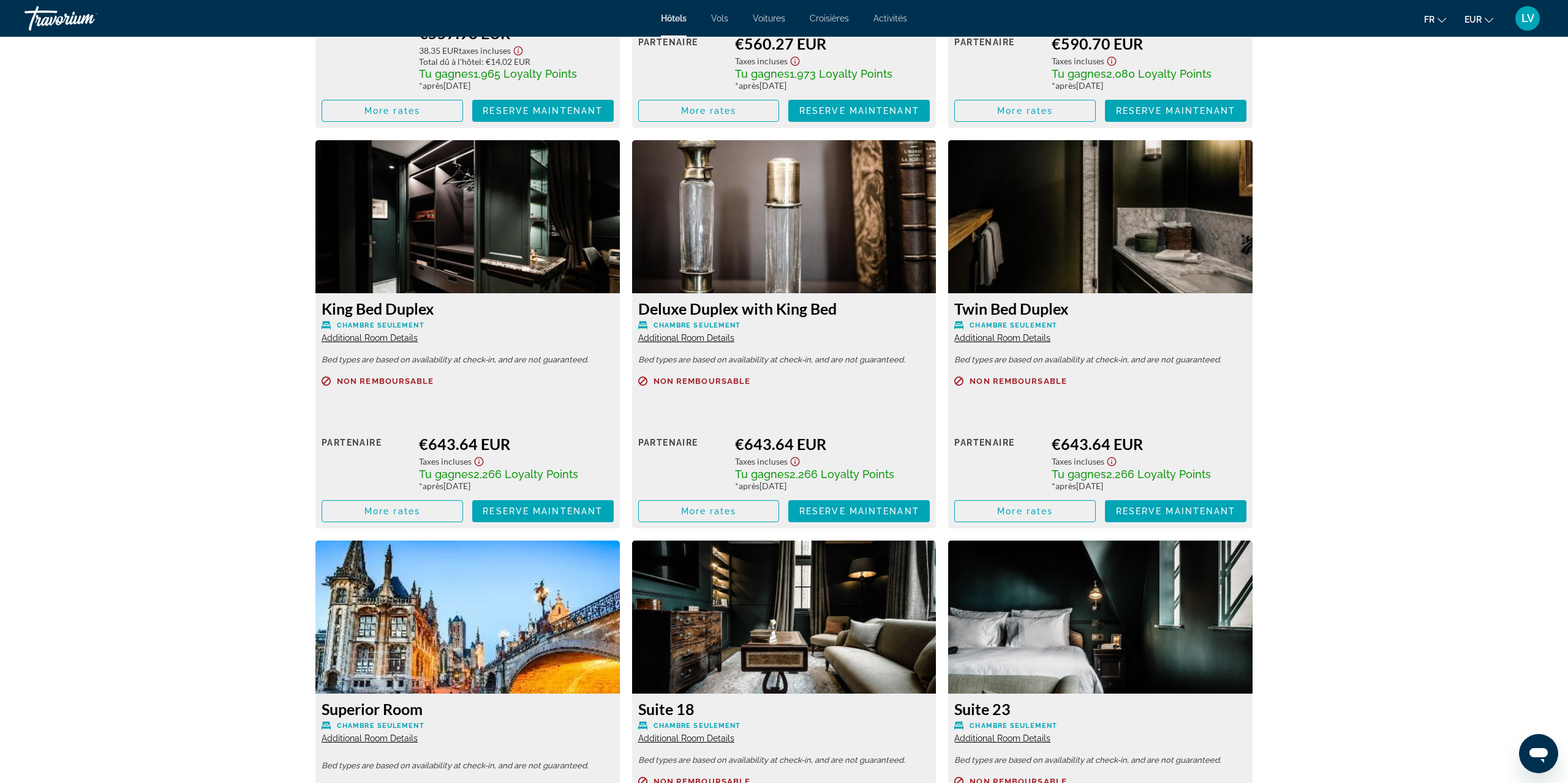
click at [371, 338] on span "Additional Room Details" at bounding box center [370, 338] width 96 height 10
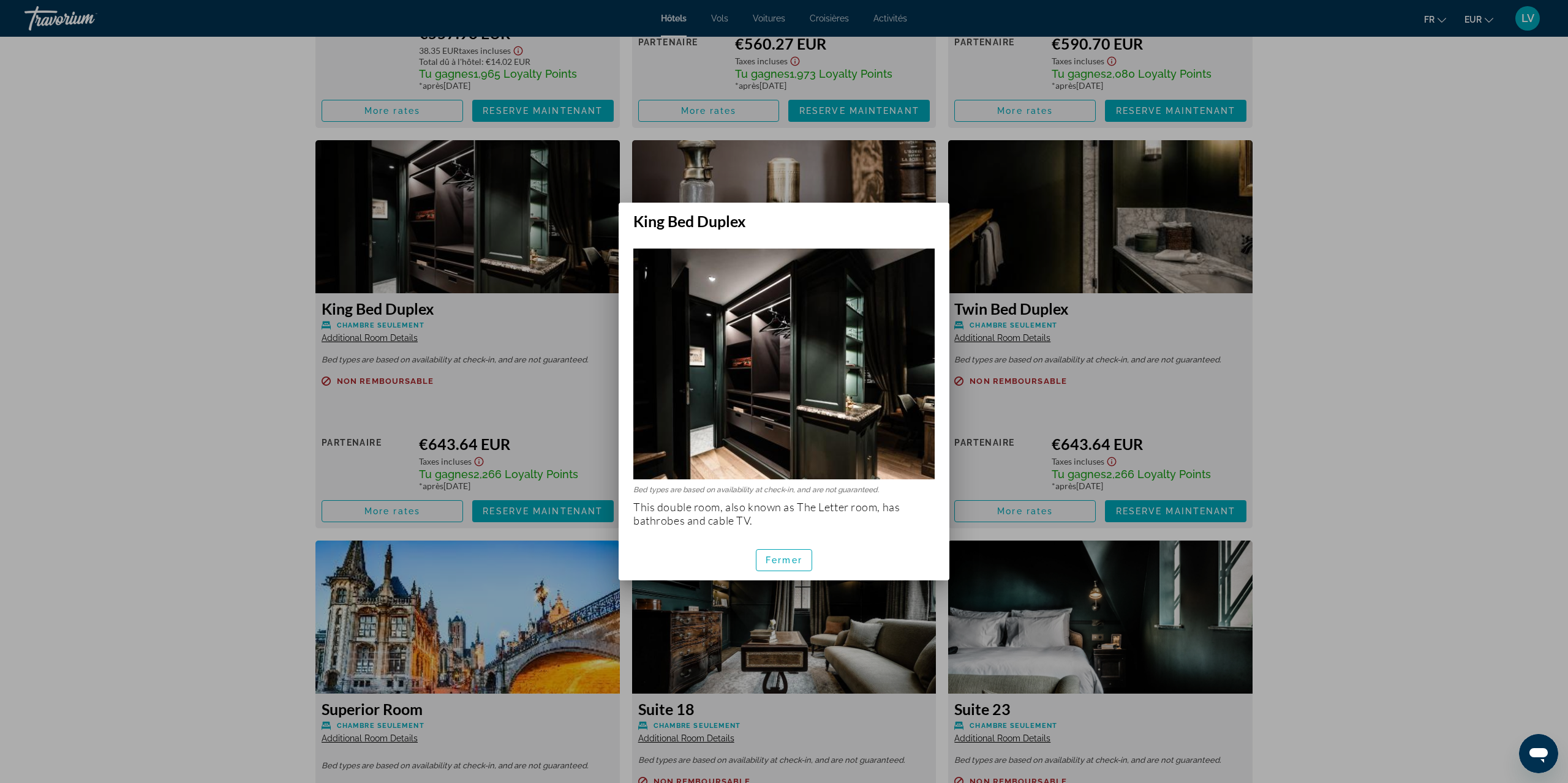
scroll to position [0, 0]
click at [805, 557] on span "button" at bounding box center [784, 561] width 55 height 30
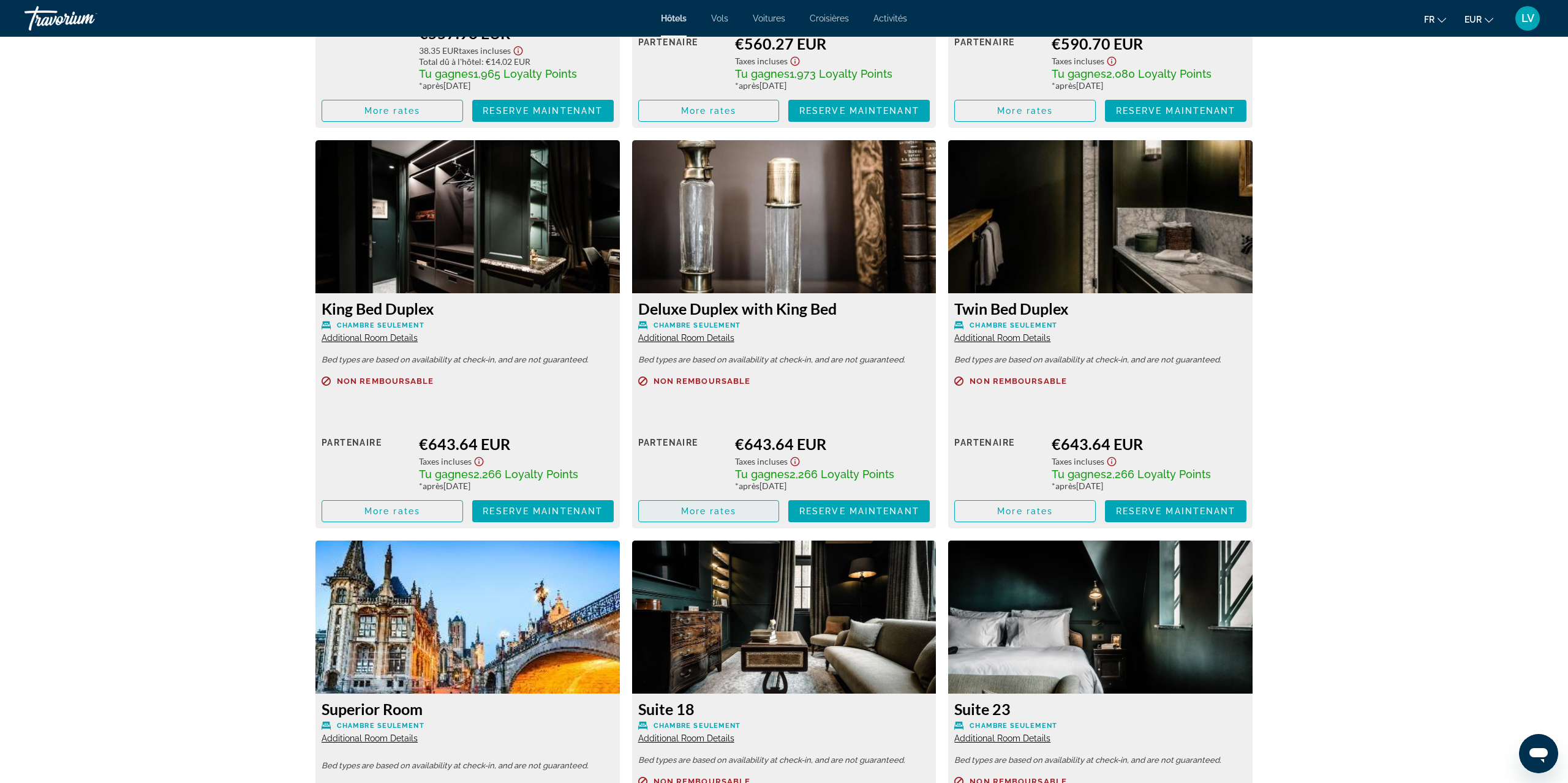
click at [693, 519] on span "Main content" at bounding box center [708, 511] width 140 height 30
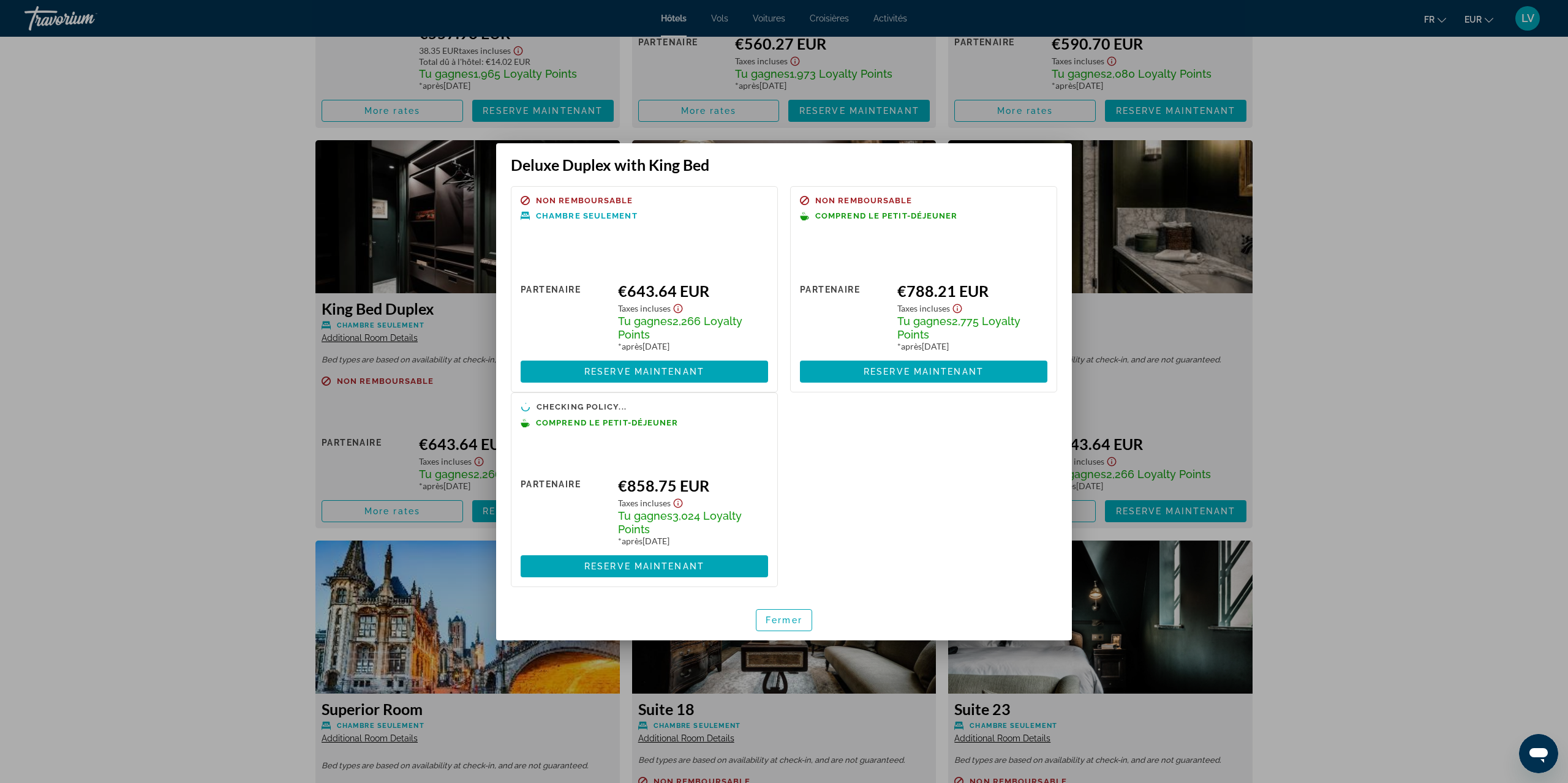
scroll to position [0, 0]
click at [797, 613] on span "button" at bounding box center [784, 620] width 55 height 30
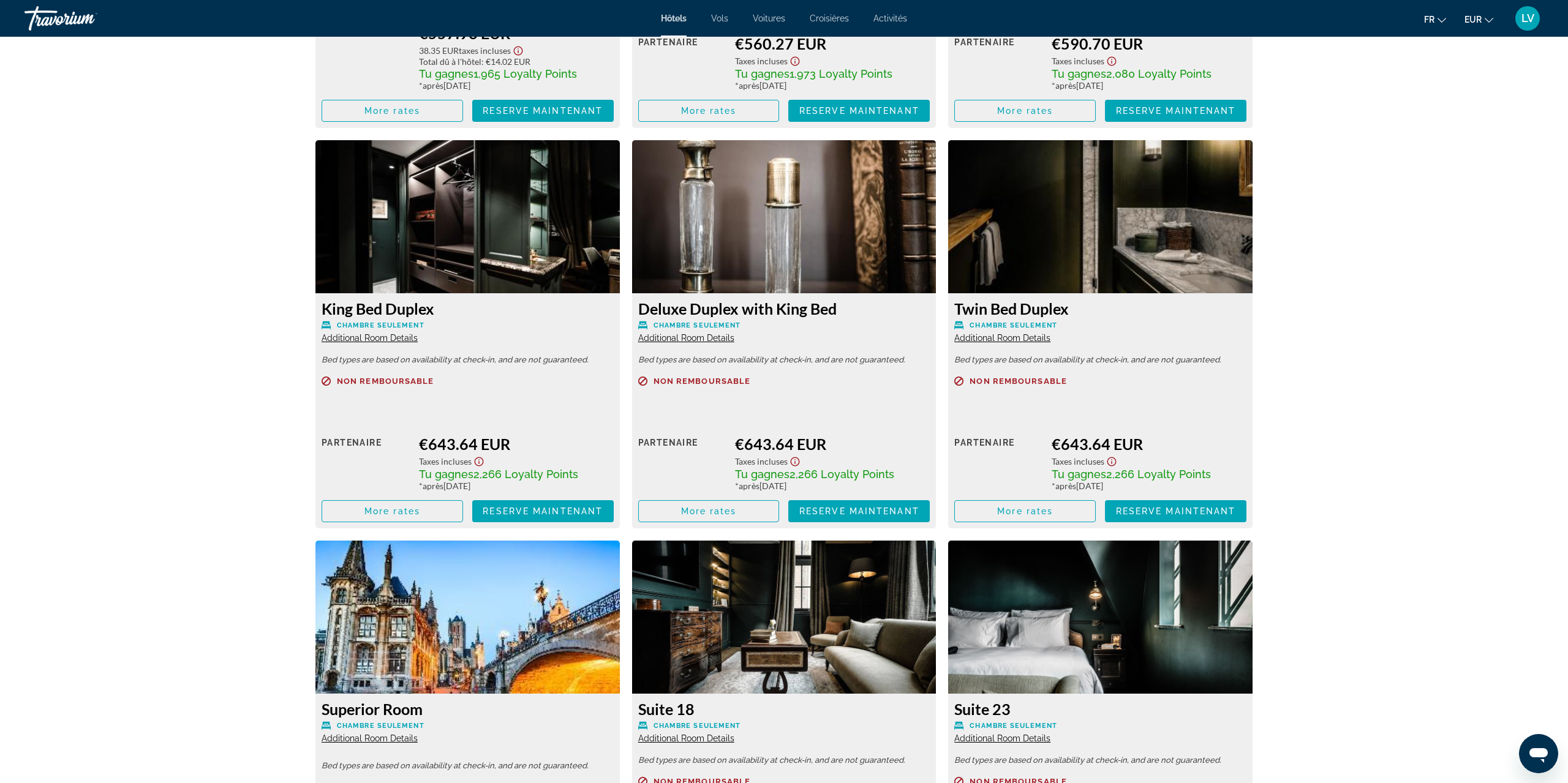
scroll to position [2846, 0]
click at [1003, 328] on span "Chambre seulement" at bounding box center [1014, 325] width 87 height 8
click at [1002, 345] on div "Twin Bed Duplex Chambre seulement Additional Room Details Bed types are based o…" at bounding box center [1100, 410] width 305 height 235
click at [1002, 341] on span "Additional Room Details" at bounding box center [1003, 338] width 96 height 10
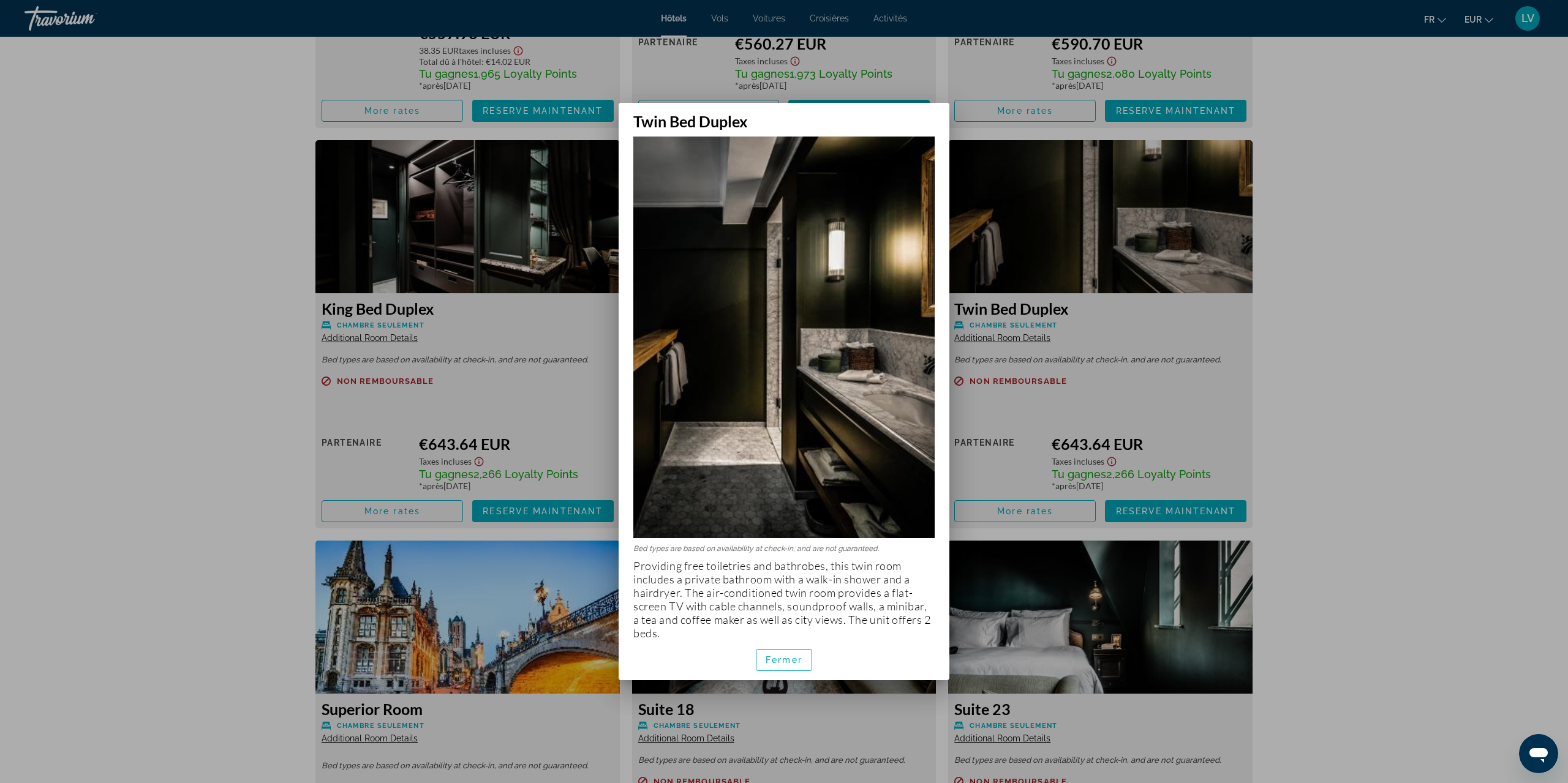
scroll to position [25, 0]
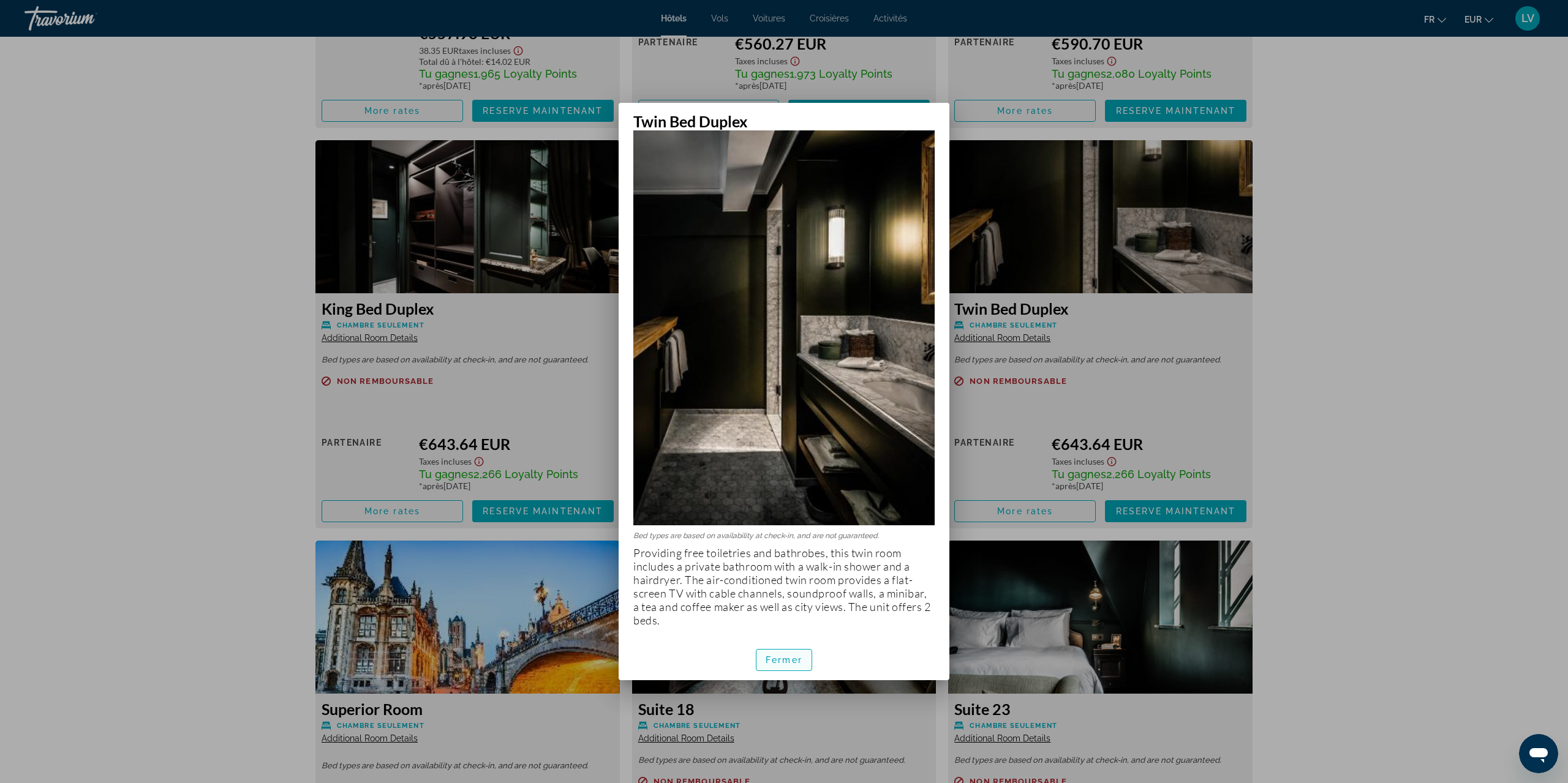
click at [787, 659] on span "Fermer" at bounding box center [784, 660] width 37 height 10
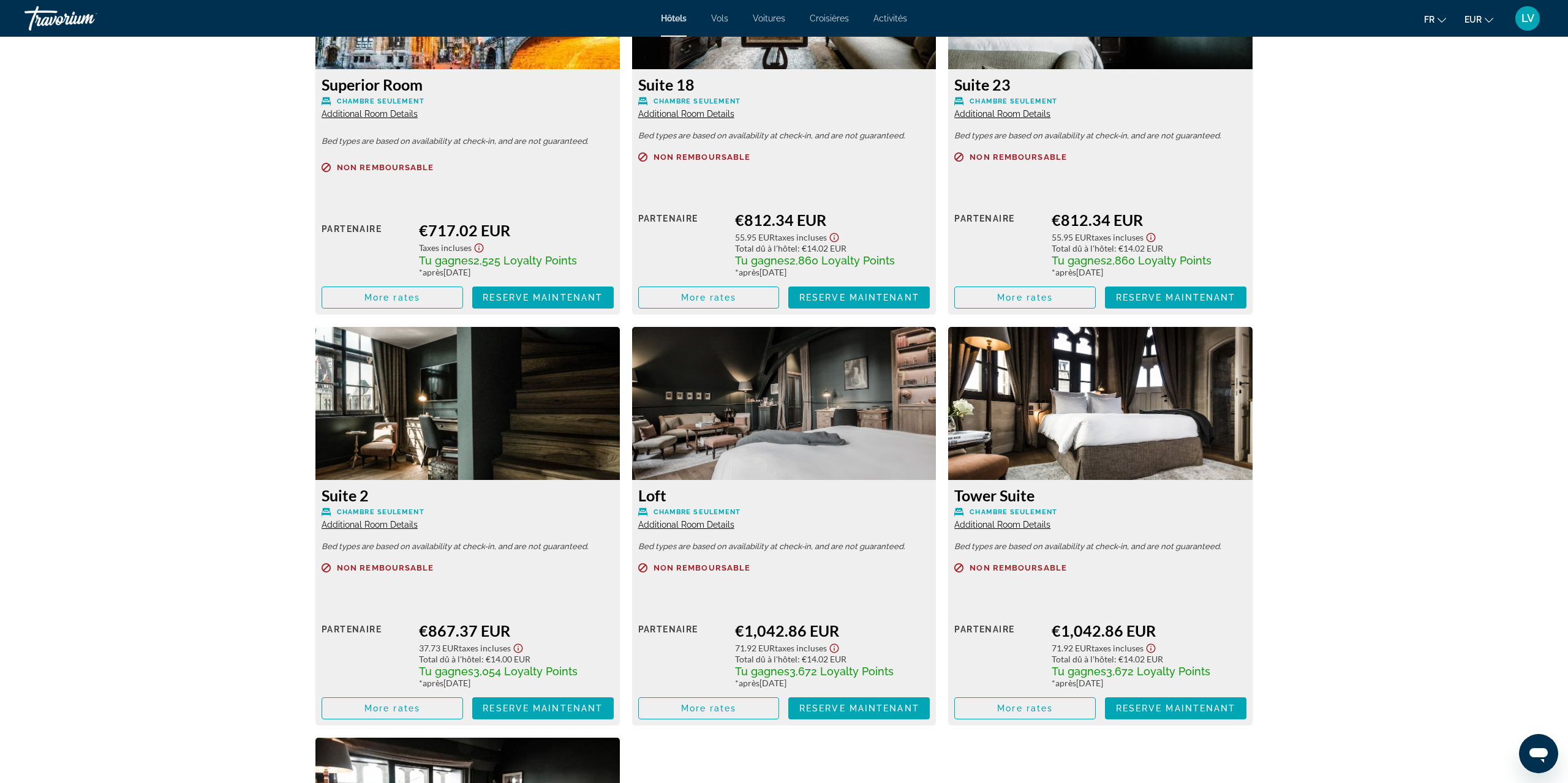
scroll to position [3658, 0]
